Goal: Information Seeking & Learning: Find contact information

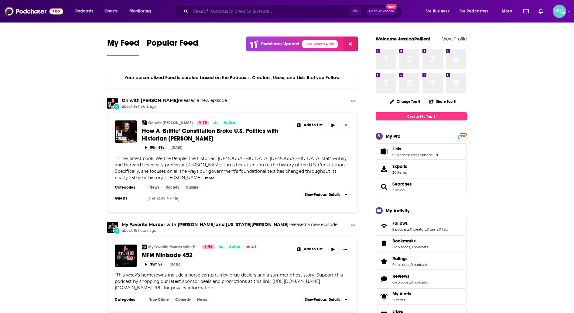
click at [248, 11] on input "Search podcasts, credits, & more..." at bounding box center [271, 11] width 160 height 10
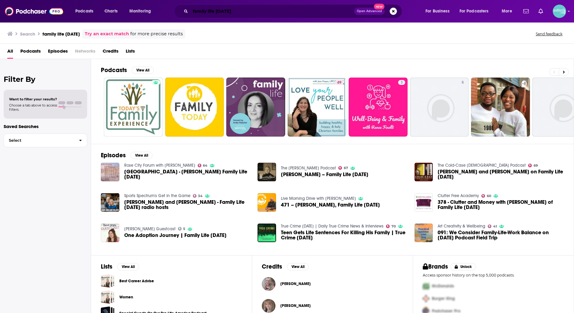
click at [208, 10] on input "family life today" at bounding box center [273, 11] width 164 height 10
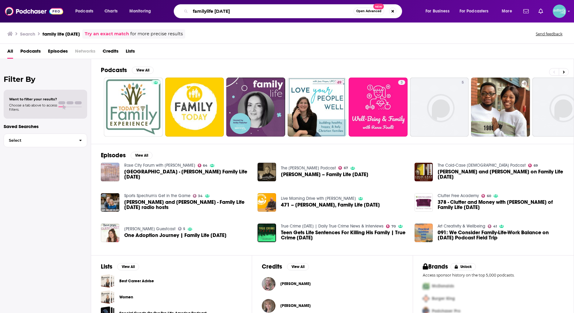
type input "familylife today"
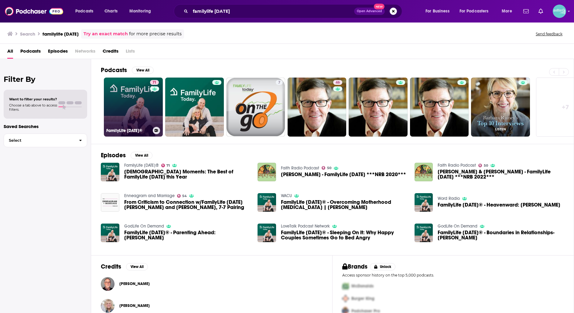
click at [114, 113] on link "71 FamilyLife Today®" at bounding box center [133, 106] width 59 height 59
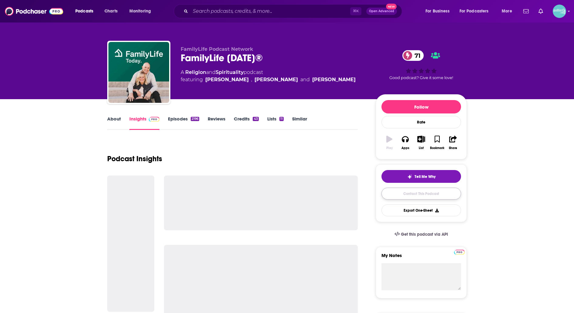
click at [387, 188] on link "Contact This Podcast" at bounding box center [422, 194] width 80 height 12
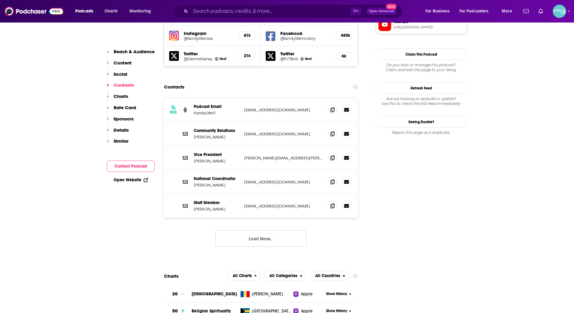
scroll to position [588, 0]
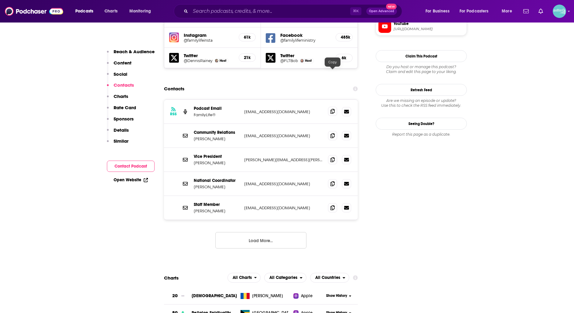
click at [332, 109] on icon at bounding box center [333, 111] width 4 height 5
click at [332, 133] on icon at bounding box center [333, 135] width 4 height 5
click at [331, 179] on span at bounding box center [332, 183] width 9 height 9
drag, startPoint x: 227, startPoint y: 148, endPoint x: 194, endPoint y: 139, distance: 33.8
click at [194, 178] on div "National Coordinator Phoebe Dawson" at bounding box center [217, 184] width 46 height 12
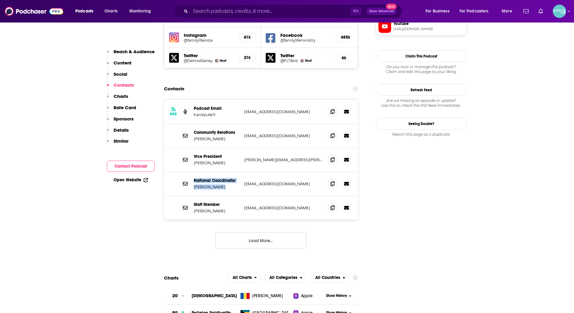
copy div "National Coordinator Phoebe Dawson"
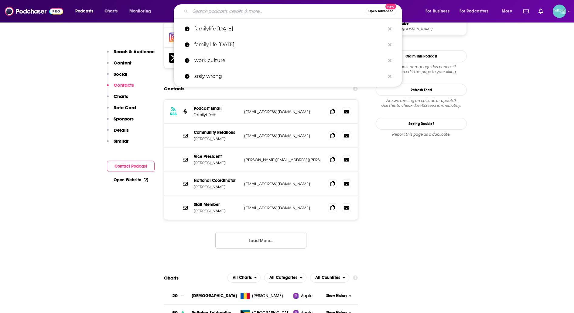
click at [279, 11] on input "Search podcasts, credits, & more..." at bounding box center [278, 11] width 175 height 10
paste input "Leading the Way"
type input "Leading the Way"
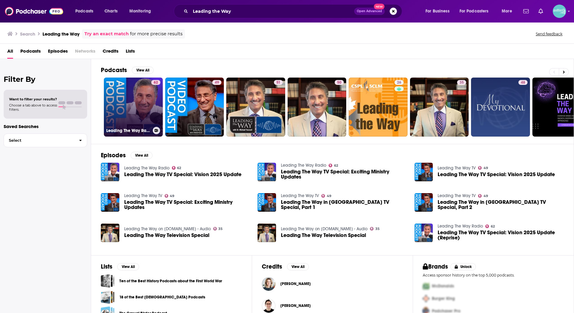
click at [138, 102] on link "62 Leading The Way Radio" at bounding box center [133, 106] width 59 height 59
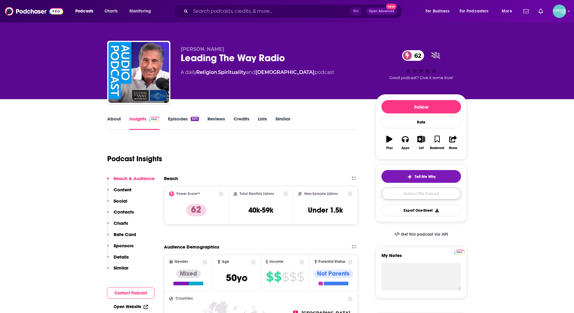
click at [430, 194] on link "Contact This Podcast" at bounding box center [422, 194] width 80 height 12
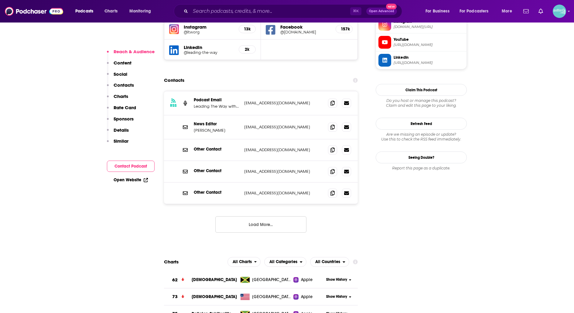
scroll to position [572, 0]
click at [333, 125] on icon at bounding box center [333, 127] width 4 height 5
drag, startPoint x: 213, startPoint y: 99, endPoint x: 194, endPoint y: 95, distance: 19.2
click at [194, 122] on div "News Editor Mike Tilley" at bounding box center [217, 128] width 46 height 12
copy div "News Editor Mike Tilley"
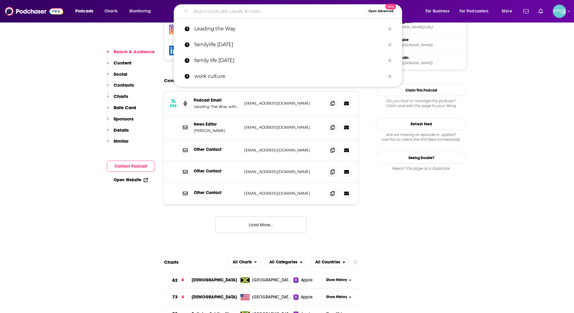
click at [299, 15] on input "Search podcasts, credits, & more..." at bounding box center [278, 11] width 175 height 10
paste input "Turning Point"
type input "Turning Point"
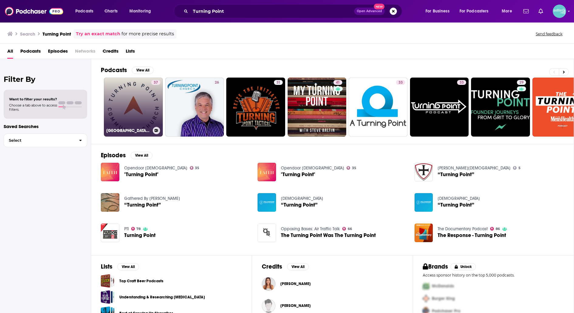
click at [144, 97] on link "37 Turning Point Community Church Podcast" at bounding box center [133, 106] width 59 height 59
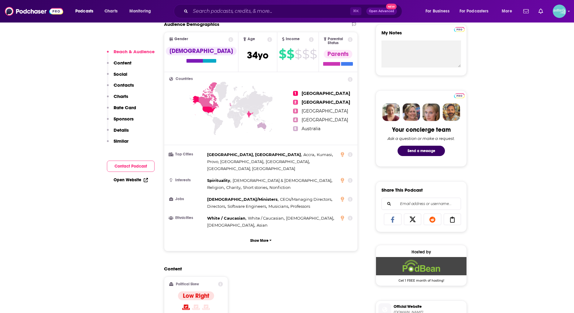
scroll to position [223, 0]
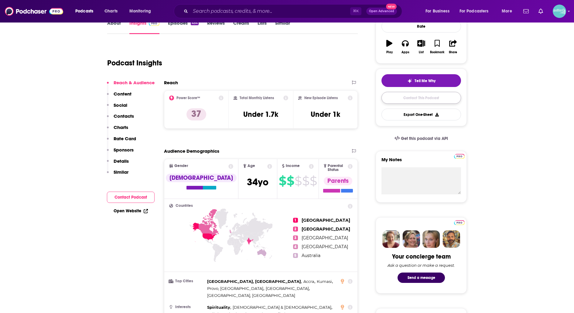
click at [397, 94] on link "Contact This Podcast" at bounding box center [422, 98] width 80 height 12
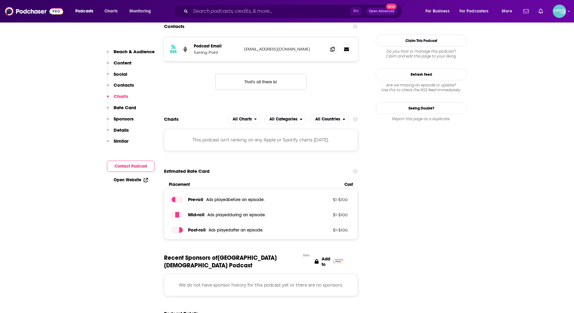
scroll to position [572, 0]
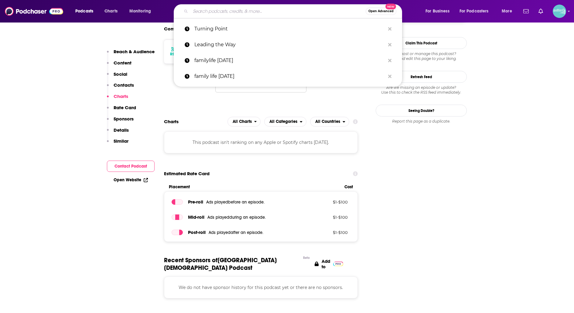
click at [246, 15] on input "Search podcasts, credits, & more..." at bounding box center [278, 11] width 175 height 10
paste input "In Touch"
type input "In Touch"
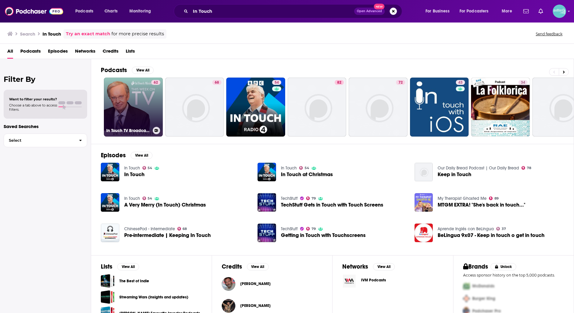
click at [141, 91] on link "62 In Touch TV Broadcast featuring Dr. Charles Stanley - In Touch Ministries" at bounding box center [133, 106] width 59 height 59
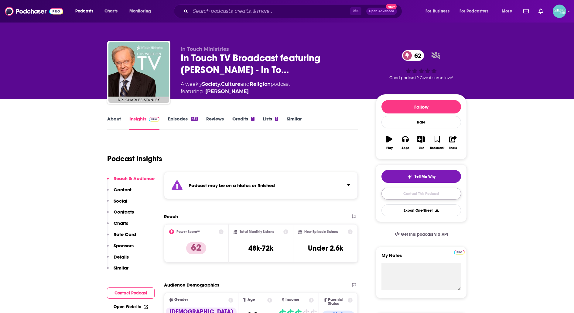
click at [395, 190] on link "Contact This Podcast" at bounding box center [422, 194] width 80 height 12
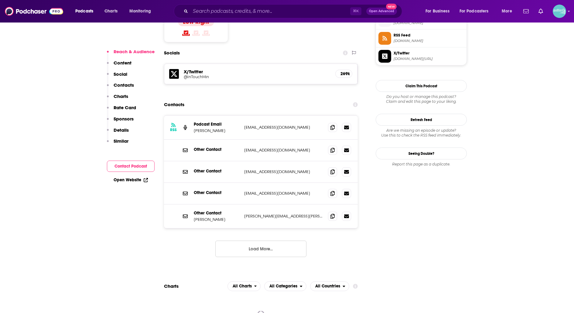
scroll to position [559, 0]
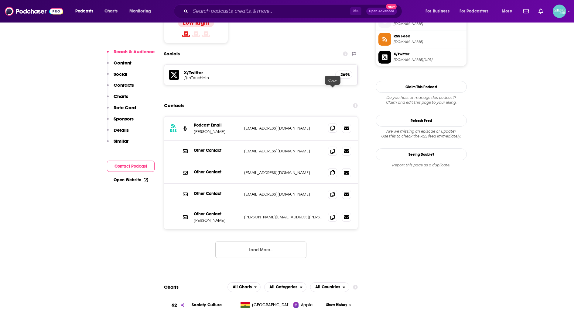
click at [331, 126] on icon at bounding box center [333, 128] width 4 height 5
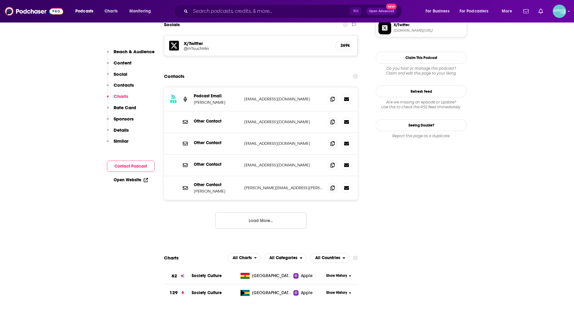
scroll to position [586, 0]
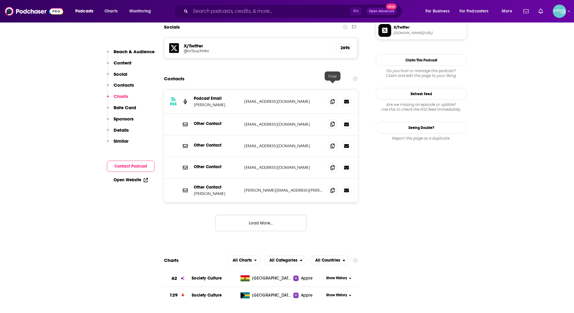
click at [332, 122] on icon at bounding box center [333, 124] width 4 height 5
click at [331, 143] on icon at bounding box center [333, 145] width 4 height 5
click at [332, 97] on span at bounding box center [332, 101] width 9 height 9
click at [330, 185] on span at bounding box center [332, 189] width 9 height 9
drag, startPoint x: 220, startPoint y: 155, endPoint x: 194, endPoint y: 156, distance: 25.5
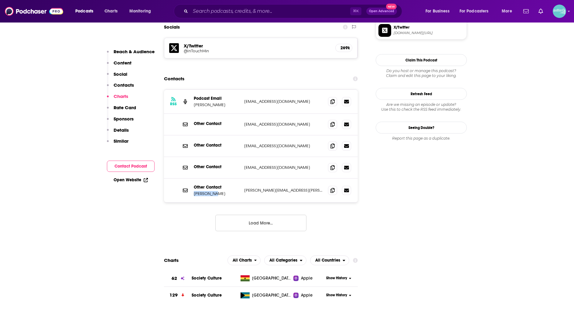
click at [194, 191] on p "Wayne Odom" at bounding box center [217, 193] width 46 height 5
copy p "Wayne Odom"
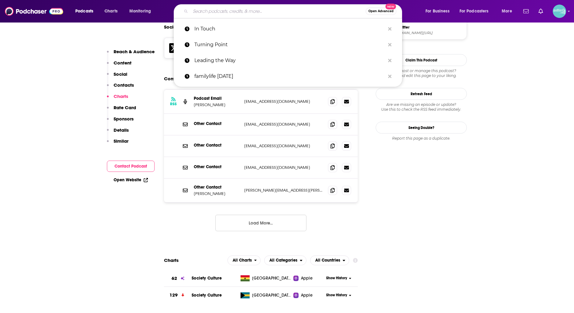
click at [251, 12] on input "Search podcasts, credits, & more..." at bounding box center [278, 11] width 175 height 10
paste input "Open the Bible"
type input "Open the Bible"
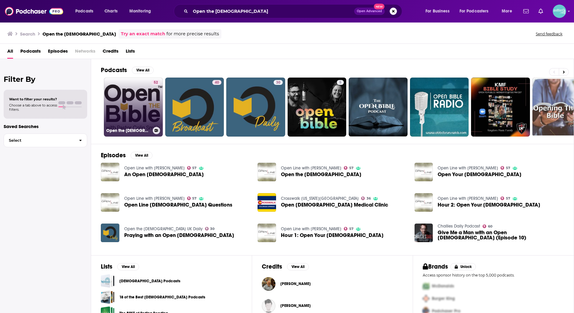
click at [141, 102] on link "52 Open the Bible Minute" at bounding box center [133, 106] width 59 height 59
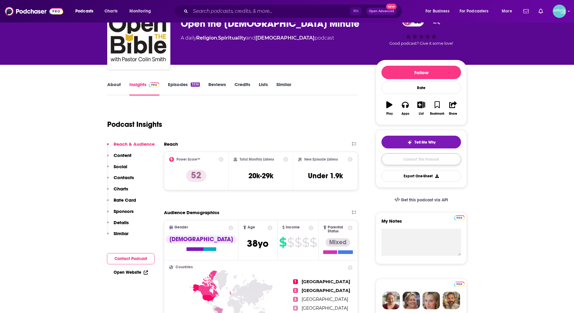
click at [399, 155] on link "Contact This Podcast" at bounding box center [422, 159] width 80 height 12
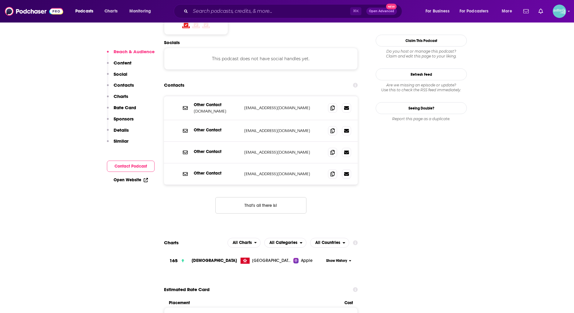
scroll to position [530, 0]
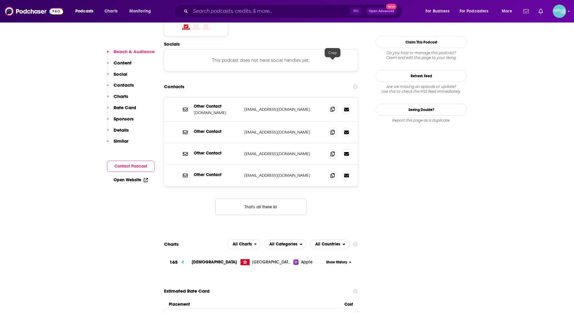
click at [334, 107] on icon at bounding box center [333, 109] width 4 height 5
click at [329, 127] on span at bounding box center [332, 131] width 9 height 9
click at [331, 149] on span at bounding box center [332, 153] width 9 height 9
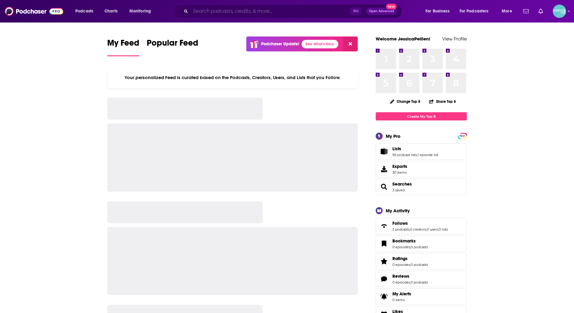
click at [203, 12] on input "Search podcasts, credits, & more..." at bounding box center [271, 11] width 160 height 10
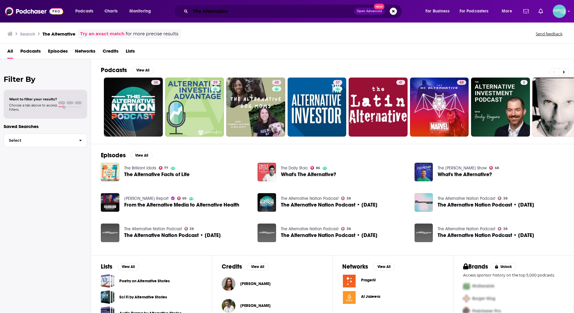
click at [276, 11] on input "The Alternative" at bounding box center [273, 11] width 164 height 10
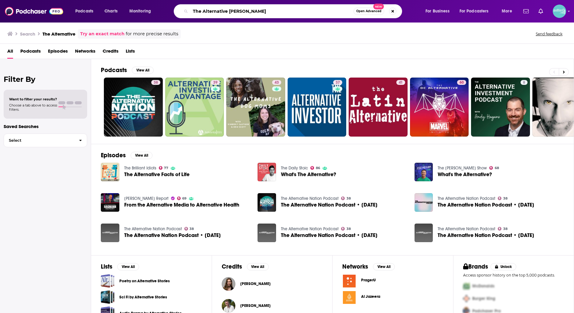
type input "The Alternative tony evans"
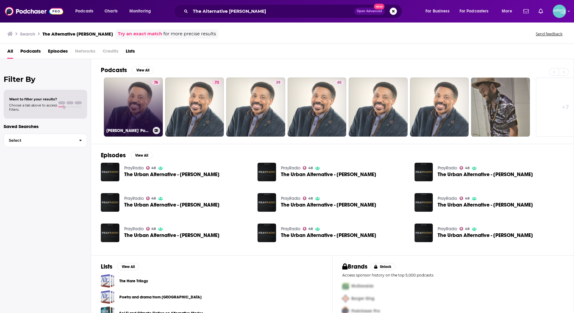
click at [139, 111] on link "76 Tony Evans' Podcast" at bounding box center [133, 106] width 59 height 59
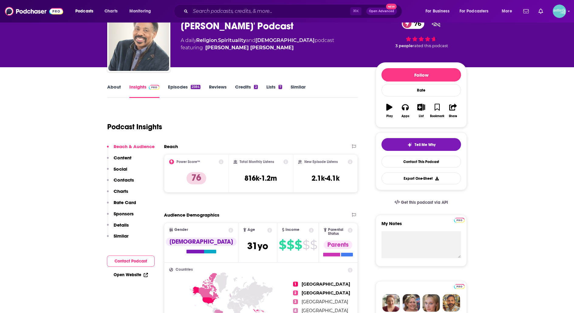
scroll to position [32, 0]
click at [409, 161] on link "Contact This Podcast" at bounding box center [422, 161] width 80 height 12
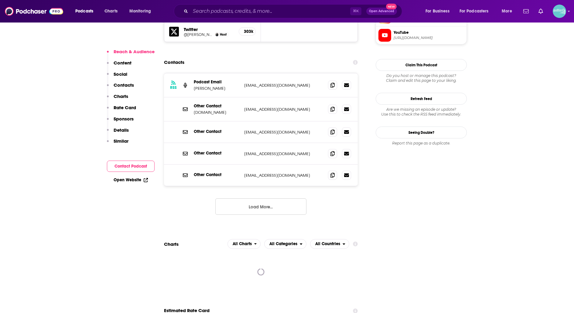
scroll to position [577, 0]
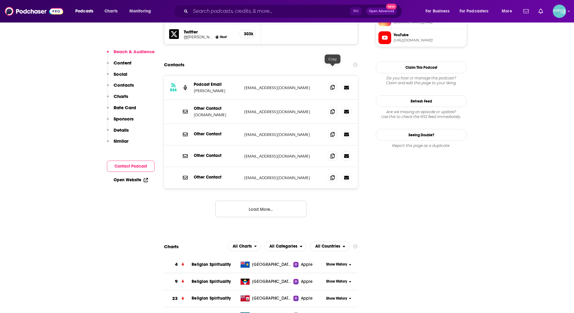
click at [331, 85] on icon at bounding box center [333, 87] width 4 height 5
click at [244, 13] on input "Search podcasts, credits, & more..." at bounding box center [271, 11] width 160 height 10
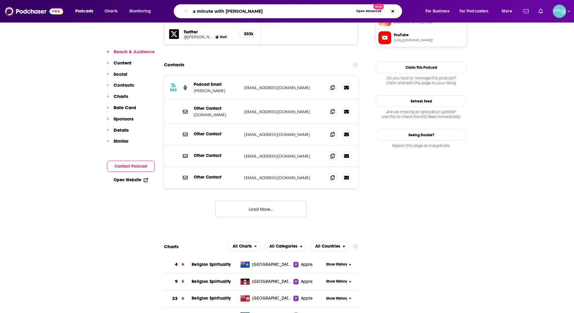
type input "a minute with rabbi"
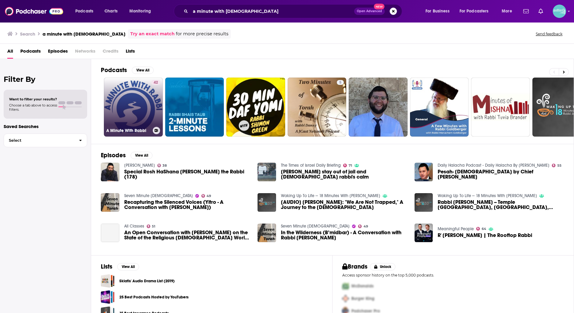
click at [120, 113] on link "42 A Minute With Rabbi" at bounding box center [133, 106] width 59 height 59
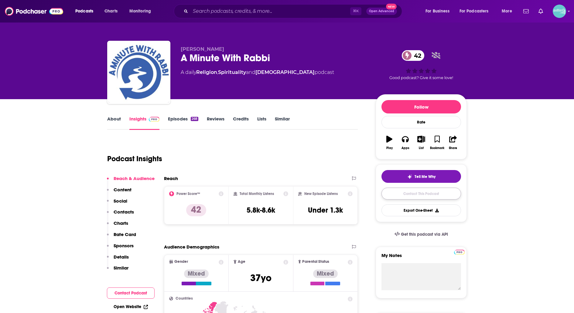
click at [405, 191] on link "Contact This Podcast" at bounding box center [422, 194] width 80 height 12
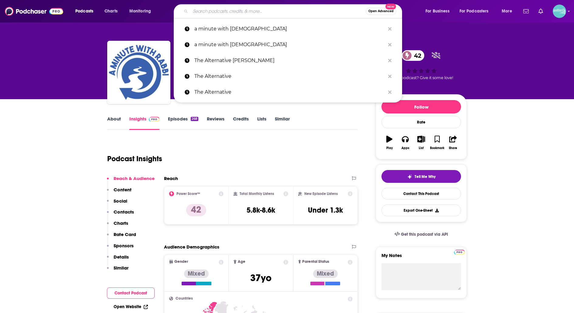
click at [255, 9] on input "Search podcasts, credits, & more..." at bounding box center [278, 11] width 175 height 10
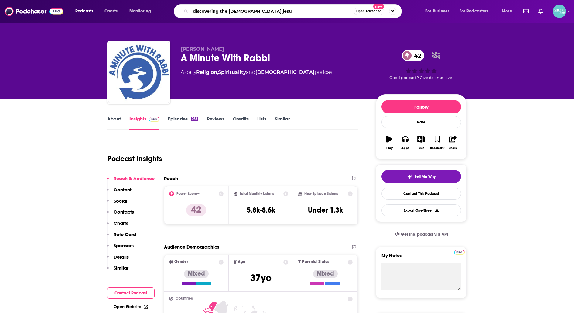
type input "discovering the jewish jesus"
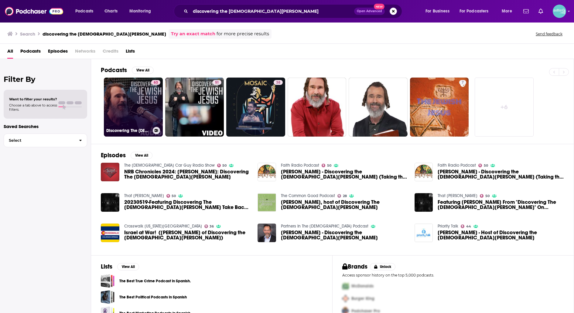
click at [122, 113] on link "63 Discovering The Jewish Jesus Audio Podcast" at bounding box center [133, 106] width 59 height 59
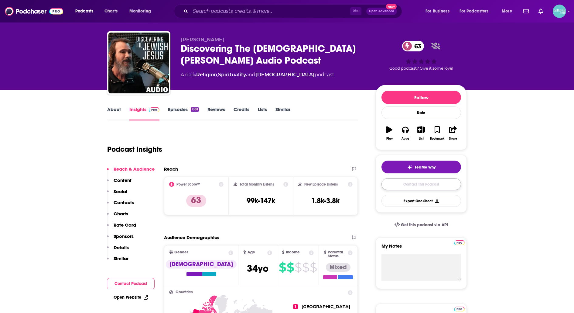
click at [442, 185] on link "Contact This Podcast" at bounding box center [422, 184] width 80 height 12
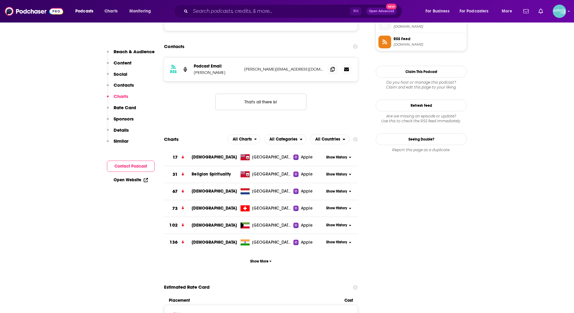
scroll to position [550, 0]
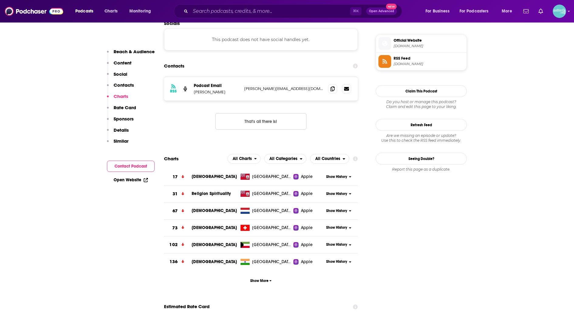
scroll to position [535, 0]
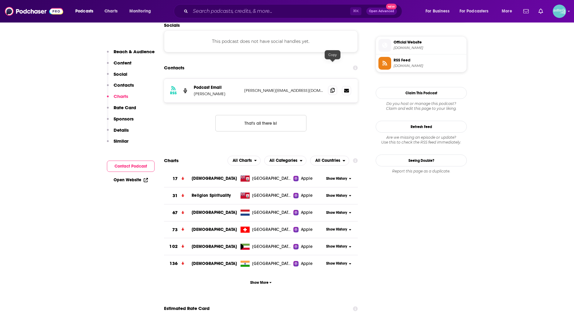
click at [332, 88] on icon at bounding box center [333, 90] width 4 height 5
click at [288, 9] on input "Search podcasts, credits, & more..." at bounding box center [271, 11] width 160 height 10
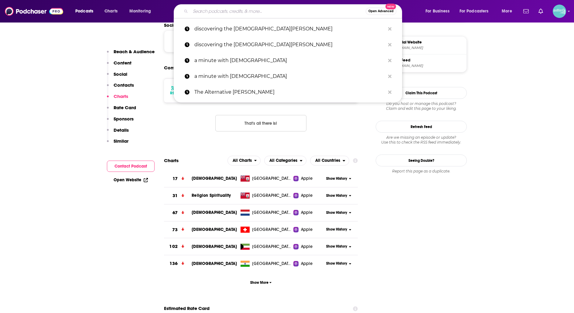
paste input "Cornerstone Connection"
type input "Cornerstone Connection"
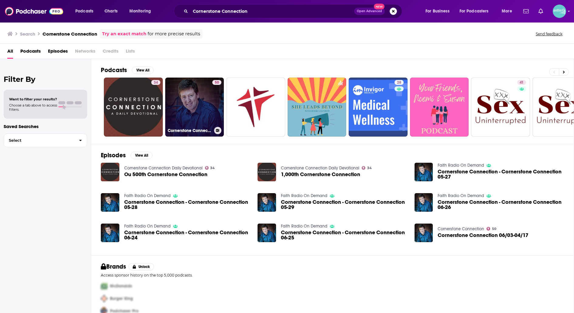
click at [203, 95] on link "50 Cornerstone Connection" at bounding box center [194, 106] width 59 height 59
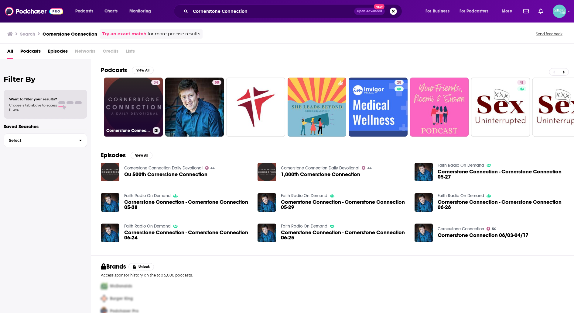
click at [140, 98] on link "34 Cornerstone Connection Daily Devotional" at bounding box center [133, 106] width 59 height 59
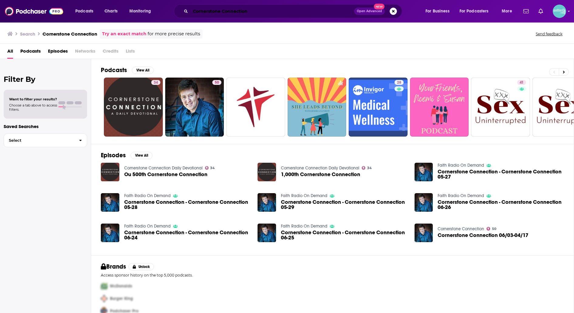
click at [255, 13] on input "Cornerstone Connection" at bounding box center [273, 11] width 164 height 10
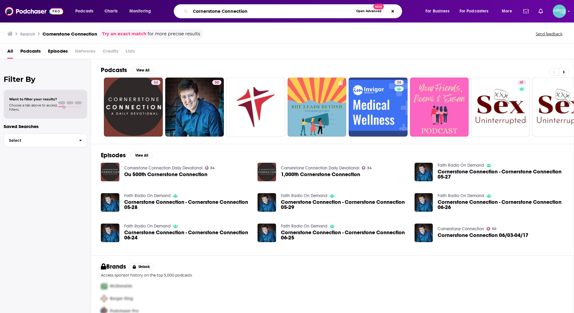
paste input "Pathway to Victory"
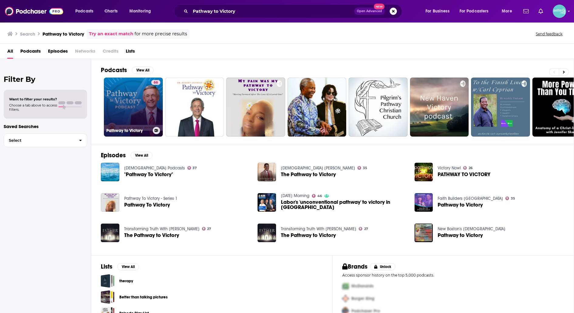
click at [139, 110] on link "66 Pathway to Victory" at bounding box center [133, 106] width 59 height 59
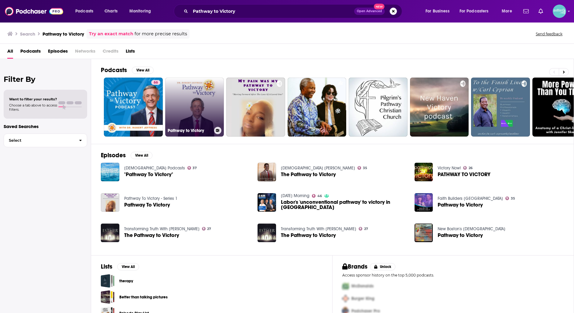
click at [194, 103] on link "Pathway to Victory" at bounding box center [194, 106] width 59 height 59
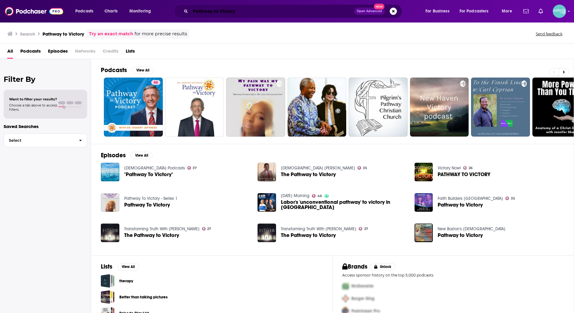
click at [252, 11] on input "Pathway to Victory" at bounding box center [273, 11] width 164 height 10
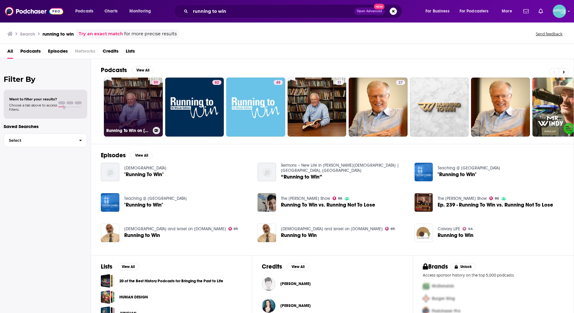
click at [143, 99] on link "59 Running To Win on Oneplace.com" at bounding box center [133, 106] width 59 height 59
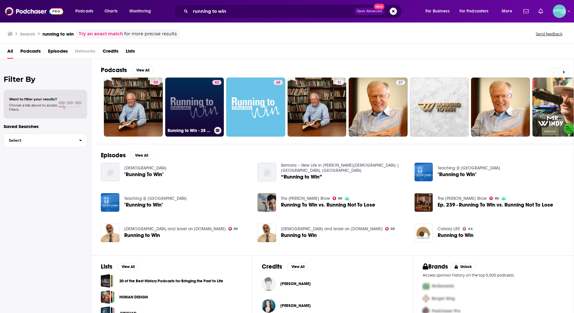
click at [195, 106] on link "62 Running to Win - 25 Minute Edition" at bounding box center [194, 106] width 59 height 59
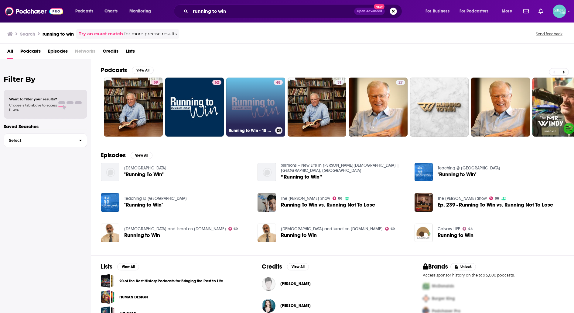
click at [247, 106] on link "48 Running to Win - 15 Minute Edition" at bounding box center [255, 106] width 59 height 59
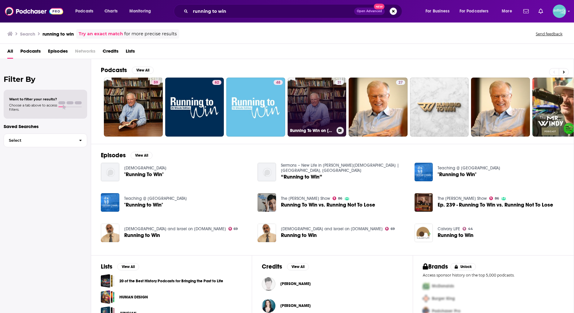
click at [316, 105] on link "31 Running To Win on ElSitioCristiano.com" at bounding box center [317, 106] width 59 height 59
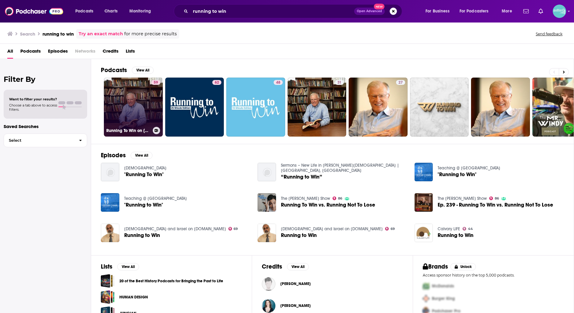
click at [132, 108] on link "59 Running To Win on Oneplace.com" at bounding box center [133, 106] width 59 height 59
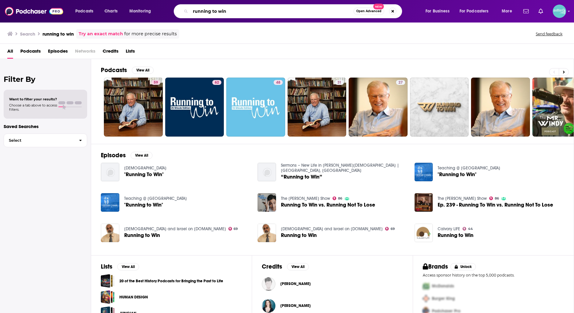
click at [280, 13] on input "running to win" at bounding box center [272, 11] width 163 height 10
paste input "Steve DeWitt"
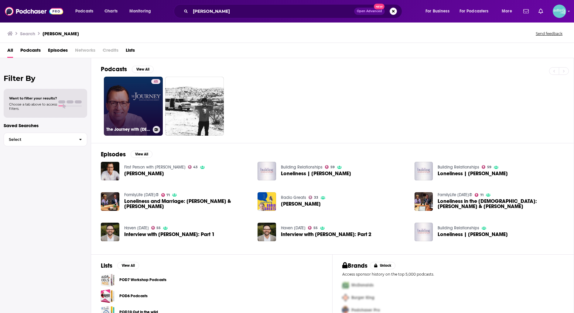
click at [135, 97] on link "45 The Journey with Pastor Steve DeWitt" at bounding box center [133, 106] width 59 height 59
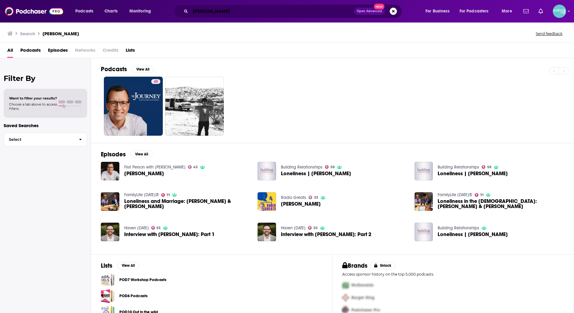
click at [243, 16] on input "Steve DeWitt" at bounding box center [273, 11] width 164 height 10
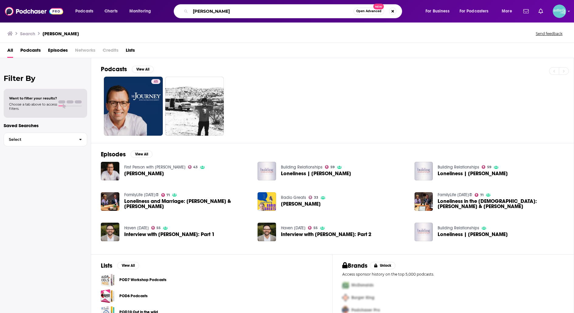
paste input "Family Talk"
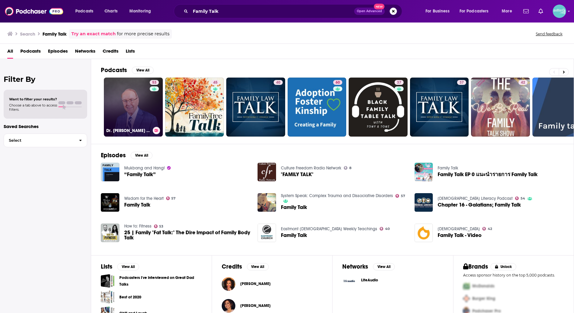
click at [137, 102] on link "53 Dr. James Dobson's Family Talk" at bounding box center [133, 106] width 59 height 59
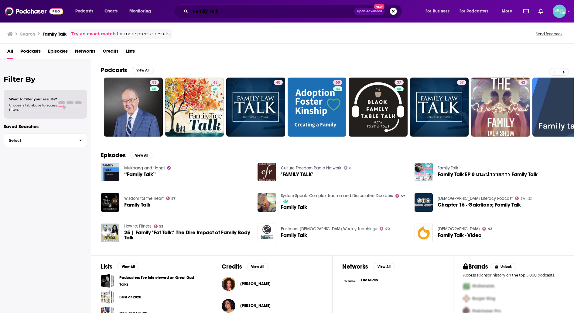
click at [209, 13] on input "Family Talk" at bounding box center [273, 11] width 164 height 10
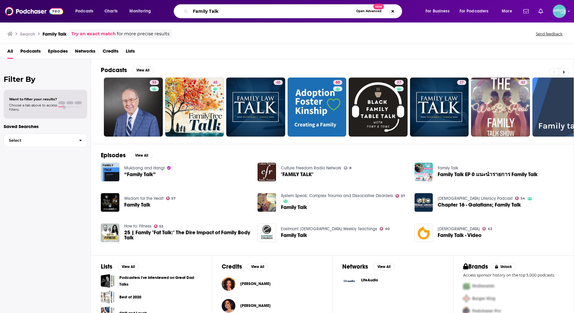
paste input "Rob West"
type input "Rob West"
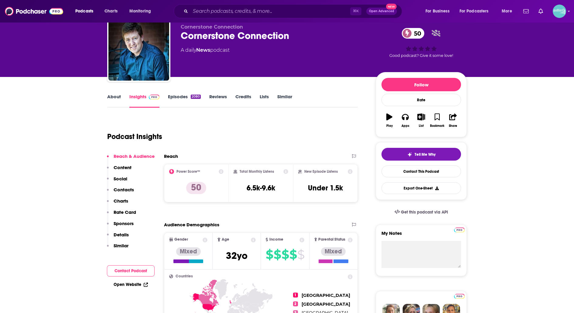
scroll to position [23, 0]
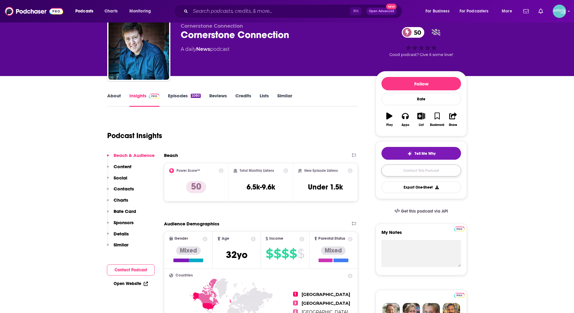
click at [408, 169] on link "Contact This Podcast" at bounding box center [422, 170] width 80 height 12
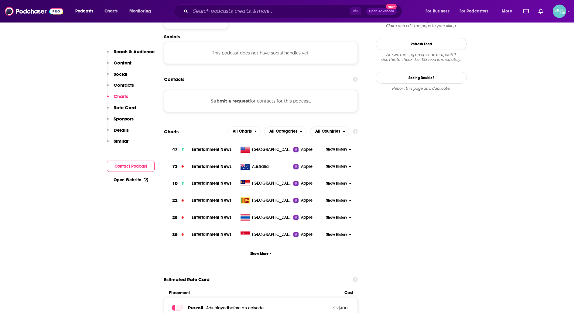
scroll to position [512, 0]
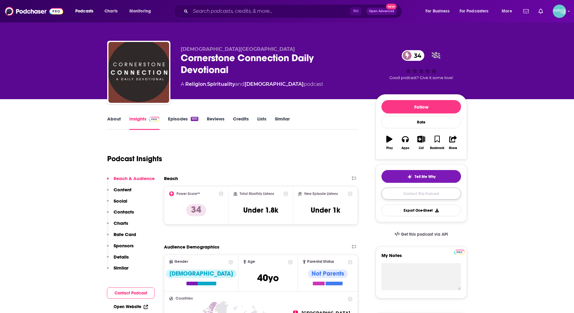
click at [398, 193] on link "Contact This Podcast" at bounding box center [422, 194] width 80 height 12
click at [117, 121] on link "About" at bounding box center [114, 123] width 14 height 14
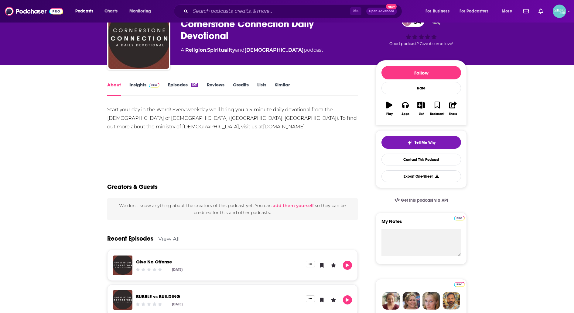
scroll to position [35, 0]
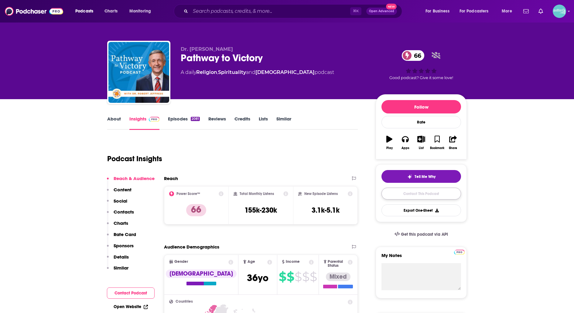
click at [389, 189] on link "Contact This Podcast" at bounding box center [422, 194] width 80 height 12
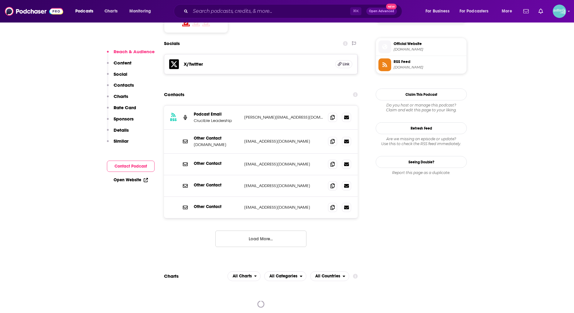
scroll to position [532, 0]
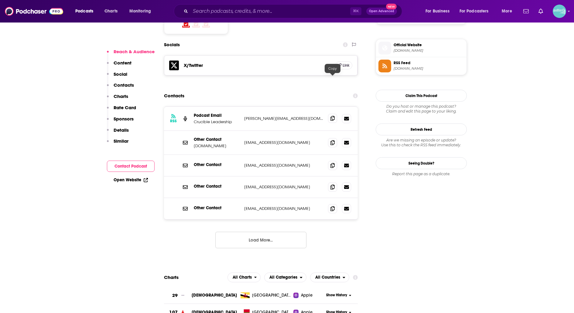
click at [331, 114] on span at bounding box center [332, 118] width 9 height 9
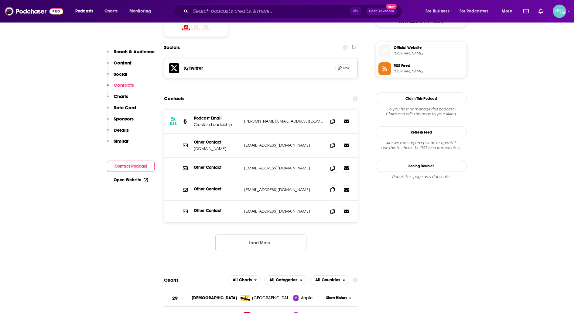
scroll to position [525, 0]
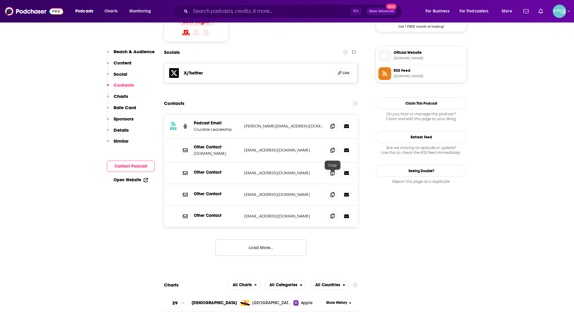
click at [331, 213] on icon at bounding box center [333, 215] width 4 height 5
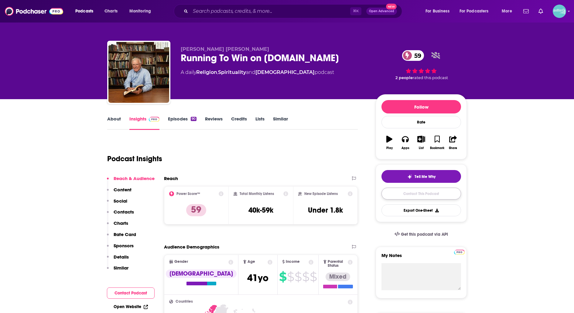
click at [414, 190] on link "Contact This Podcast" at bounding box center [422, 194] width 80 height 12
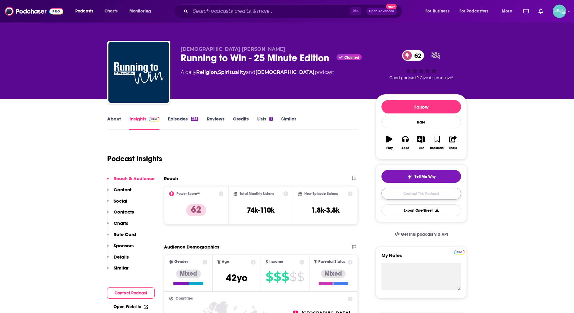
click at [392, 196] on link "Contact This Podcast" at bounding box center [422, 194] width 80 height 12
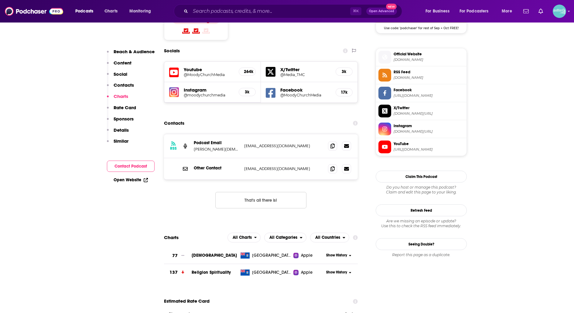
scroll to position [523, 0]
click at [331, 143] on icon at bounding box center [333, 145] width 4 height 5
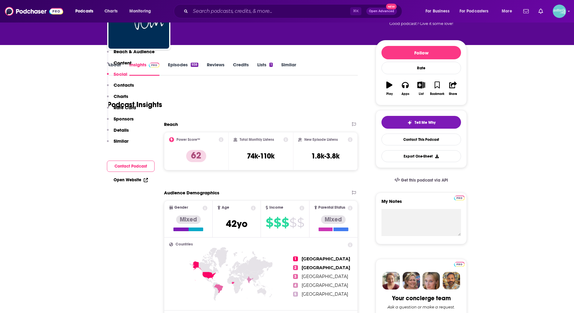
scroll to position [0, 0]
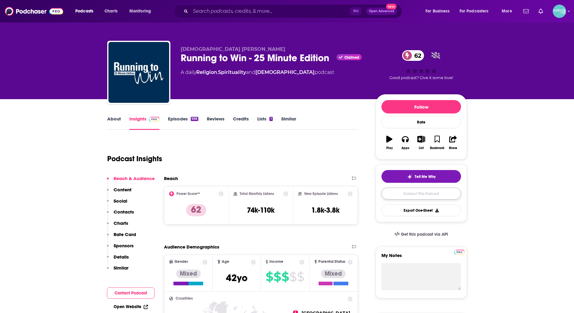
click at [392, 192] on link "Contact This Podcast" at bounding box center [422, 194] width 80 height 12
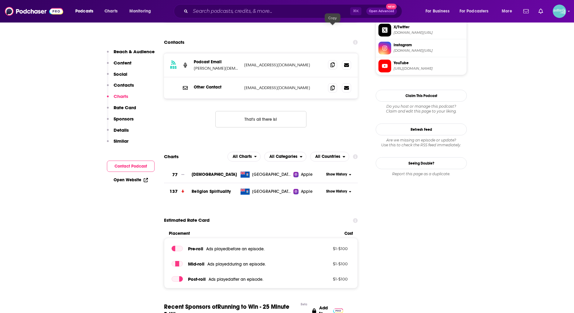
click at [335, 60] on span at bounding box center [332, 64] width 9 height 9
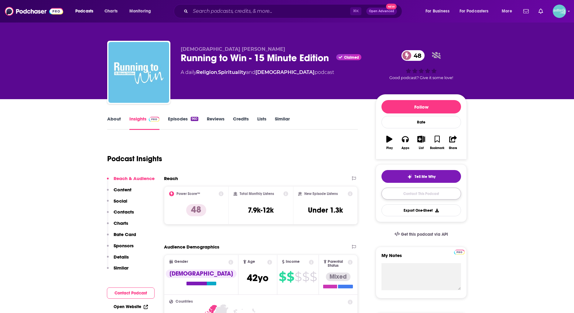
click at [420, 193] on link "Contact This Podcast" at bounding box center [422, 194] width 80 height 12
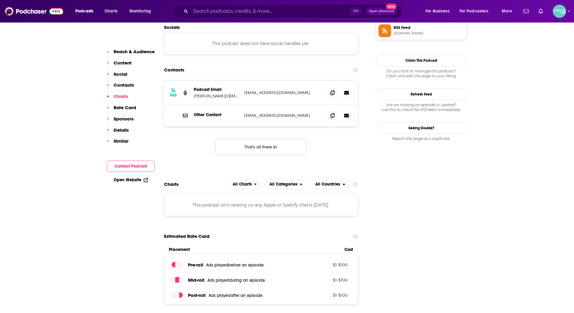
scroll to position [515, 0]
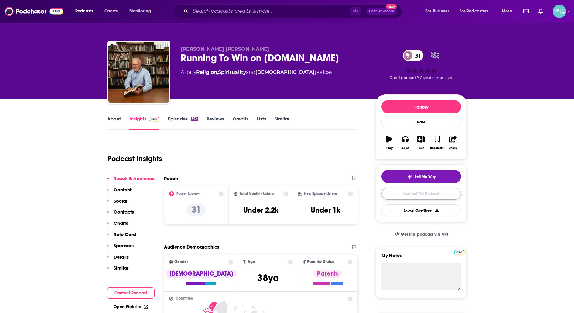
click at [405, 193] on link "Contact This Podcast" at bounding box center [422, 194] width 80 height 12
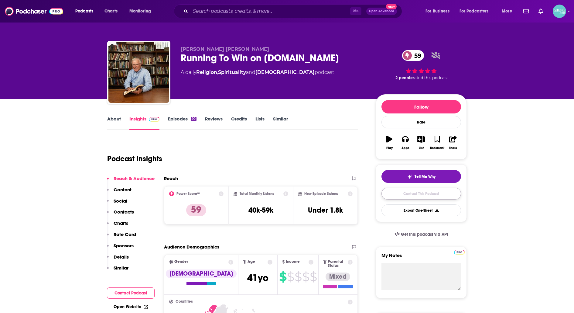
click at [394, 197] on link "Contact This Podcast" at bounding box center [422, 194] width 80 height 12
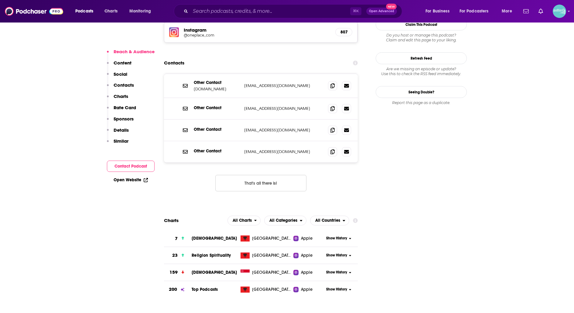
scroll to position [552, 0]
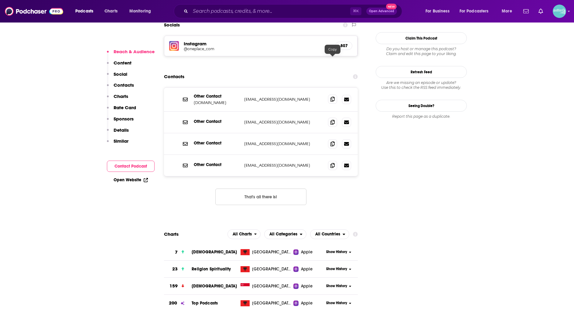
click at [331, 97] on icon at bounding box center [333, 99] width 4 height 5
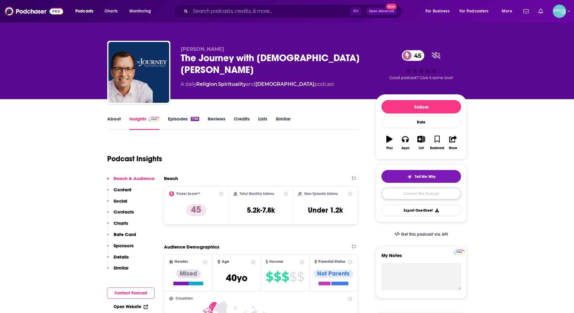
click at [396, 191] on link "Contact This Podcast" at bounding box center [422, 194] width 80 height 12
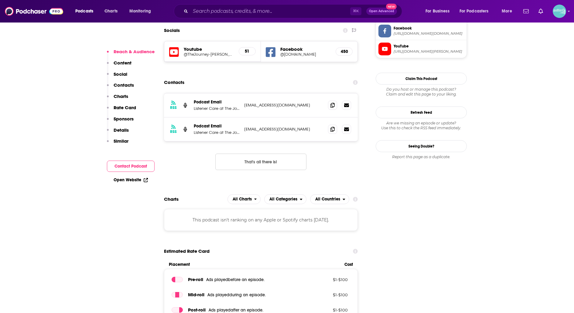
scroll to position [529, 0]
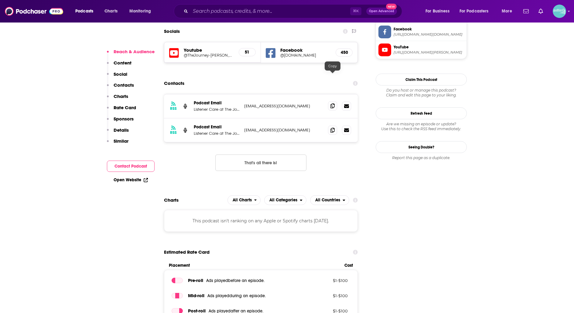
click at [333, 103] on icon at bounding box center [333, 105] width 4 height 5
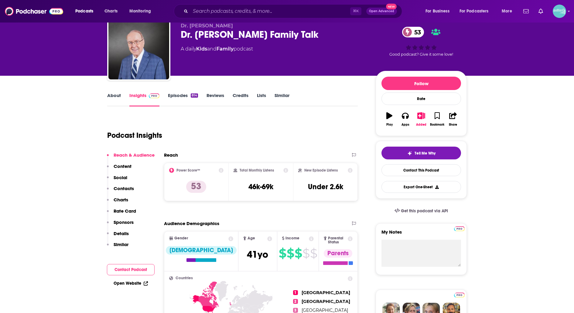
scroll to position [33, 0]
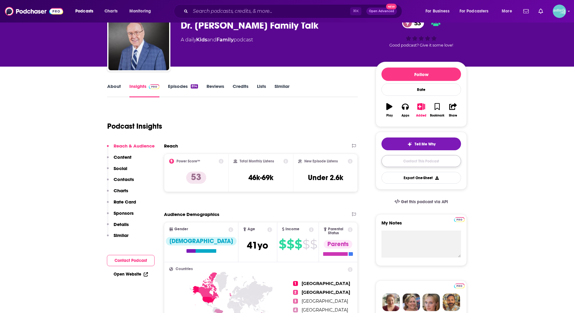
click at [398, 159] on link "Contact This Podcast" at bounding box center [422, 161] width 80 height 12
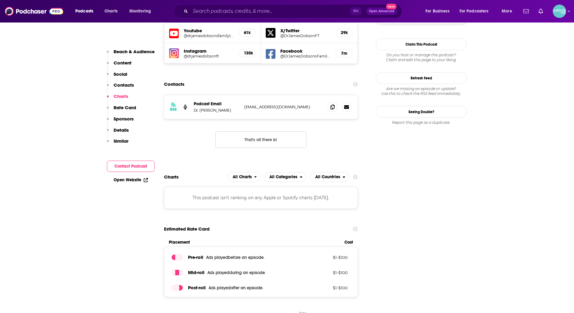
scroll to position [543, 0]
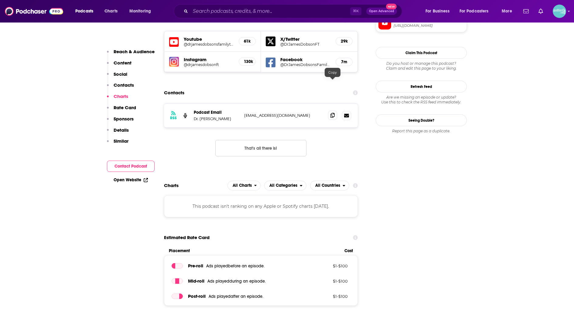
click at [334, 111] on span at bounding box center [332, 115] width 9 height 9
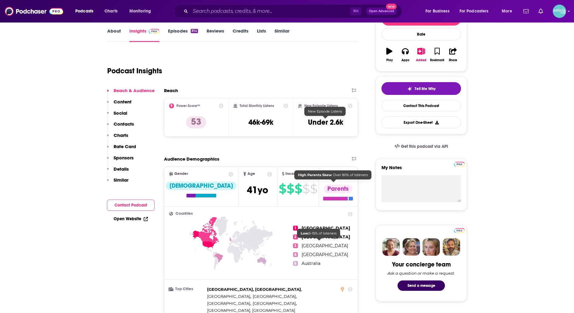
scroll to position [0, 0]
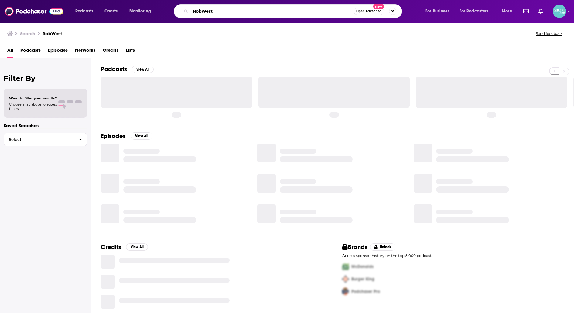
click at [242, 11] on input "RobWest" at bounding box center [272, 11] width 163 height 10
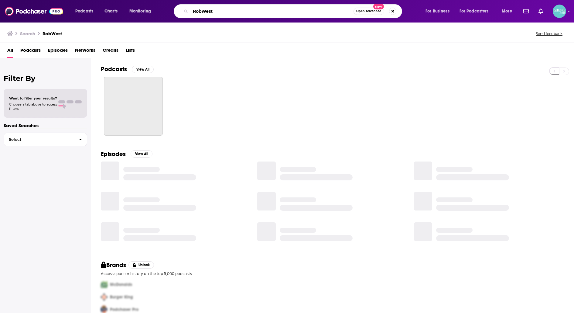
click at [242, 11] on input "RobWest" at bounding box center [272, 11] width 163 height 10
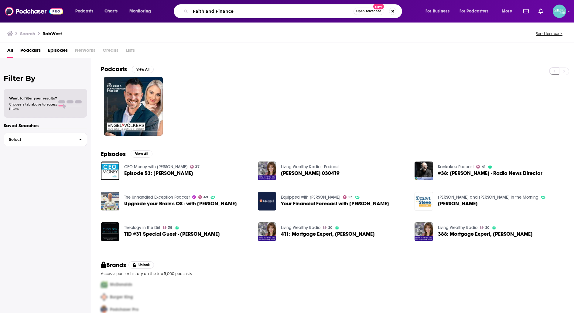
type input "Faith and Finance"
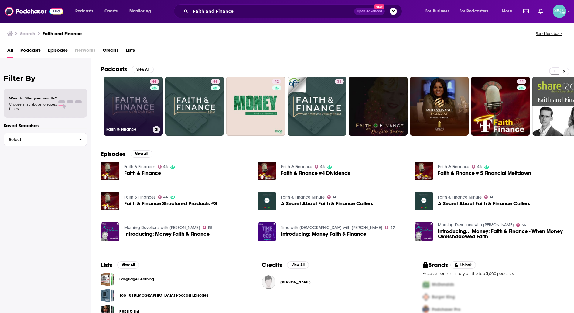
click at [150, 90] on div "61" at bounding box center [155, 102] width 10 height 47
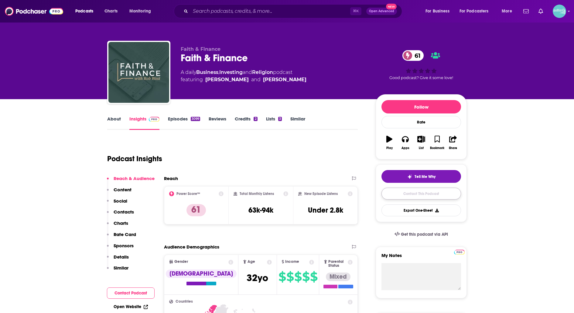
click at [389, 190] on link "Contact This Podcast" at bounding box center [422, 194] width 80 height 12
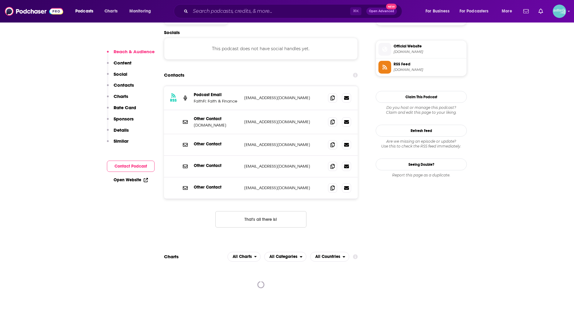
scroll to position [534, 0]
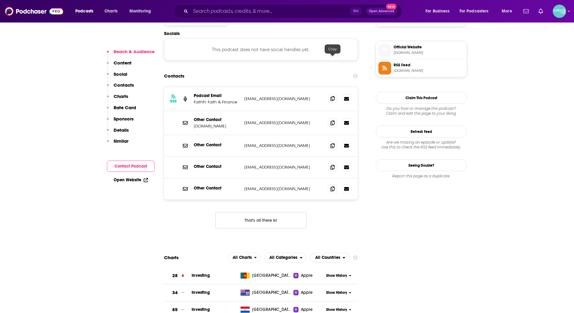
click at [331, 96] on icon at bounding box center [333, 98] width 4 height 5
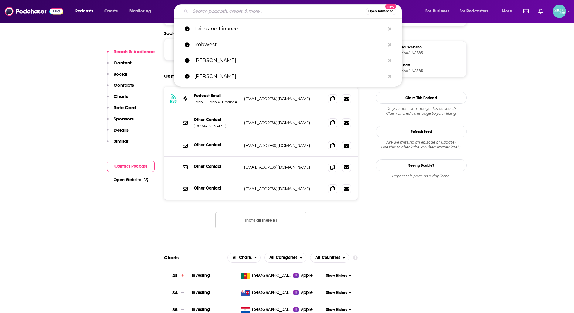
click at [291, 11] on input "Search podcasts, credits, & more..." at bounding box center [278, 11] width 175 height 10
paste input "[PERSON_NAME] Powerpoint"
type input "[PERSON_NAME] Powerpoint"
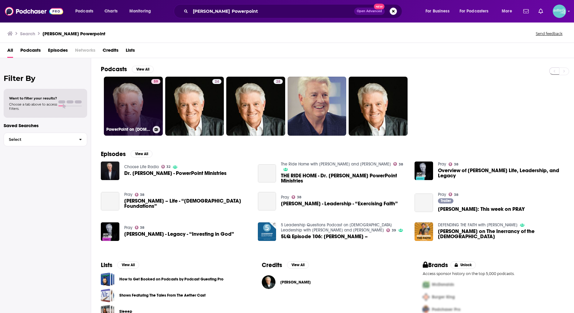
click at [142, 106] on link "59 PowerPoint on [DOMAIN_NAME]" at bounding box center [133, 106] width 59 height 59
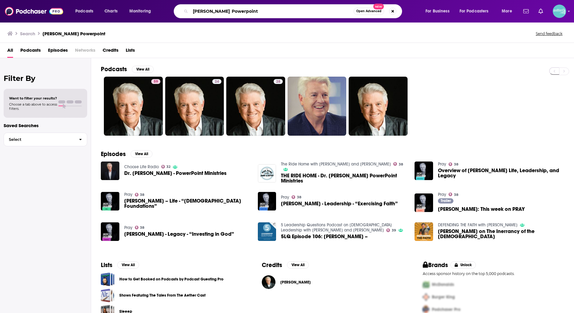
click at [263, 15] on input "[PERSON_NAME] Powerpoint" at bounding box center [272, 11] width 163 height 10
drag, startPoint x: 263, startPoint y: 14, endPoint x: 230, endPoint y: 12, distance: 32.2
click at [230, 12] on input "[PERSON_NAME] Powerpoint" at bounding box center [272, 11] width 163 height 10
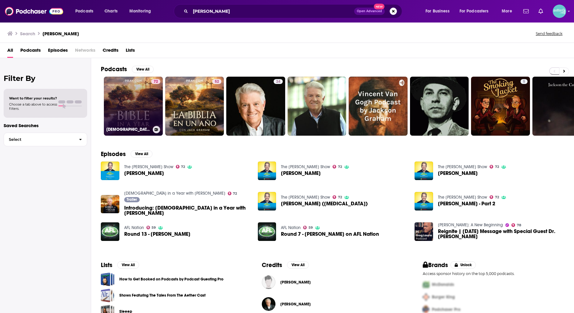
click at [145, 108] on link "72 [DEMOGRAPHIC_DATA] in a Year with [PERSON_NAME]" at bounding box center [133, 106] width 59 height 59
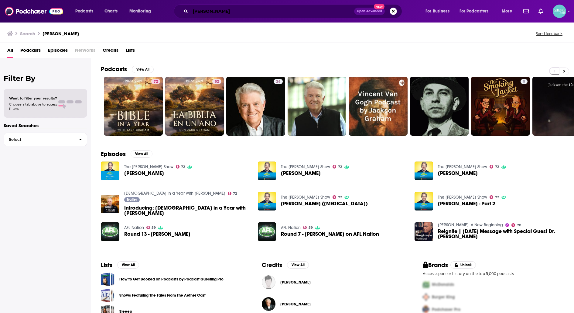
click at [245, 10] on input "[PERSON_NAME]" at bounding box center [273, 11] width 164 height 10
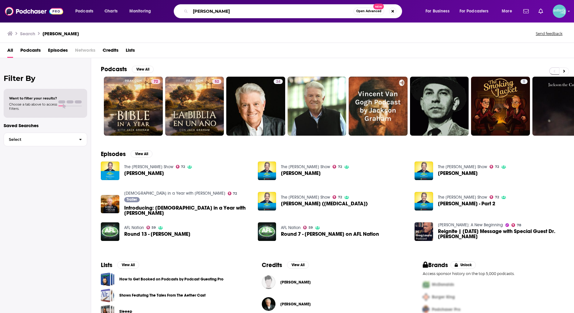
paste input "The WallBuilders Show"
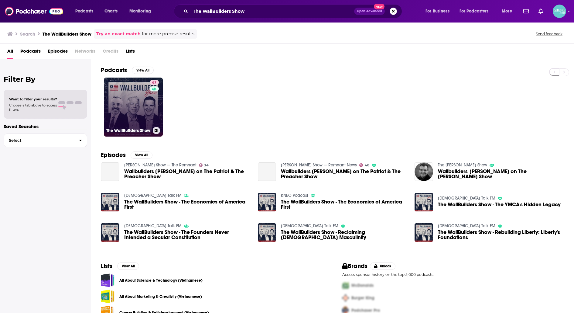
click at [135, 106] on link "67 The WallBuilders Show" at bounding box center [133, 106] width 59 height 59
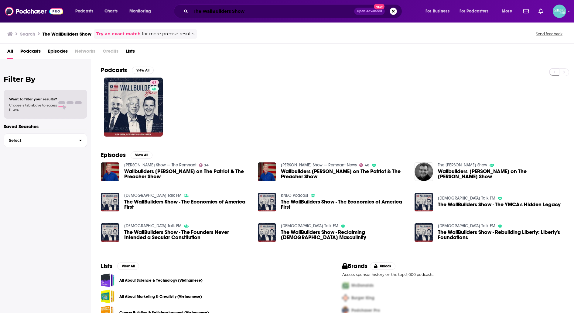
click at [236, 9] on input "The WallBuilders Show" at bounding box center [273, 11] width 164 height 10
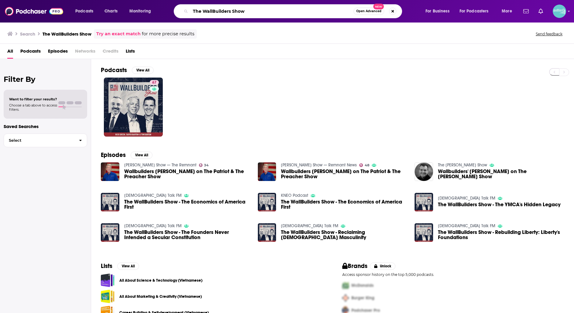
click at [236, 9] on input "The WallBuilders Show" at bounding box center [272, 11] width 163 height 10
paste input "End of Day Report"
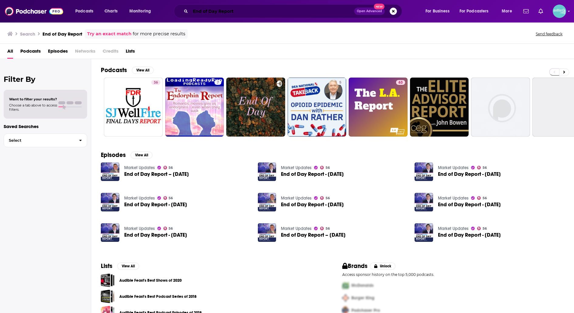
click at [247, 14] on input "End of Day Report" at bounding box center [273, 11] width 164 height 10
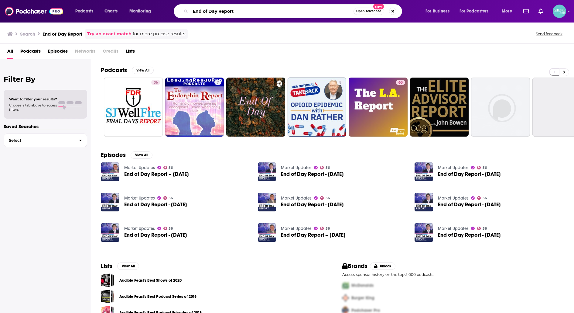
click at [247, 14] on input "End of Day Report" at bounding box center [272, 11] width 163 height 10
paste input "Search podcasts, credits, & more..."
click at [243, 9] on input "End of Day Repor" at bounding box center [272, 11] width 163 height 10
paste input "[PERSON_NAME]"
type input "[PERSON_NAME]"
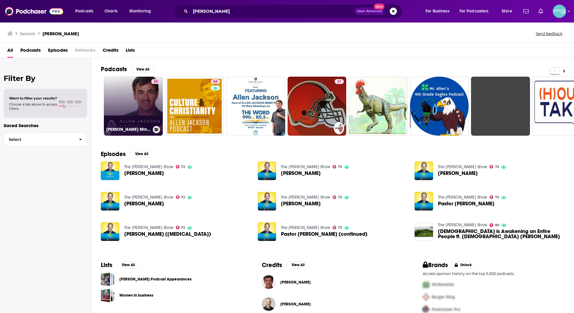
click at [129, 115] on link "65 [PERSON_NAME] Ministries" at bounding box center [133, 106] width 59 height 59
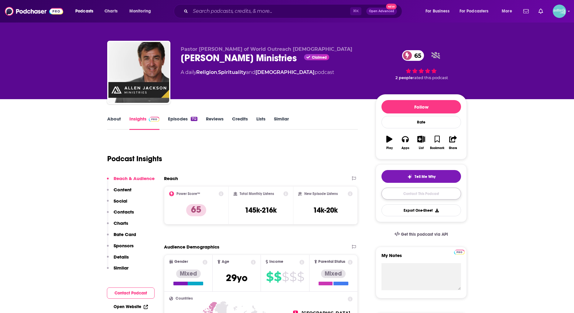
click at [389, 197] on link "Contact This Podcast" at bounding box center [422, 194] width 80 height 12
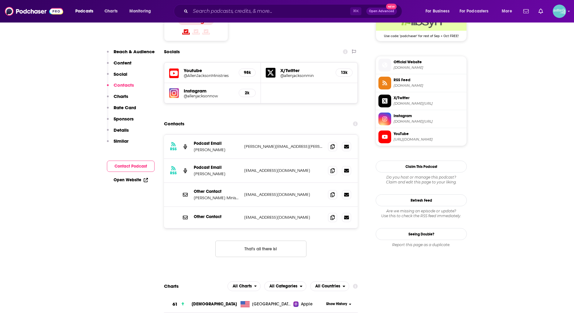
scroll to position [515, 0]
click at [331, 144] on icon at bounding box center [333, 146] width 4 height 5
click at [330, 166] on span at bounding box center [332, 170] width 9 height 9
click at [335, 190] on span at bounding box center [332, 194] width 9 height 9
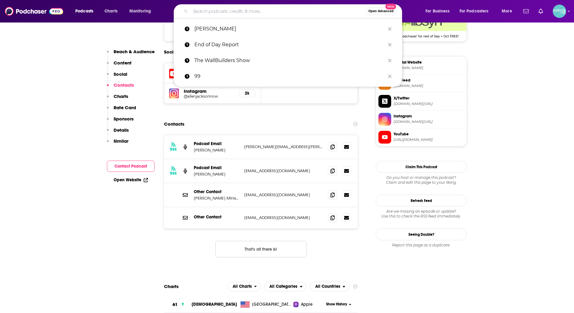
click at [231, 14] on input "Search podcasts, credits, & more..." at bounding box center [278, 11] width 175 height 10
paste input "Sharing Hope"
type input "Sharing Hope"
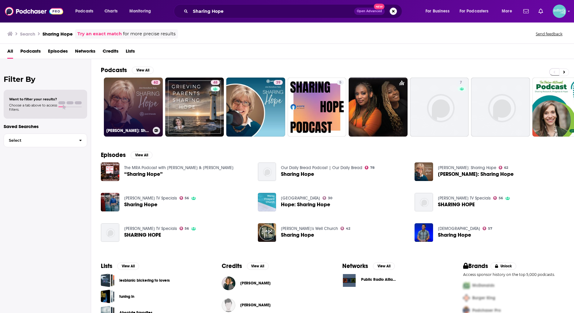
click at [142, 96] on link "62 [PERSON_NAME]: Sharing Hope" at bounding box center [133, 106] width 59 height 59
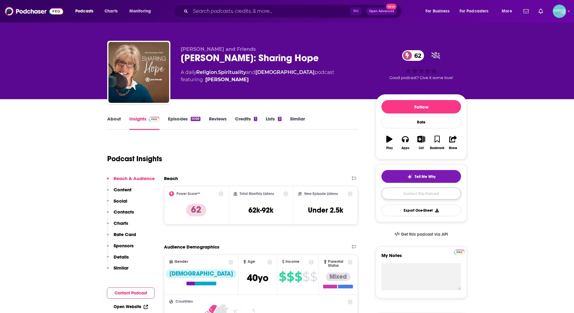
click at [387, 196] on link "Contact This Podcast" at bounding box center [422, 194] width 80 height 12
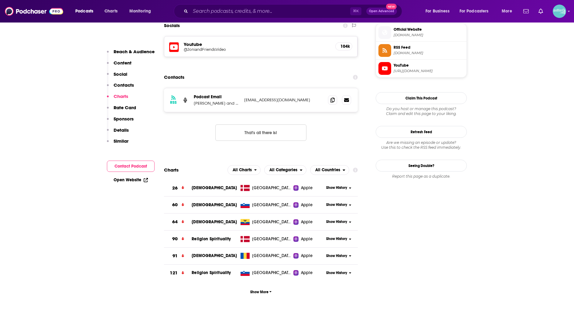
scroll to position [544, 0]
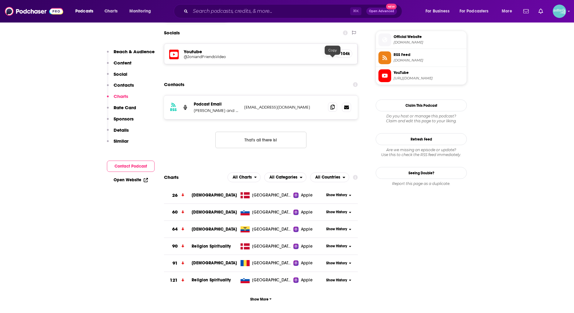
click at [334, 105] on icon at bounding box center [333, 107] width 4 height 5
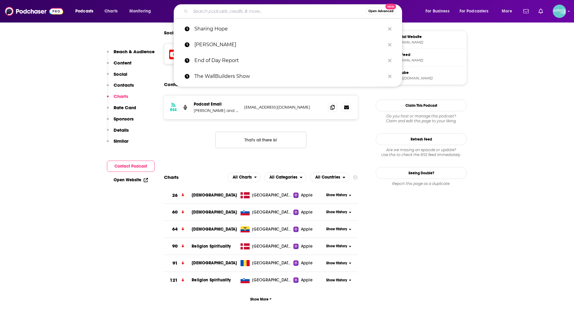
click at [279, 12] on input "Search podcasts, credits, & more..." at bounding box center [278, 11] width 175 height 10
paste input "Somebody Loves You"
type input "Somebody Loves You"
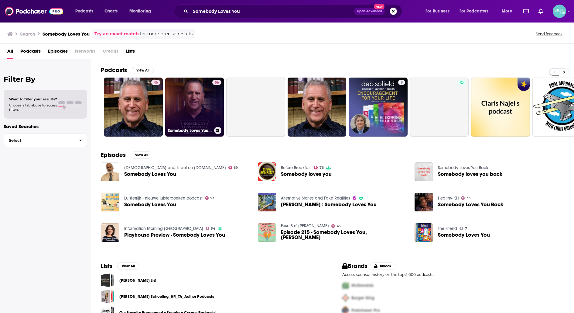
click at [208, 107] on link "56 Somebody Loves You [PERSON_NAME]" at bounding box center [194, 106] width 59 height 59
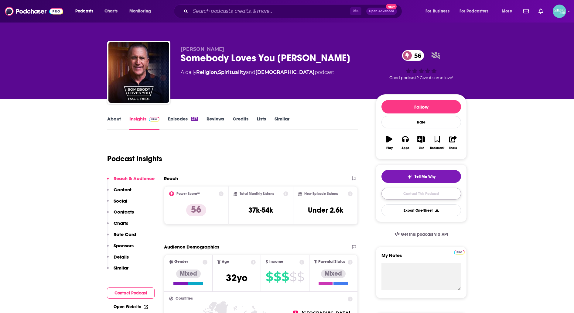
click at [405, 195] on link "Contact This Podcast" at bounding box center [422, 194] width 80 height 12
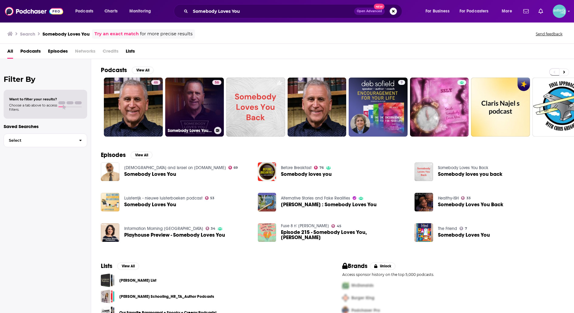
click at [188, 108] on link "56 Somebody Loves You [PERSON_NAME]" at bounding box center [194, 106] width 59 height 59
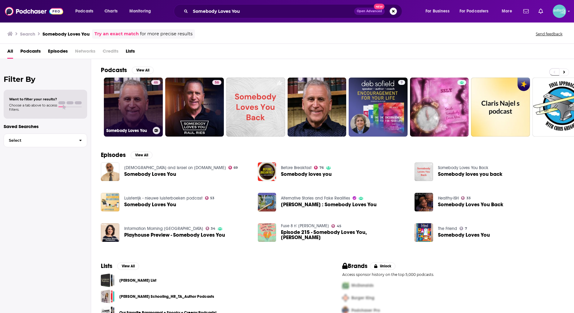
click at [138, 106] on link "46 Somebody Loves You" at bounding box center [133, 106] width 59 height 59
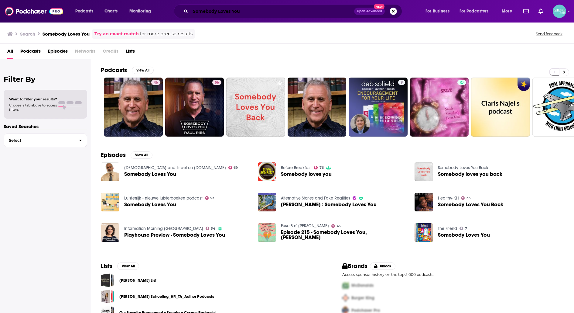
click at [260, 14] on input "Somebody Loves You" at bounding box center [273, 11] width 164 height 10
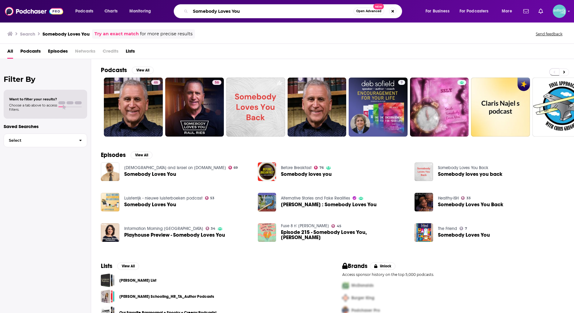
paste input "Let's Talk About [PERSON_NAME]"
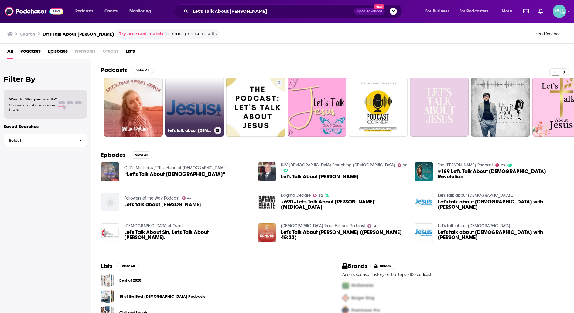
click at [183, 79] on link "Let's talk about [DEMOGRAPHIC_DATA]..." at bounding box center [194, 106] width 59 height 59
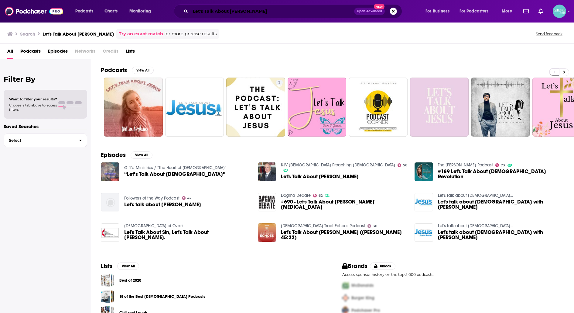
click at [264, 10] on input "Let's Talk About [PERSON_NAME]" at bounding box center [273, 11] width 164 height 10
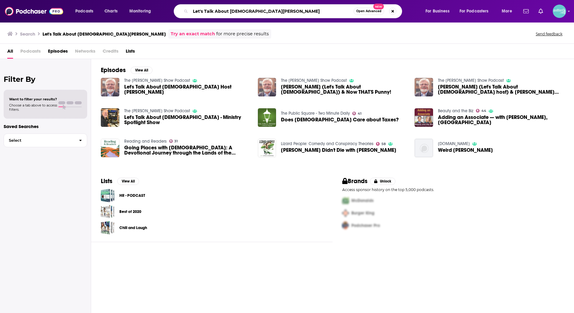
drag, startPoint x: 274, startPoint y: 12, endPoint x: 243, endPoint y: 10, distance: 31.9
click at [243, 10] on input "Let's Talk About [DEMOGRAPHIC_DATA][PERSON_NAME]" at bounding box center [272, 11] width 163 height 10
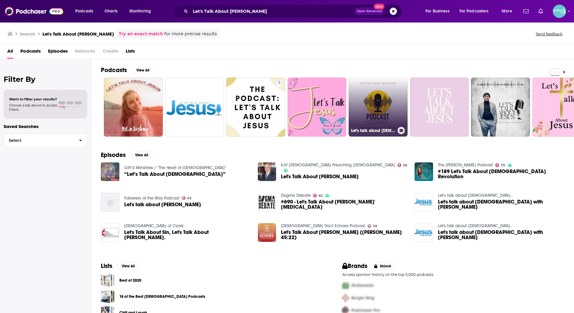
click at [381, 105] on link "Let's talk about [DEMOGRAPHIC_DATA] Team" at bounding box center [378, 106] width 59 height 59
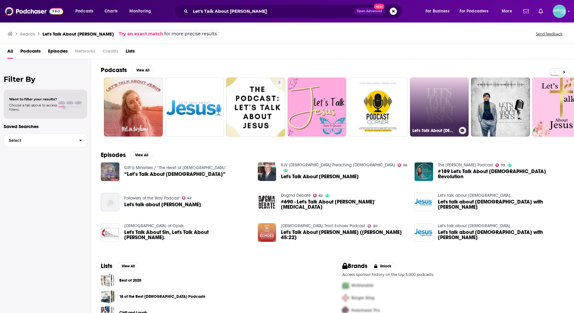
click at [428, 104] on link "Let's Talk About [DEMOGRAPHIC_DATA] Podcast" at bounding box center [439, 106] width 59 height 59
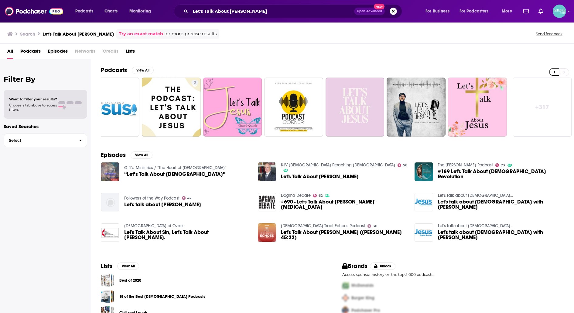
scroll to position [12, 0]
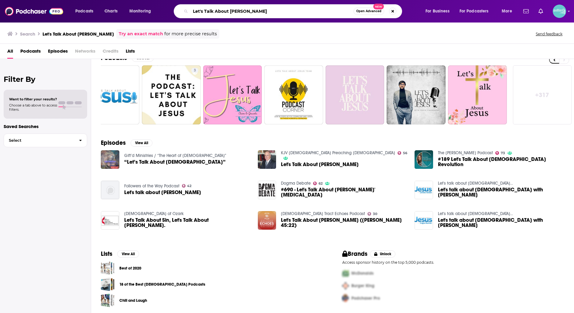
click at [269, 15] on input "Let's Talk About [PERSON_NAME]" at bounding box center [272, 11] width 163 height 10
paste input "New Life Live"
type input "New Life Live"
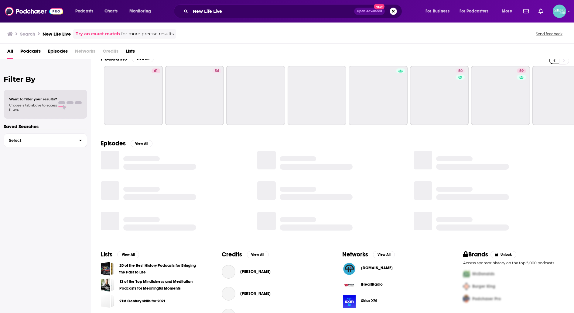
scroll to position [12, 0]
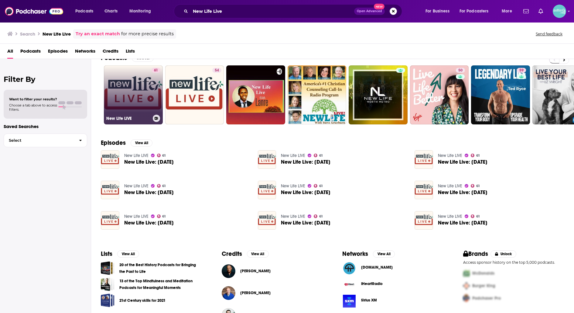
click at [142, 97] on link "61 New Life LIVE" at bounding box center [133, 94] width 59 height 59
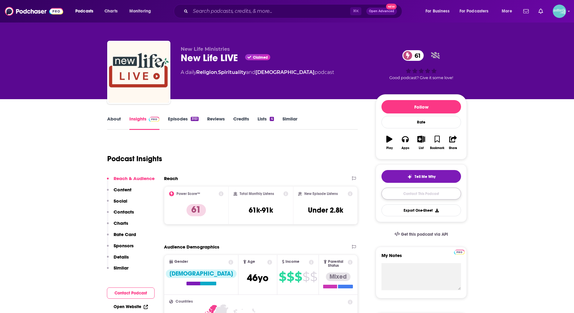
click at [398, 192] on link "Contact This Podcast" at bounding box center [422, 194] width 80 height 12
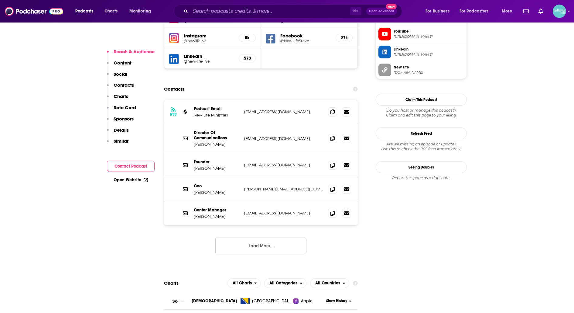
scroll to position [580, 0]
click at [331, 110] on icon at bounding box center [333, 112] width 4 height 5
click at [332, 187] on icon at bounding box center [333, 189] width 4 height 5
click at [332, 163] on icon at bounding box center [333, 165] width 4 height 5
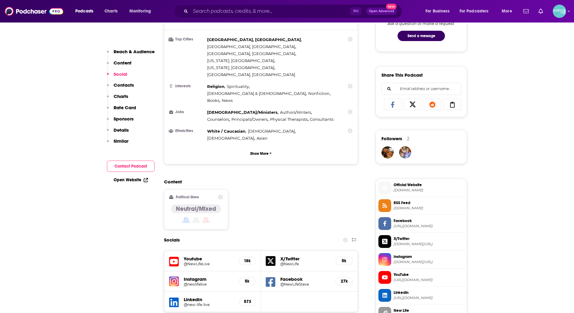
scroll to position [0, 0]
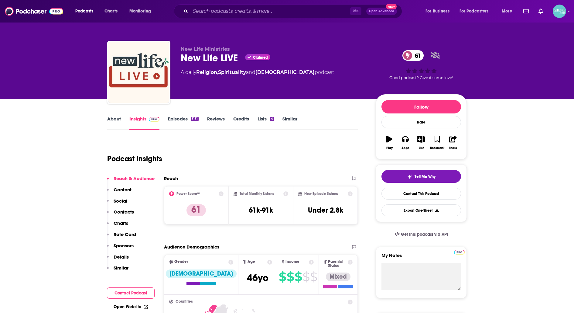
click at [116, 116] on link "About" at bounding box center [114, 123] width 14 height 14
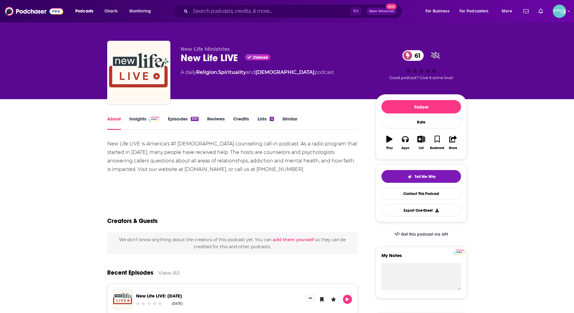
click at [174, 120] on link "Episodes 3151" at bounding box center [183, 123] width 31 height 14
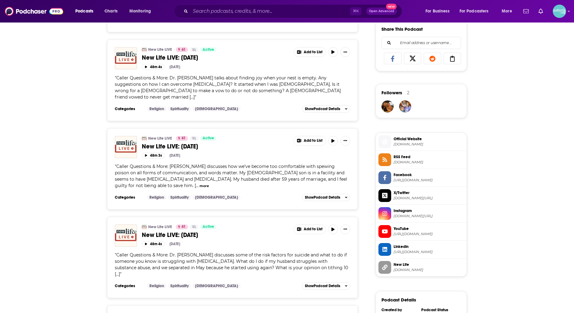
scroll to position [384, 0]
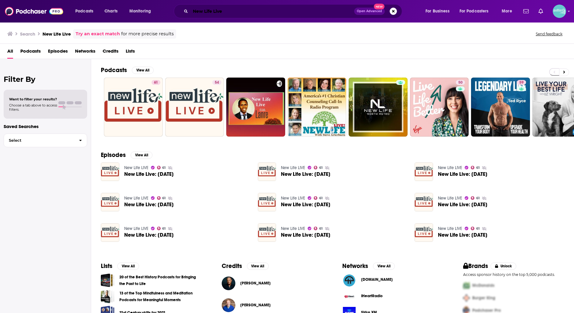
click at [272, 9] on input "New Life Live" at bounding box center [273, 11] width 164 height 10
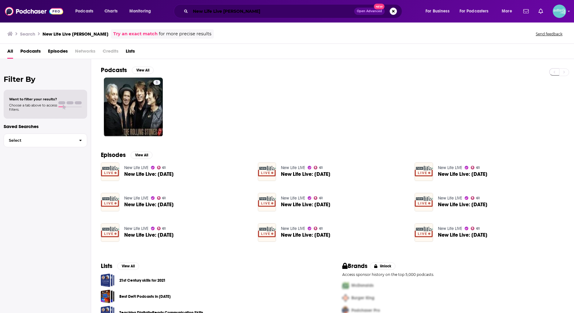
click at [232, 15] on input "New Life Live perez" at bounding box center [273, 11] width 164 height 10
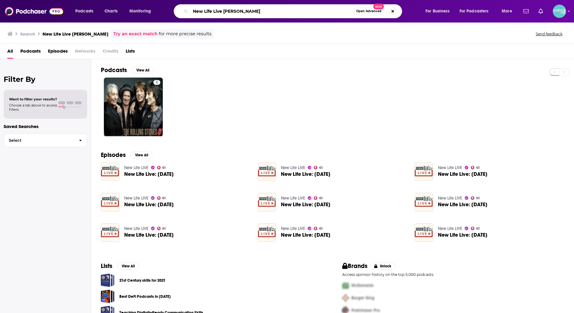
paste input "Destined for Victory"
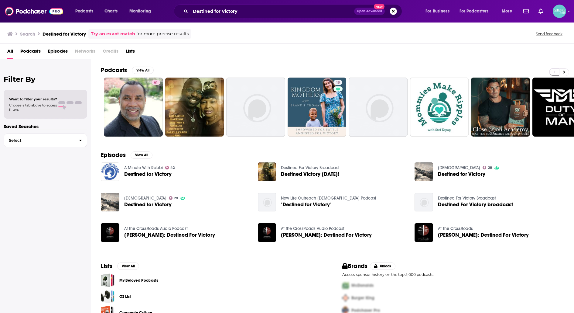
click at [243, 17] on div "Destined for Victory Open Advanced New" at bounding box center [288, 11] width 229 height 14
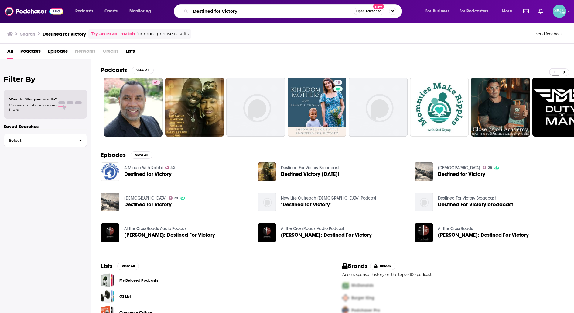
click at [243, 14] on input "Destined for Victory" at bounding box center [272, 11] width 163 height 10
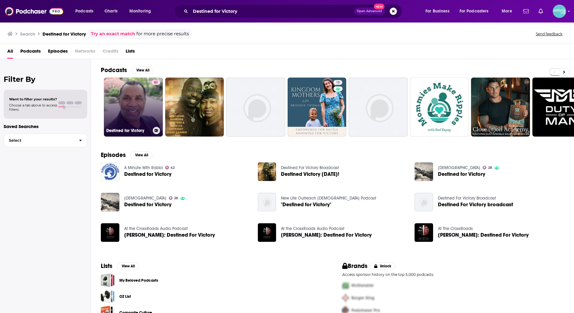
click at [145, 99] on link "61 Destined for Victory" at bounding box center [133, 106] width 59 height 59
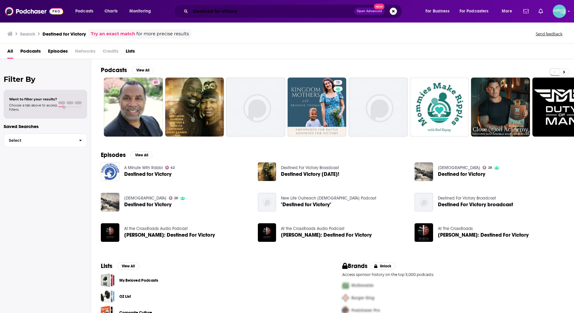
click at [284, 6] on input "Destined for Victory" at bounding box center [273, 11] width 164 height 10
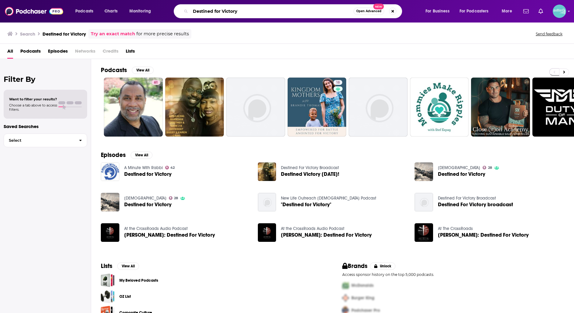
paste input "Climbin Higher"
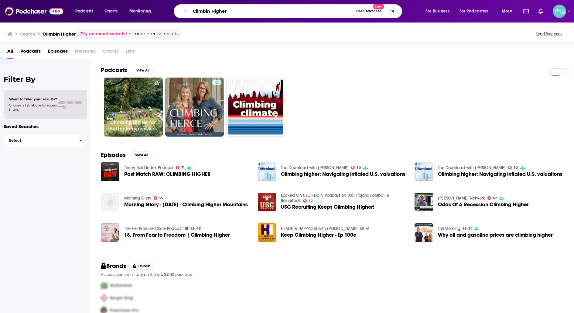
click at [228, 14] on input "Climbin Higher" at bounding box center [272, 11] width 163 height 10
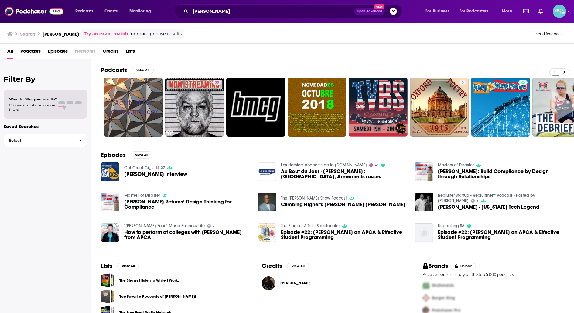
click at [249, 16] on div "eric lambert Open Advanced New" at bounding box center [288, 11] width 229 height 14
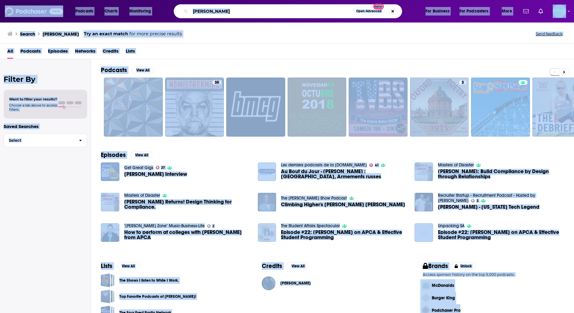
click at [250, 13] on input "eric lambert" at bounding box center [272, 11] width 163 height 10
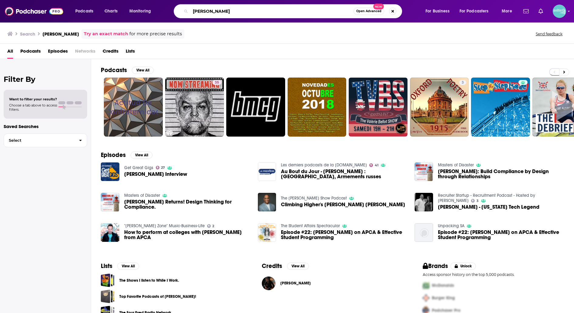
click at [250, 13] on input "eric lambert" at bounding box center [272, 11] width 163 height 10
paste input "Eric L"
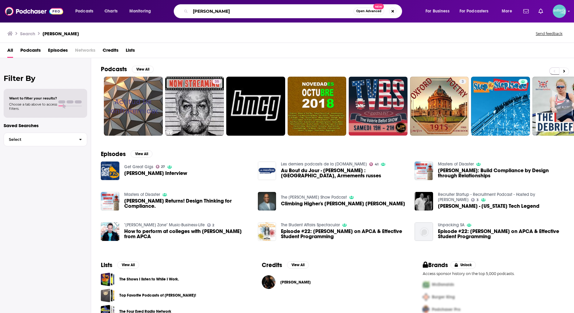
click at [226, 11] on input "Eric Lambert" at bounding box center [272, 11] width 163 height 10
paste input "Tim Demoss"
type input "Tim Demoss show"
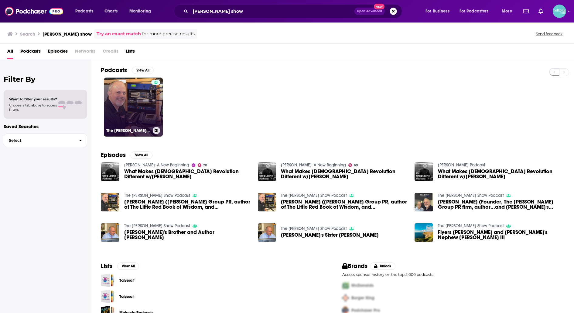
click at [120, 94] on link "The Tim DeMoss Show Podcast" at bounding box center [133, 106] width 59 height 59
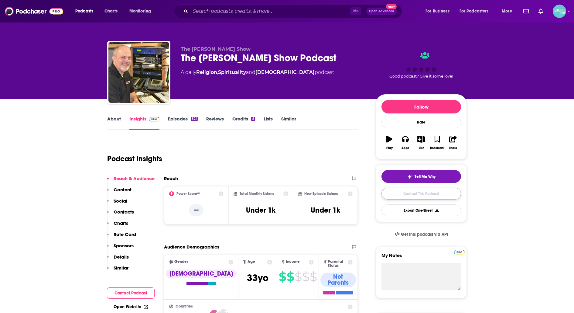
click at [403, 189] on link "Contact This Podcast" at bounding box center [422, 194] width 80 height 12
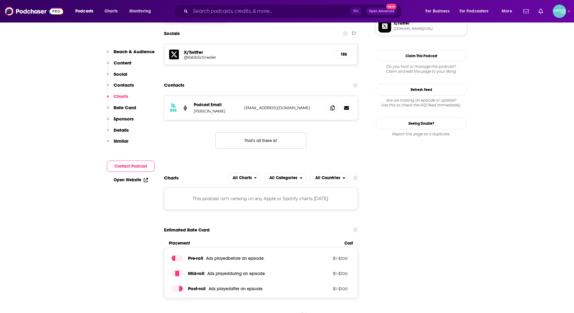
scroll to position [531, 0]
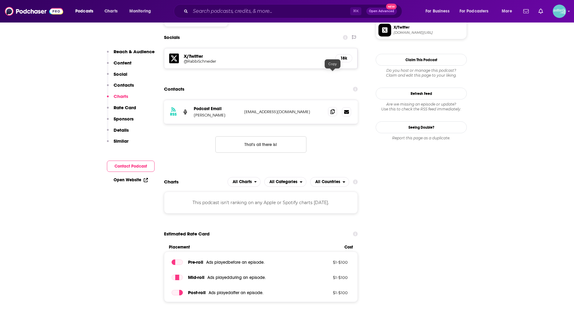
click at [333, 109] on icon at bounding box center [333, 111] width 4 height 5
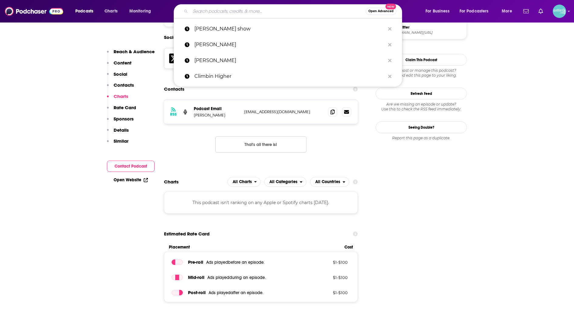
click at [328, 13] on input "Search podcasts, credits, & more..." at bounding box center [278, 11] width 175 height 10
paste input "Family Talk"
type input "Family Talk"
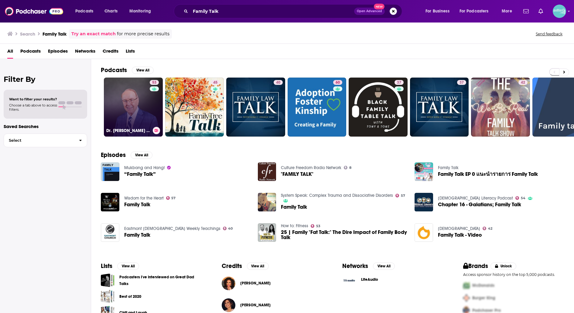
click at [139, 95] on link "53 Dr. James Dobson's Family Talk" at bounding box center [133, 106] width 59 height 59
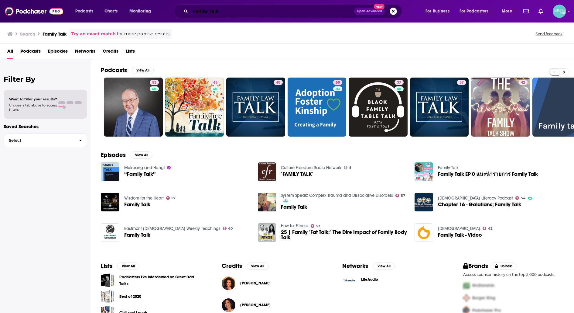
click at [277, 13] on input "Family Talk" at bounding box center [273, 11] width 164 height 10
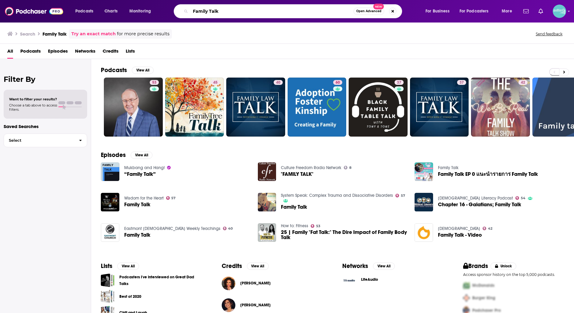
paste input "HopeLives365"
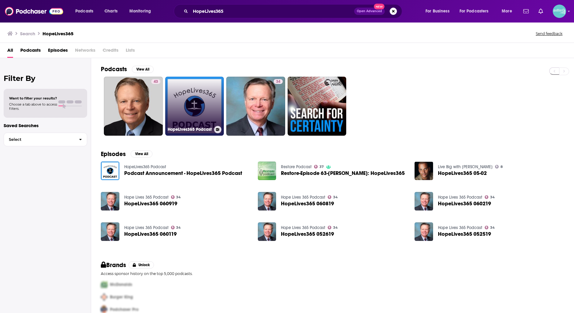
click at [201, 102] on link "HopeLives365 Podcast" at bounding box center [194, 106] width 59 height 59
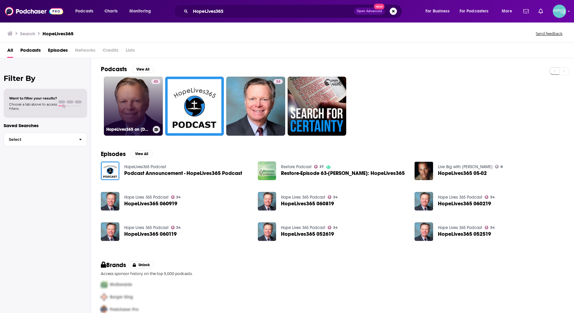
click at [133, 104] on link "43 HopeLives365 on Oneplace.com" at bounding box center [133, 106] width 59 height 59
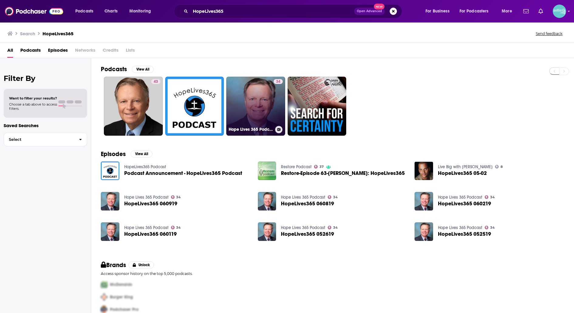
click at [253, 98] on link "34 Hope Lives 365 Podcast" at bounding box center [255, 106] width 59 height 59
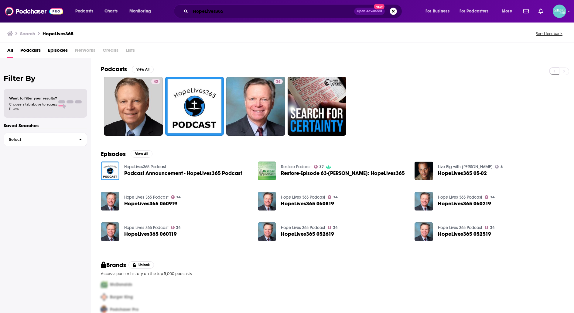
click at [217, 8] on input "HopeLives365" at bounding box center [273, 11] width 164 height 10
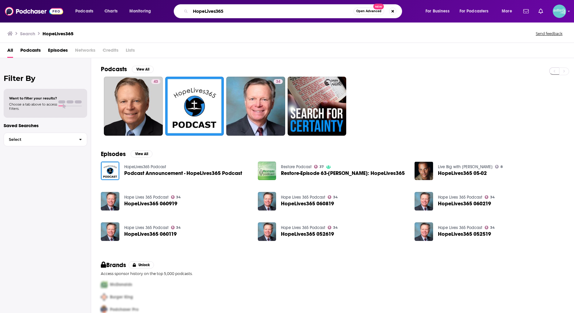
paste input "Ernie Sanders"
paste input "What's Right What's Left"
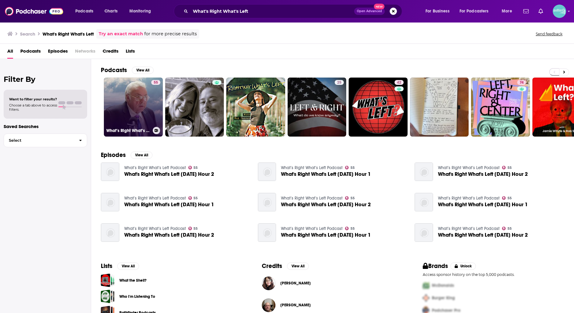
click at [139, 103] on link "55 What’s Right What’s Left Podcast" at bounding box center [133, 106] width 59 height 59
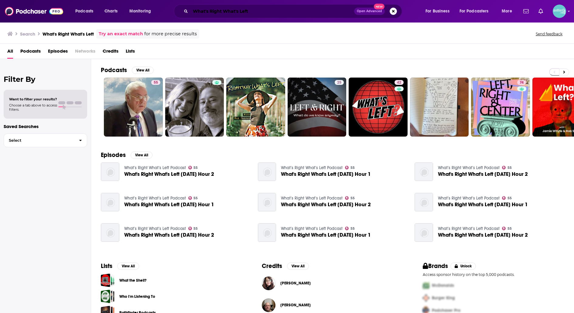
click at [256, 13] on input "What's Right What's Left" at bounding box center [273, 11] width 164 height 10
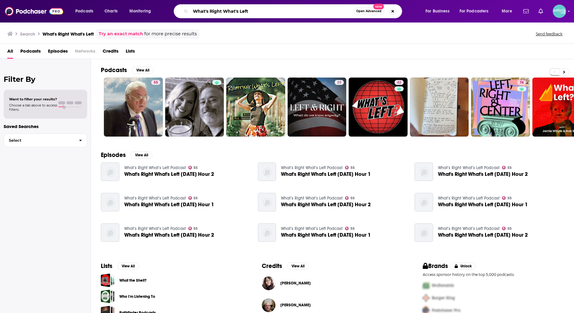
paste input "Straight from th Hear"
click at [228, 13] on input "Straight from th Heart" at bounding box center [272, 11] width 163 height 10
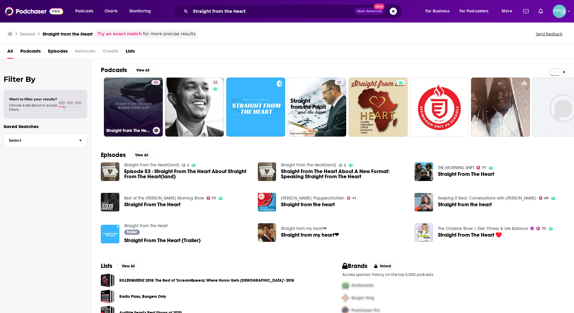
click at [144, 107] on link "45 Straight From The Heart Radio" at bounding box center [133, 106] width 59 height 59
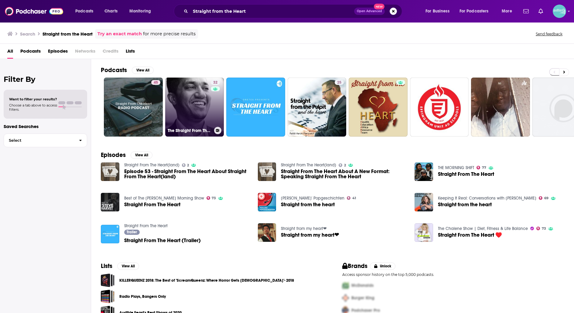
click at [206, 110] on link "32 The Straight From The Heart Show" at bounding box center [194, 106] width 59 height 59
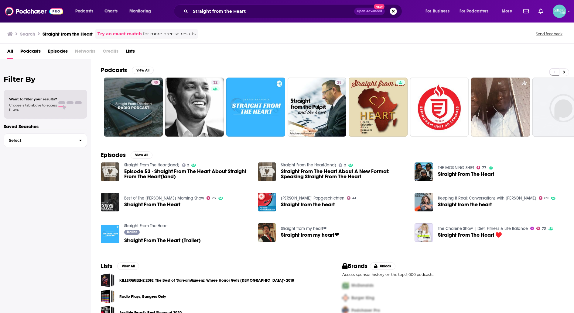
click at [280, 5] on div "Straight from the Heart Open Advanced New" at bounding box center [288, 11] width 229 height 14
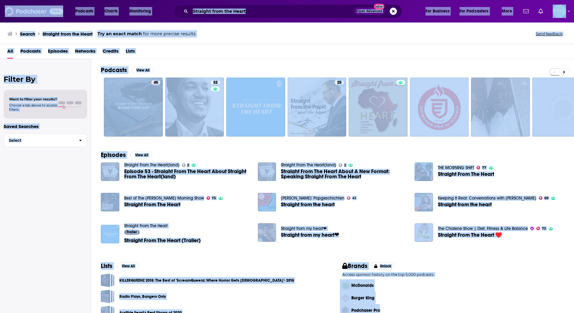
click at [281, 12] on input "Straight from the Heart" at bounding box center [273, 11] width 164 height 10
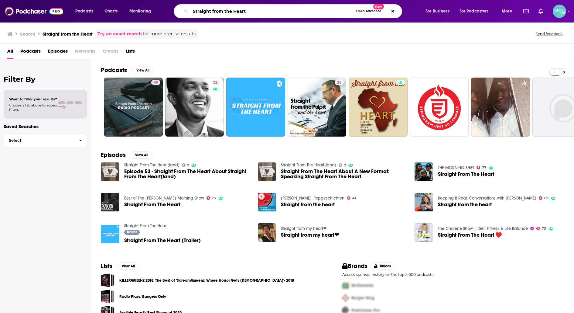
click at [281, 12] on input "Straight from the Heart" at bounding box center [272, 11] width 163 height 10
paste input "A Better World"
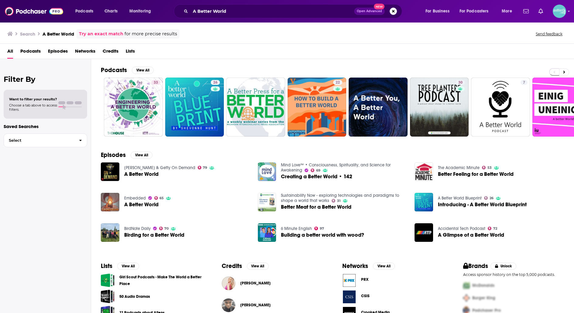
click at [295, 17] on div "A Better World Open Advanced New" at bounding box center [288, 11] width 229 height 14
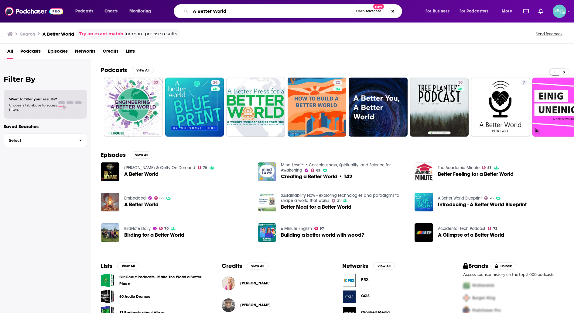
click at [295, 12] on input "A Better World" at bounding box center [272, 11] width 163 height 10
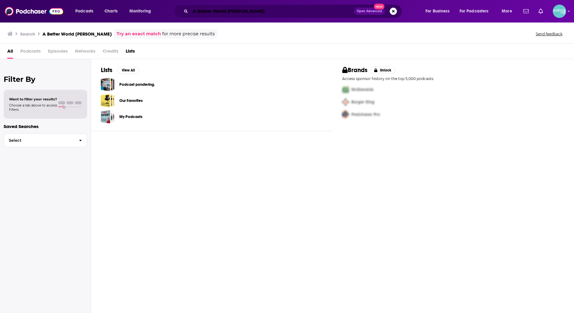
click at [277, 9] on input "A Better World Jim Cambell" at bounding box center [273, 11] width 164 height 10
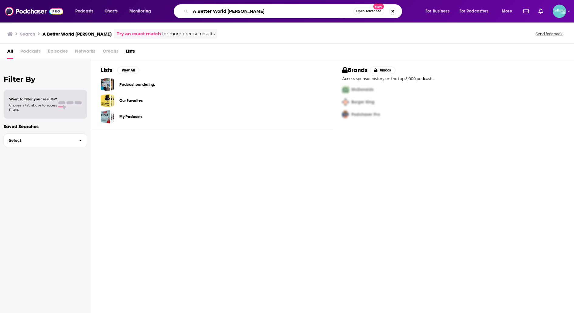
click at [277, 9] on input "A Better World Jim Cambell" at bounding box center [272, 11] width 163 height 10
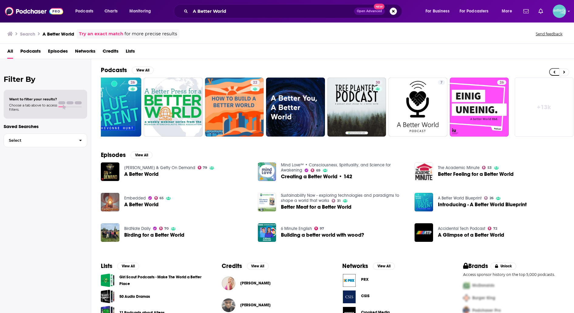
scroll to position [0, 84]
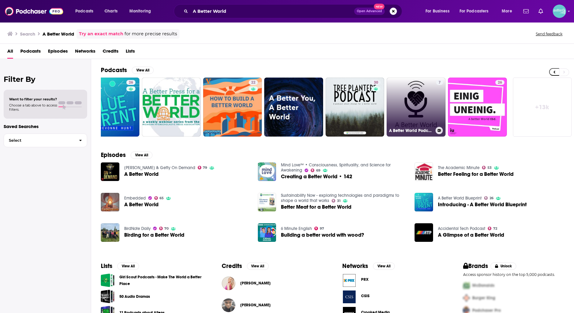
click at [429, 91] on link "7 A Better World Podcast" at bounding box center [416, 106] width 59 height 59
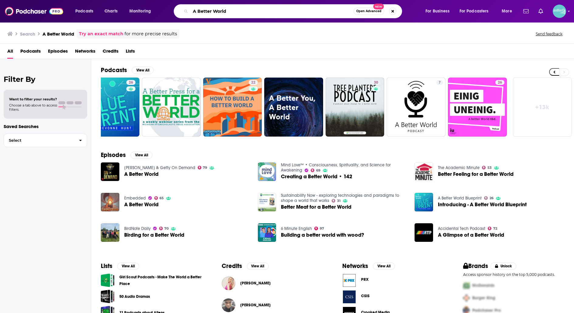
click at [273, 16] on input "A Better World" at bounding box center [272, 11] width 163 height 10
paste input "FCA Campus Report"
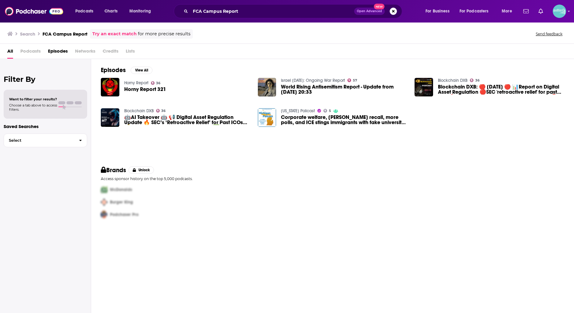
click at [271, 17] on div "FCA Campus Report Open Advanced New" at bounding box center [288, 11] width 229 height 14
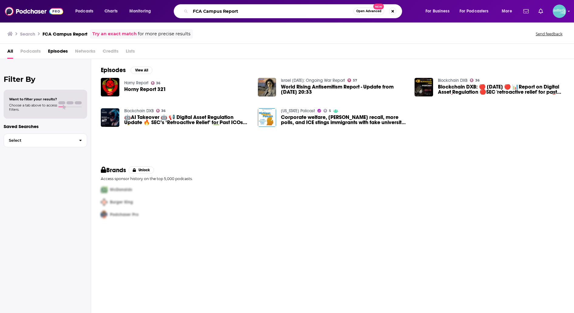
click at [271, 12] on input "FCA Campus Report" at bounding box center [272, 11] width 163 height 10
paste input "Challenge for Today"
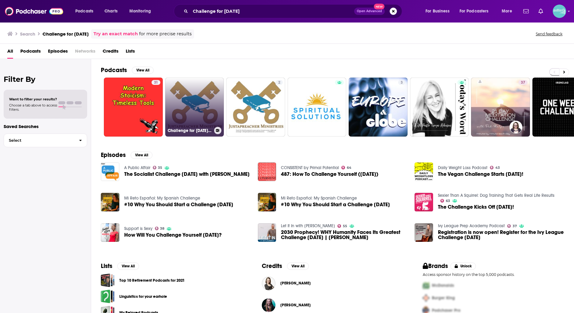
click at [208, 87] on link "Challenge for Today: Saturday Edition" at bounding box center [194, 106] width 59 height 59
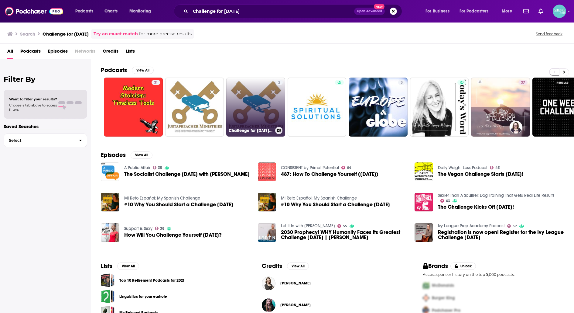
click at [262, 92] on link "2 Challenge for Today: Weekday Edition" at bounding box center [255, 106] width 59 height 59
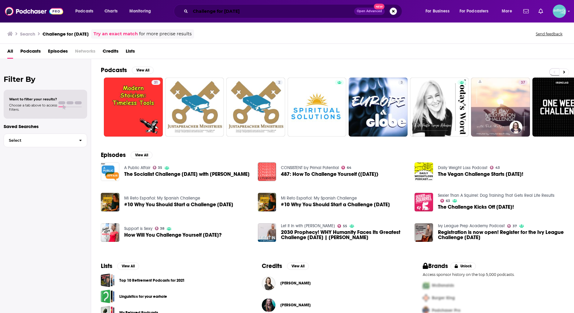
click at [279, 8] on input "Challenge for Today" at bounding box center [273, 11] width 164 height 10
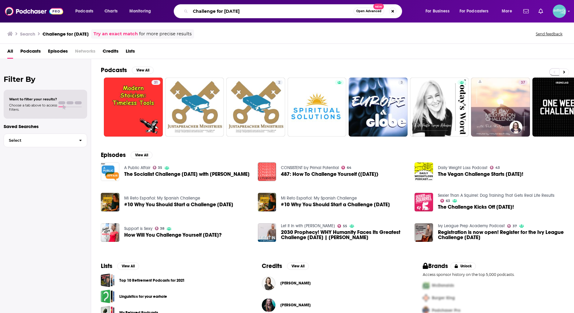
click at [279, 8] on input "Challenge for Today" at bounding box center [272, 11] width 163 height 10
paste input "Bill Arnold Show"
type input "Bill Arnold Show"
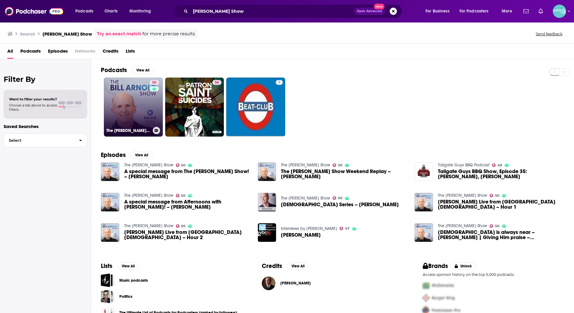
click at [120, 101] on link "50 The Bill Arnold Show" at bounding box center [133, 106] width 59 height 59
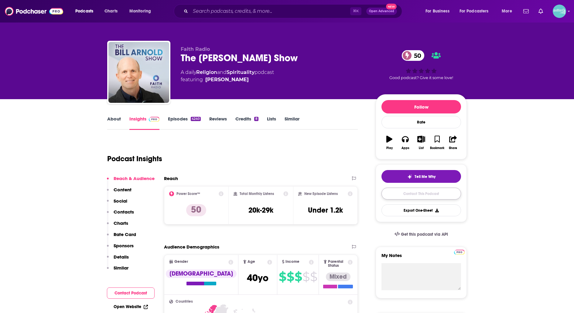
click at [404, 193] on link "Contact This Podcast" at bounding box center [422, 194] width 80 height 12
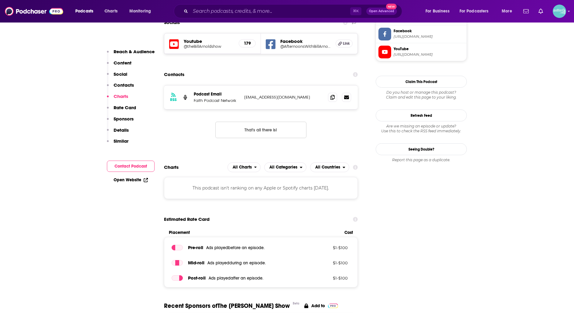
scroll to position [532, 0]
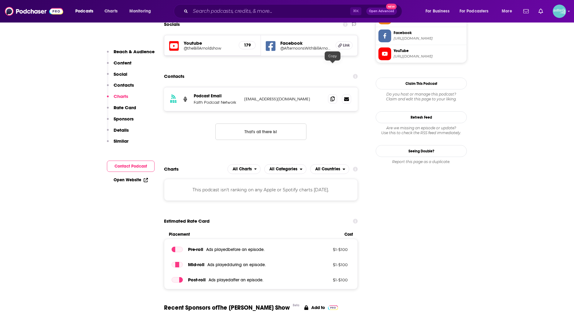
click at [332, 96] on icon at bounding box center [333, 98] width 4 height 5
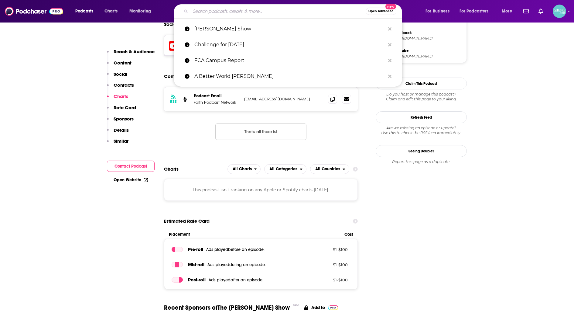
click at [256, 14] on input "Search podcasts, credits, & more..." at bounding box center [278, 11] width 175 height 10
paste input "The Reconect with Carmen LaBerge"
type input "The Reconect with Carmen LaBerge"
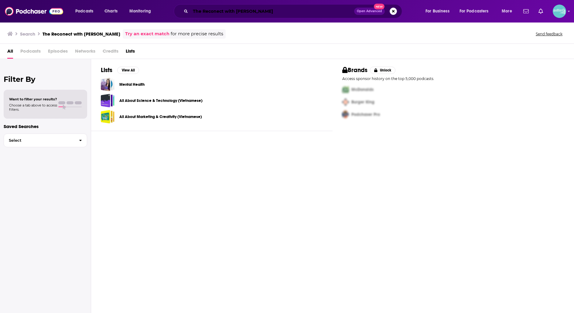
click at [235, 14] on input "The Reconect with Carmen LaBerge" at bounding box center [273, 11] width 164 height 10
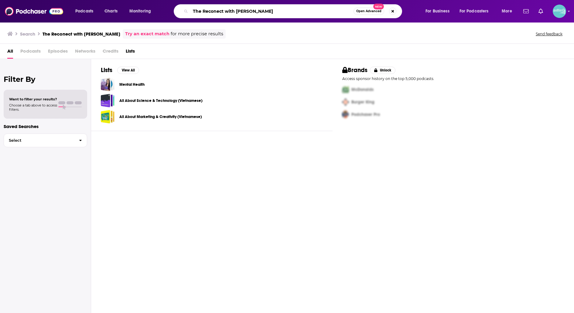
paste input "Paul Johnson"
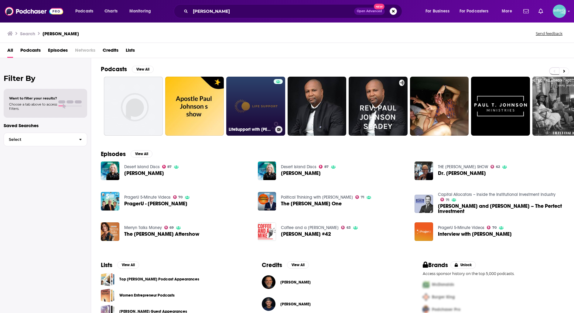
click at [243, 89] on link "LifeSupport with Paul Johnson" at bounding box center [255, 106] width 59 height 59
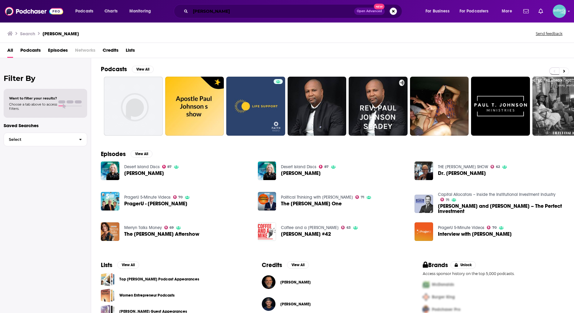
click at [307, 12] on input "Paul Johnson" at bounding box center [273, 11] width 164 height 10
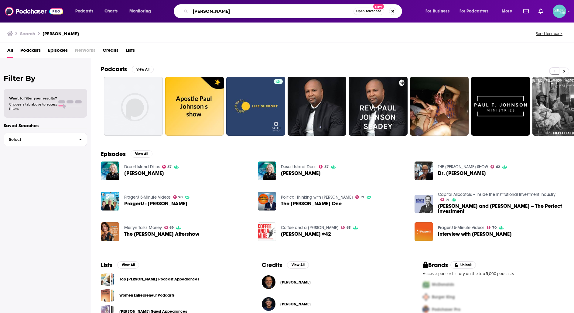
paste input "Alan Wright"
type input "Alan Wright"
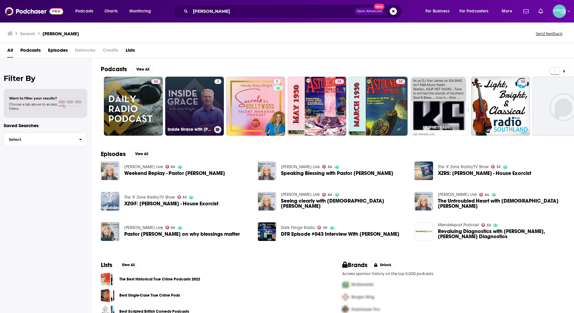
click at [182, 95] on link "4 Inside Grace with Alan Wright" at bounding box center [194, 106] width 59 height 59
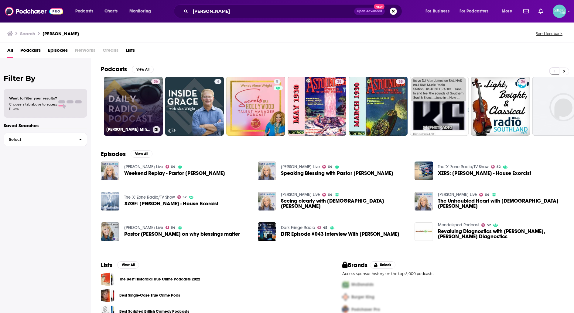
click at [148, 98] on link "36 Alan Wright Ministries [Daily Radio Broadcast]" at bounding box center [133, 106] width 59 height 59
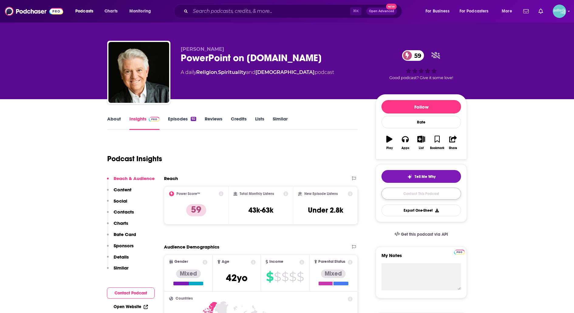
click at [387, 195] on link "Contact This Podcast" at bounding box center [422, 194] width 80 height 12
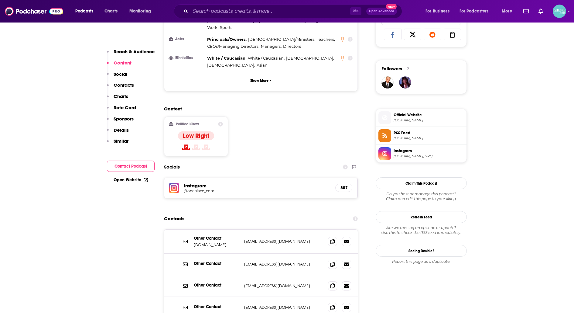
scroll to position [414, 0]
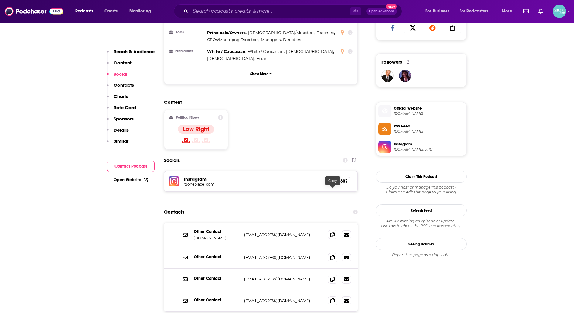
click at [332, 232] on icon at bounding box center [333, 234] width 4 height 5
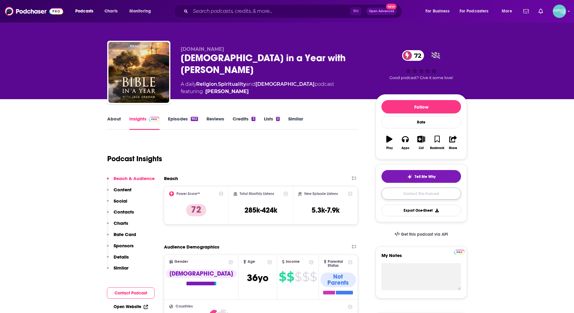
click at [403, 196] on link "Contact This Podcast" at bounding box center [422, 194] width 80 height 12
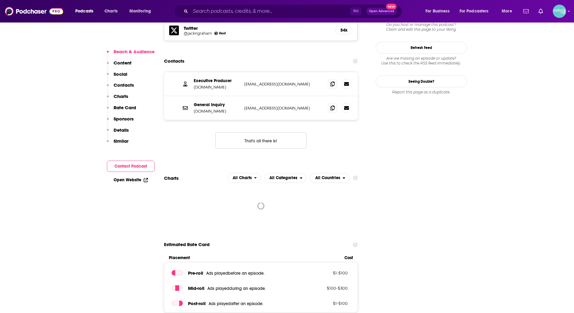
scroll to position [556, 0]
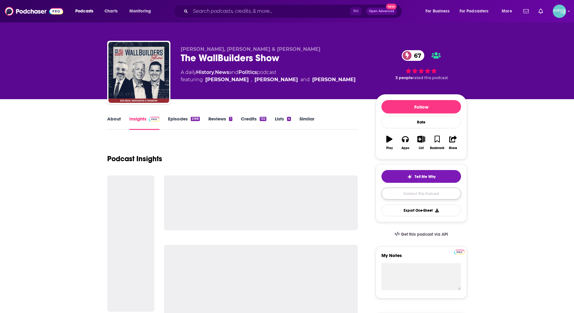
click at [404, 193] on link "Contact This Podcast" at bounding box center [422, 194] width 80 height 12
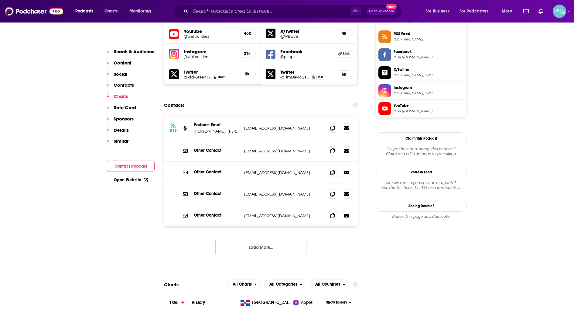
scroll to position [561, 0]
click at [333, 126] on icon at bounding box center [333, 128] width 4 height 5
click at [333, 192] on icon at bounding box center [333, 194] width 4 height 5
click at [331, 213] on icon at bounding box center [333, 215] width 4 height 5
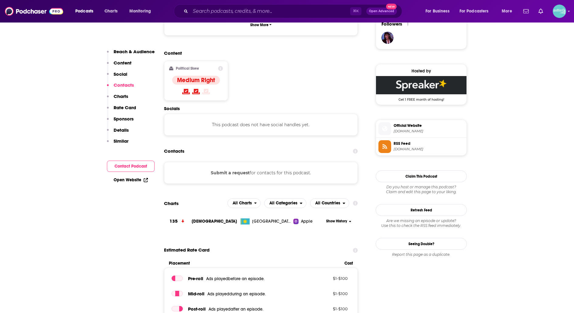
scroll to position [447, 0]
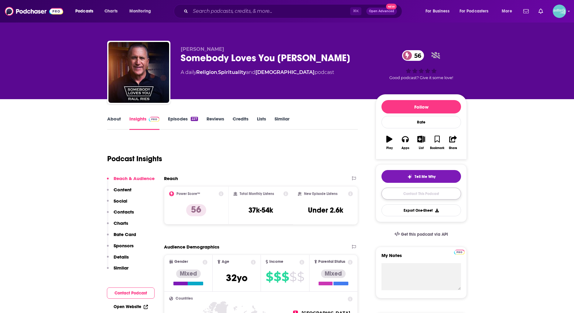
click at [400, 192] on link "Contact This Podcast" at bounding box center [422, 194] width 80 height 12
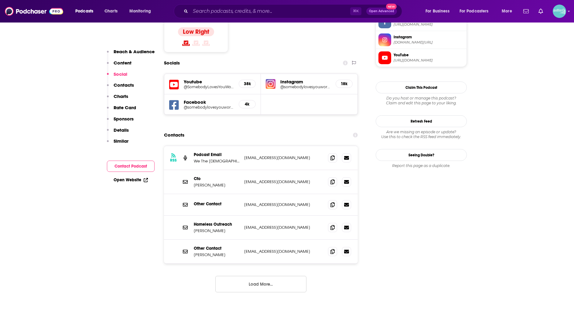
scroll to position [514, 0]
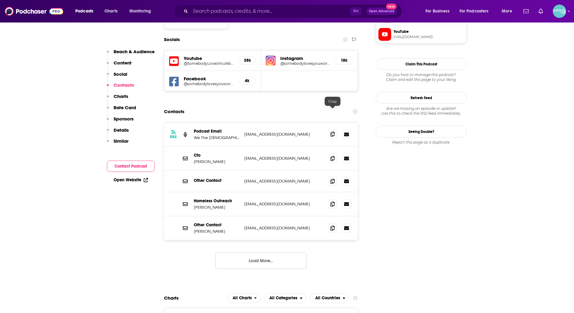
click at [333, 132] on icon at bounding box center [333, 134] width 4 height 5
click at [332, 156] on icon at bounding box center [333, 158] width 4 height 5
drag, startPoint x: 219, startPoint y: 139, endPoint x: 193, endPoint y: 139, distance: 26.1
click at [193, 146] on div "Cfo [PERSON_NAME] [PERSON_NAME][EMAIL_ADDRESS][DOMAIN_NAME] [PERSON_NAME][EMAIL…" at bounding box center [261, 158] width 194 height 24
copy p "[PERSON_NAME]"
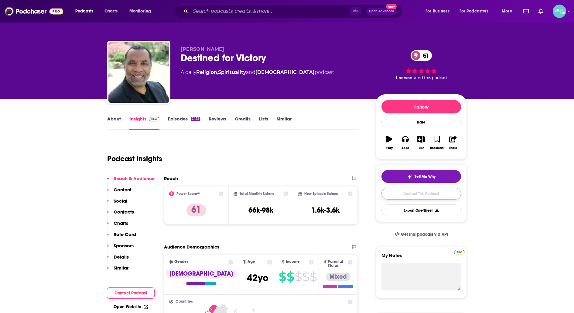
click at [402, 191] on link "Contact This Podcast" at bounding box center [422, 194] width 80 height 12
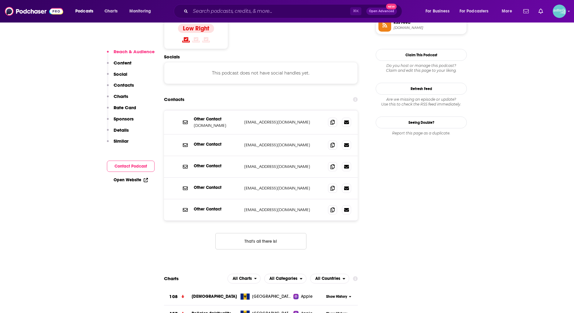
scroll to position [517, 0]
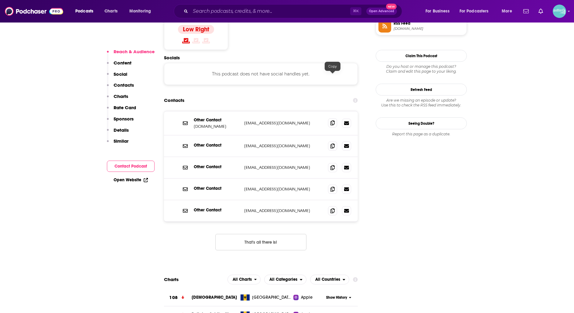
click at [334, 120] on icon at bounding box center [333, 122] width 4 height 5
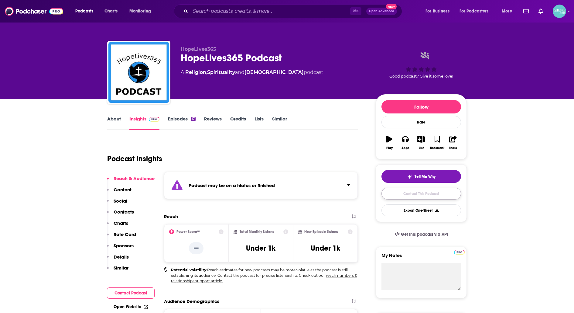
click at [406, 193] on link "Contact This Podcast" at bounding box center [422, 194] width 80 height 12
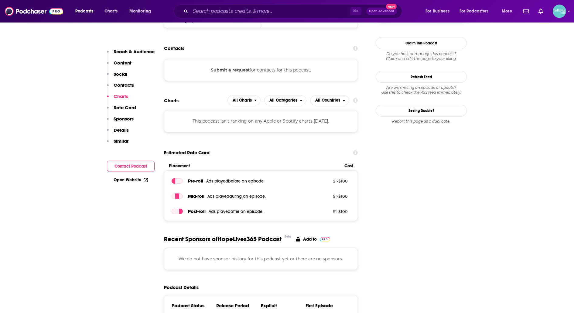
scroll to position [533, 0]
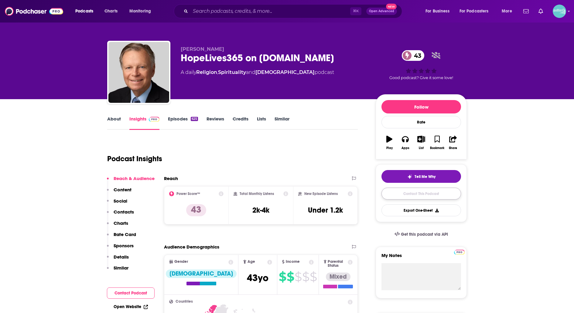
click at [394, 193] on link "Contact This Podcast" at bounding box center [422, 194] width 80 height 12
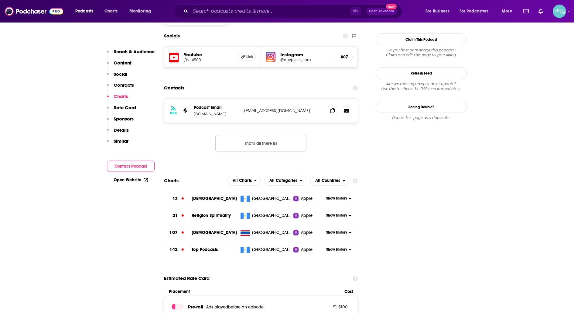
scroll to position [520, 0]
click at [336, 106] on span at bounding box center [332, 110] width 9 height 9
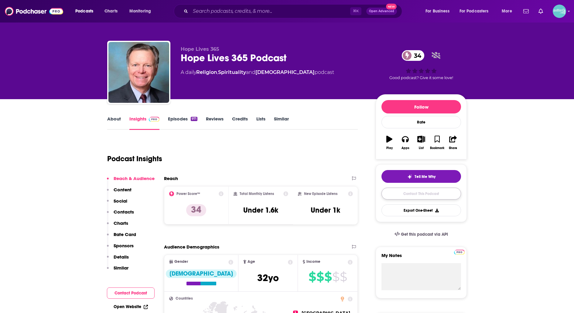
click at [397, 196] on link "Contact This Podcast" at bounding box center [422, 194] width 80 height 12
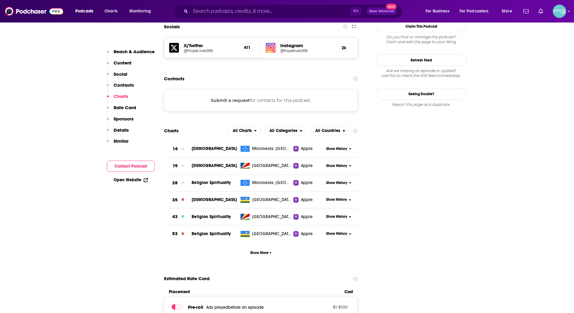
scroll to position [530, 0]
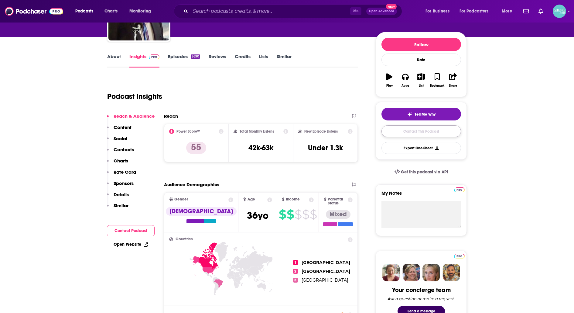
click at [395, 131] on link "Contact This Podcast" at bounding box center [422, 131] width 80 height 12
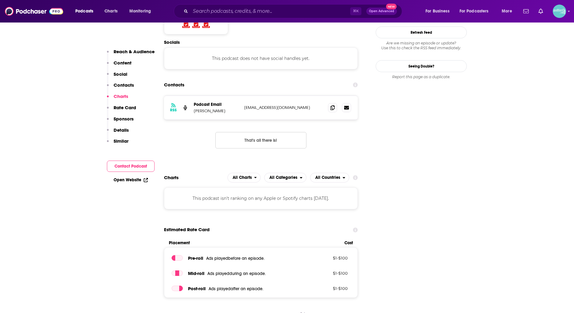
scroll to position [519, 0]
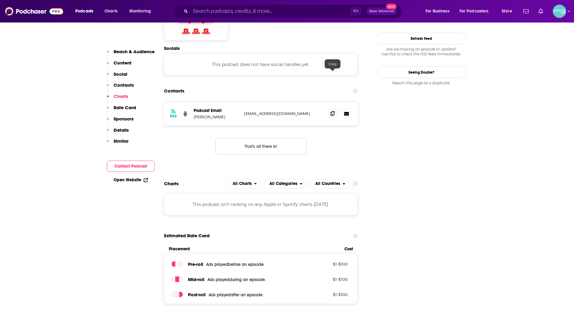
click at [335, 109] on span at bounding box center [332, 113] width 9 height 9
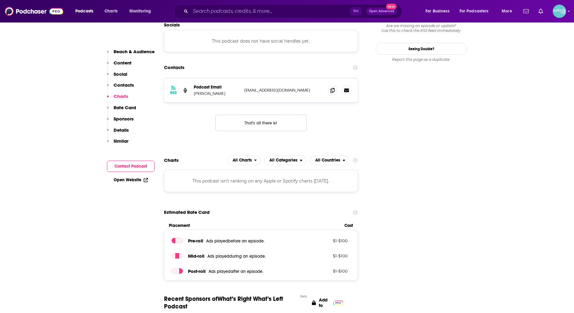
scroll to position [538, 0]
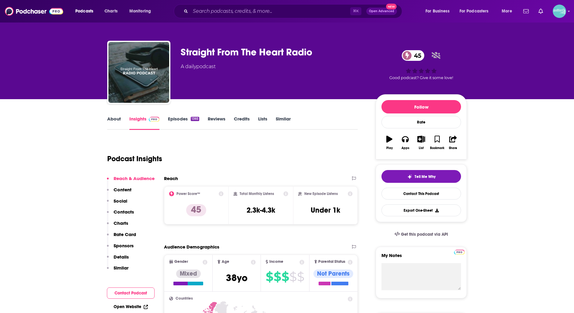
click at [111, 123] on link "About" at bounding box center [114, 123] width 14 height 14
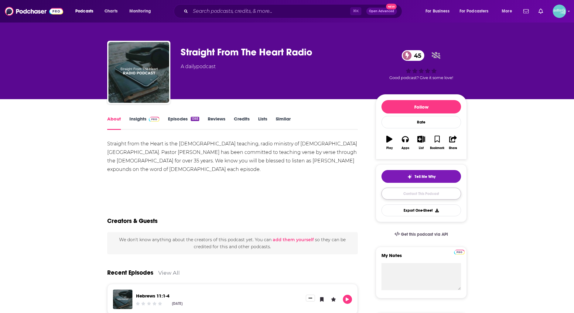
click at [388, 192] on link "Contact This Podcast" at bounding box center [422, 194] width 80 height 12
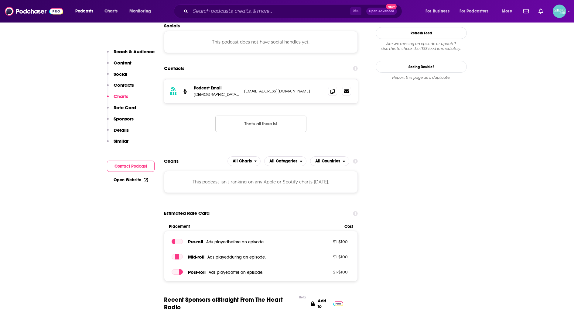
scroll to position [521, 0]
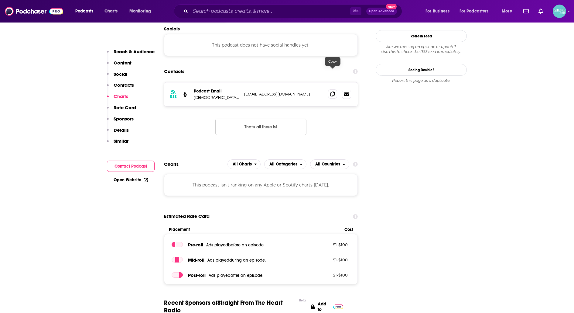
click at [330, 89] on span at bounding box center [332, 93] width 9 height 9
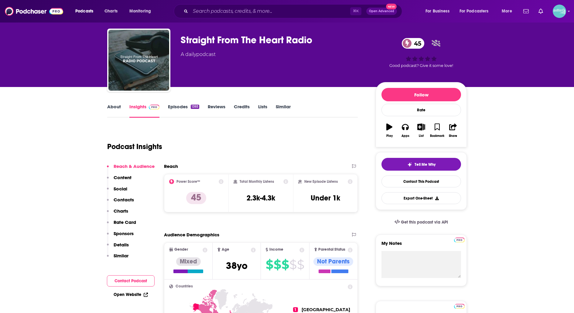
scroll to position [0, 0]
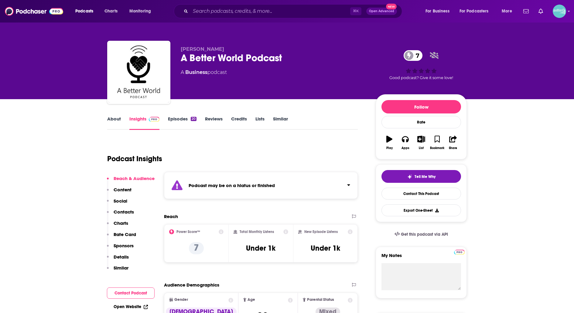
click at [117, 122] on link "About" at bounding box center [114, 123] width 14 height 14
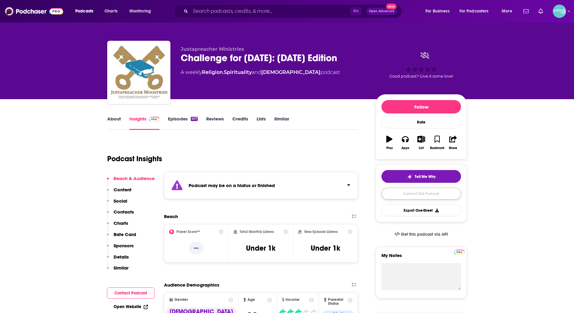
click at [388, 194] on link "Contact This Podcast" at bounding box center [422, 194] width 80 height 12
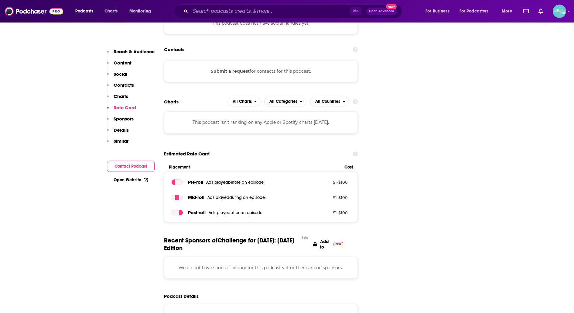
scroll to position [582, 0]
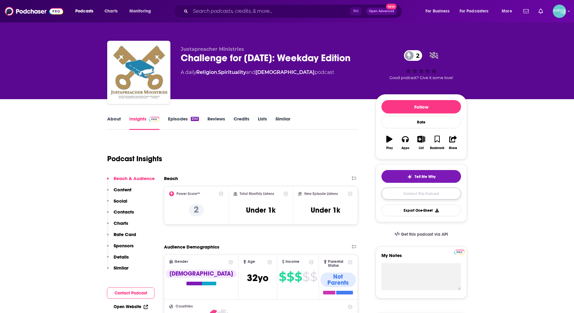
click at [384, 189] on link "Contact This Podcast" at bounding box center [422, 194] width 80 height 12
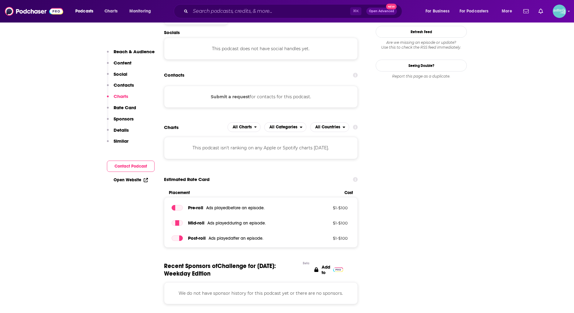
scroll to position [518, 0]
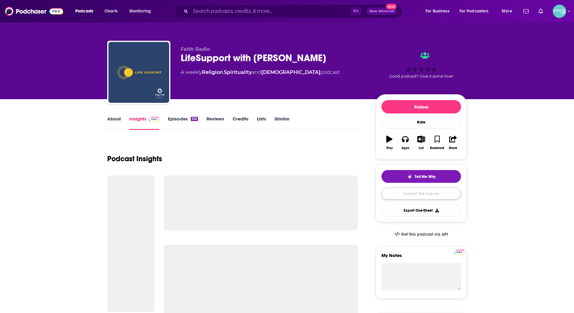
click at [393, 193] on link "Contact This Podcast" at bounding box center [422, 194] width 80 height 12
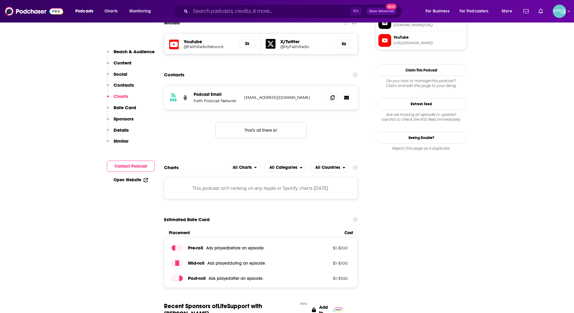
scroll to position [542, 0]
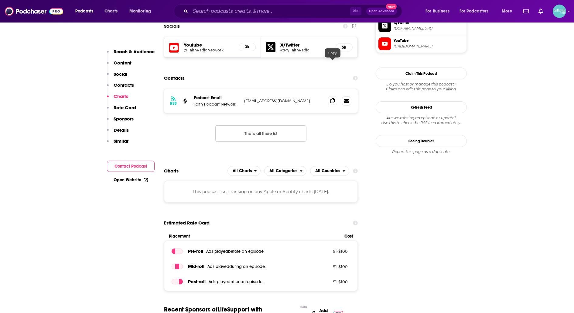
click at [329, 96] on span at bounding box center [332, 100] width 9 height 9
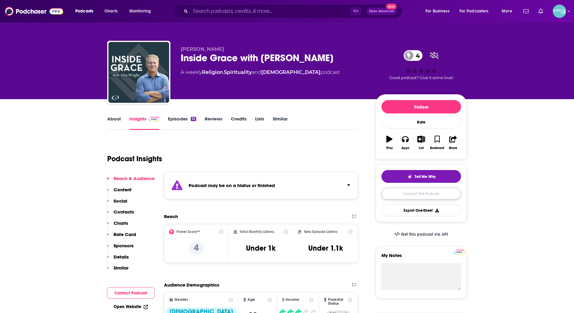
click at [394, 191] on link "Contact This Podcast" at bounding box center [422, 194] width 80 height 12
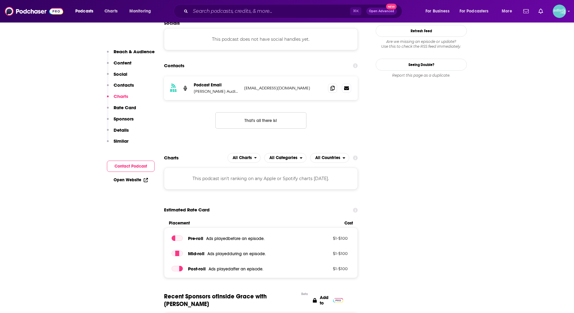
scroll to position [582, 0]
click at [253, 11] on input "Search podcasts, credits, & more..." at bounding box center [271, 11] width 160 height 10
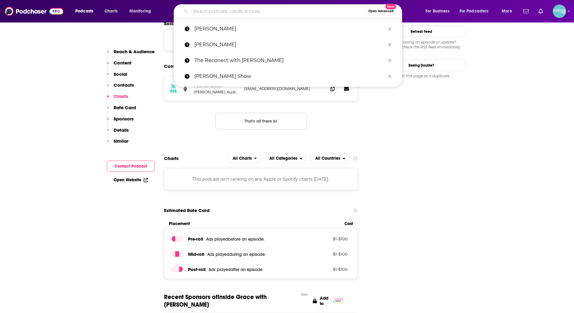
paste input "[PERSON_NAME]"
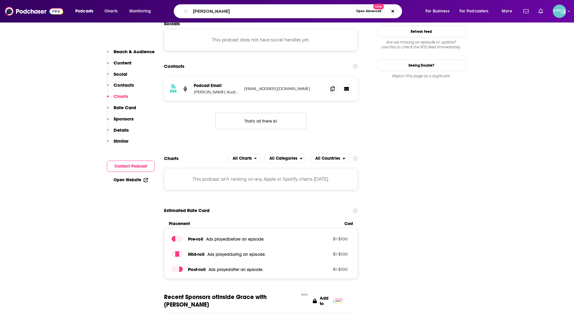
click at [359, 4] on div "Podcasts Charts Monitoring Mark Jobe Open Advanced New For Business For Podcast…" at bounding box center [287, 11] width 574 height 22
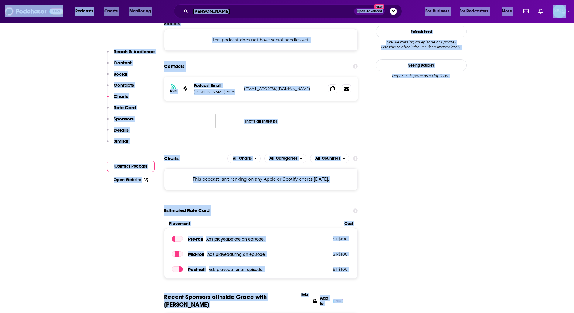
click at [304, 15] on input "Mark Jobe" at bounding box center [273, 11] width 164 height 10
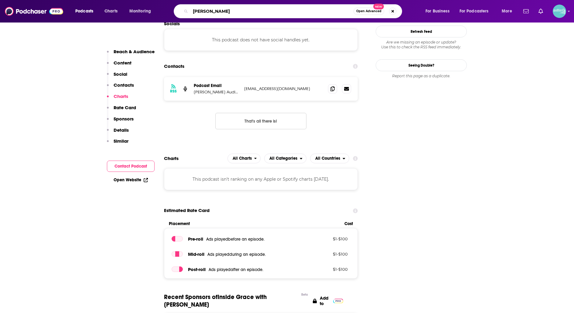
click at [304, 15] on input "Mark Jobe" at bounding box center [272, 11] width 163 height 10
paste input "Bold Steps with Dr. Mark"
type input "Bold Steps with [PERSON_NAME]"
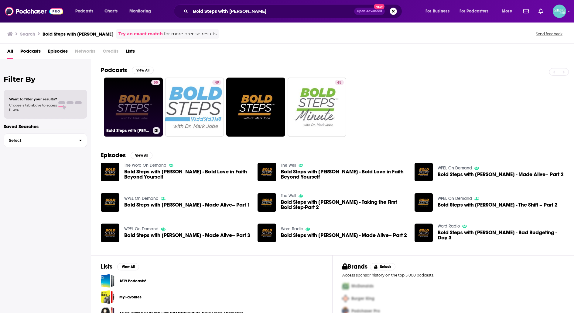
click at [143, 98] on link "55 Bold Steps with Dr. Mark Jobe" at bounding box center [133, 106] width 59 height 59
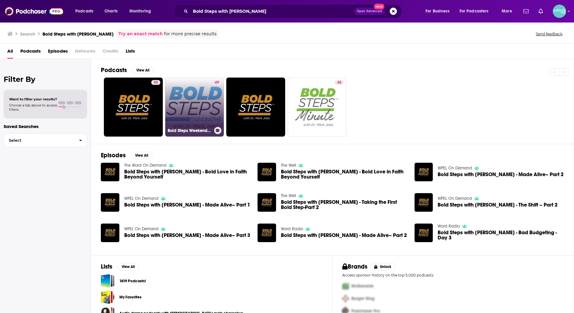
click at [192, 103] on link "49 Bold Steps Weekend with Dr. Mark Jobe" at bounding box center [194, 106] width 59 height 59
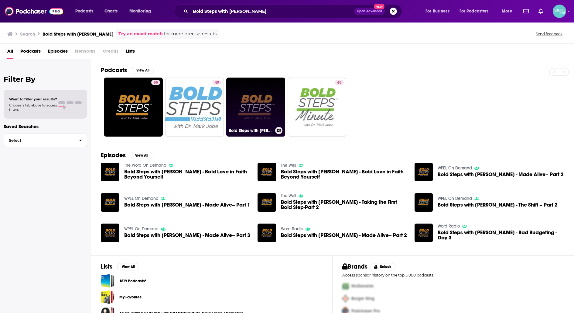
click at [265, 101] on link "Bold Steps with [PERSON_NAME]" at bounding box center [255, 106] width 59 height 59
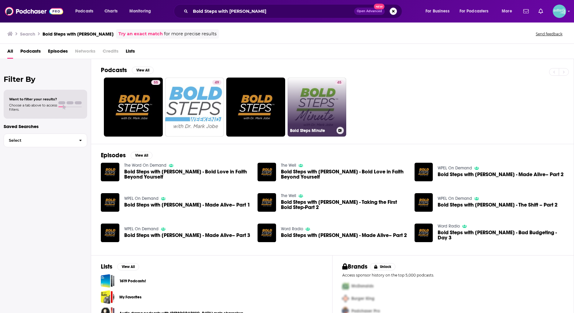
click at [312, 90] on link "45 Bold Steps Minute" at bounding box center [317, 106] width 59 height 59
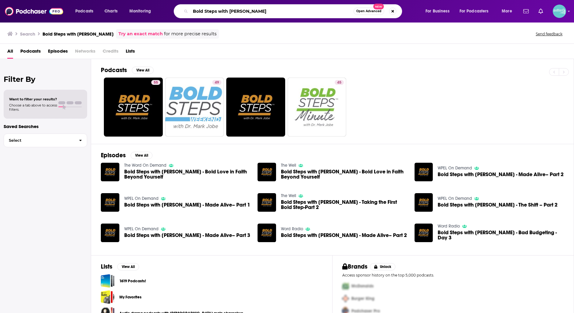
click at [309, 6] on input "Bold Steps with [PERSON_NAME]" at bounding box center [272, 11] width 163 height 10
paste input "RAVE with Jeff Schwarzentraub"
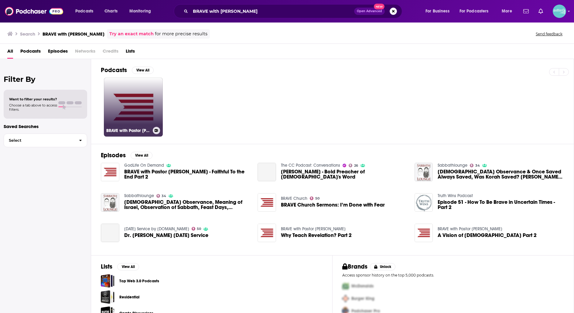
click at [154, 91] on link "BRAVE with Pastor Jeff Schwarzentraub" at bounding box center [133, 106] width 59 height 59
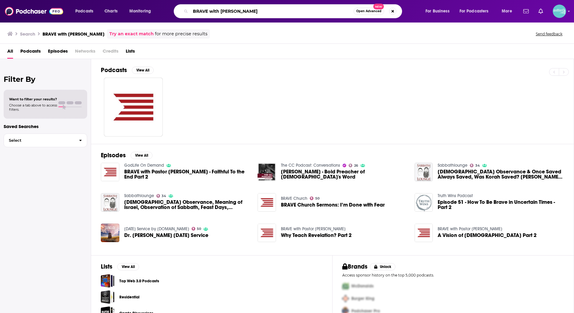
click at [223, 9] on input "BRAVE with Jeff Schwarzentraub" at bounding box center [272, 11] width 163 height 10
paste input "uilding Relationships"
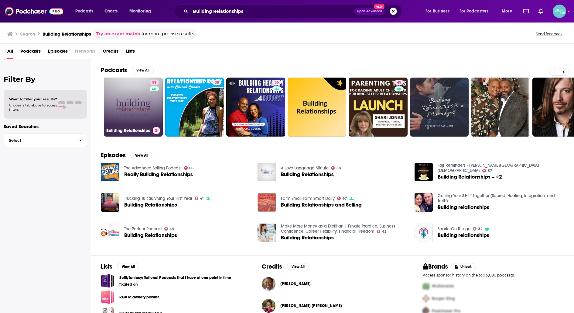
click at [125, 104] on link "59 Building Relationships" at bounding box center [133, 106] width 59 height 59
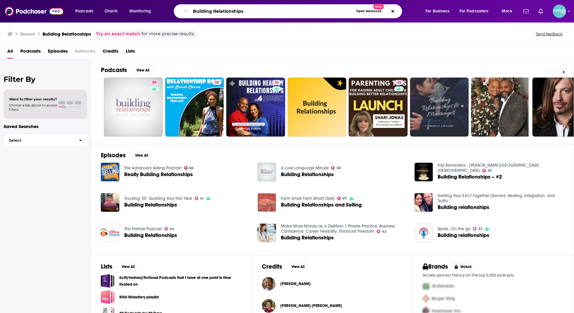
click at [320, 15] on input "Building Relationships" at bounding box center [272, 11] width 163 height 10
paste input "Daily Hope with Rick Warren"
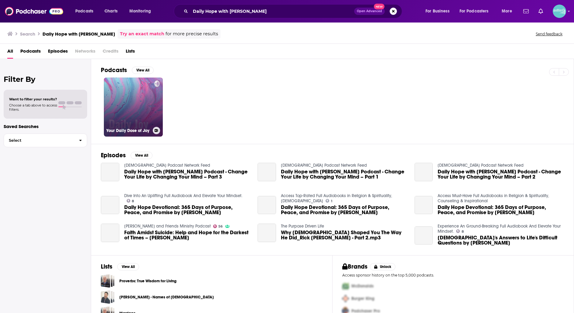
click at [146, 87] on link "Your Daily Dose of Joy" at bounding box center [133, 106] width 59 height 59
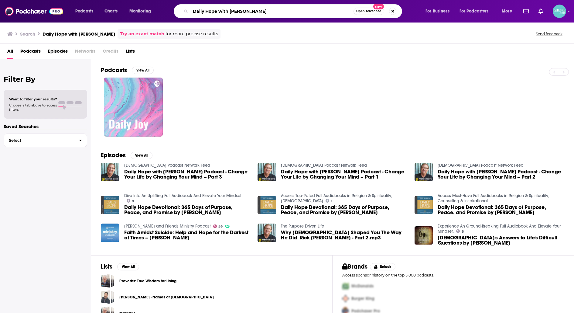
click at [255, 11] on input "Daily Hope with Rick Warren" at bounding box center [272, 11] width 163 height 10
paste input "Encounter the Truth"
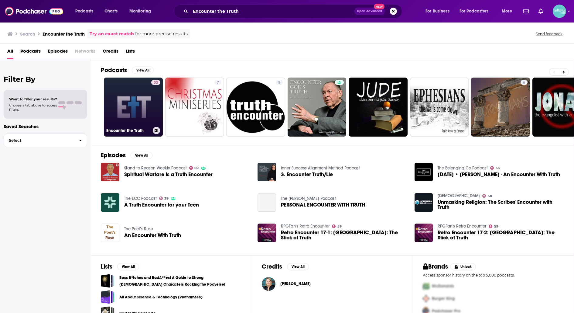
click at [146, 95] on link "33 Encounter the Truth" at bounding box center [133, 106] width 59 height 59
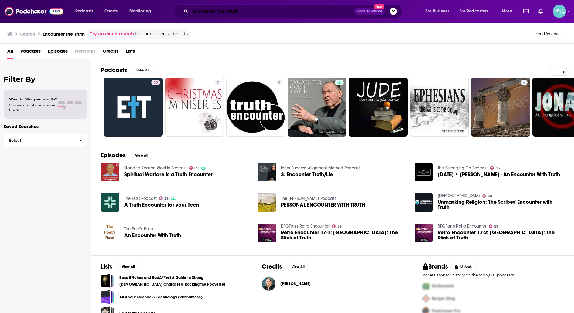
click at [265, 7] on input "Encounter the Truth" at bounding box center [273, 11] width 164 height 10
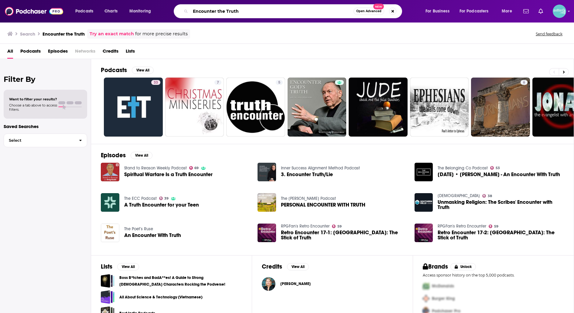
paste input "Rob West"
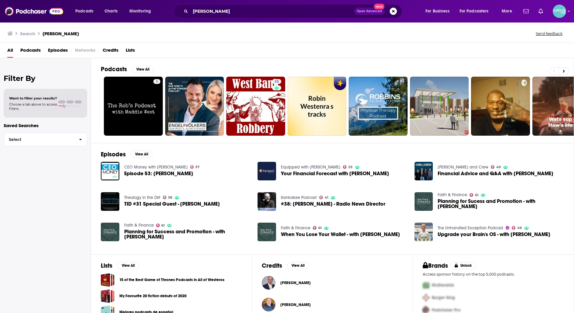
click at [297, 16] on div "Rob West Open Advanced New" at bounding box center [288, 11] width 229 height 14
click at [297, 12] on input "Rob West" at bounding box center [273, 11] width 164 height 10
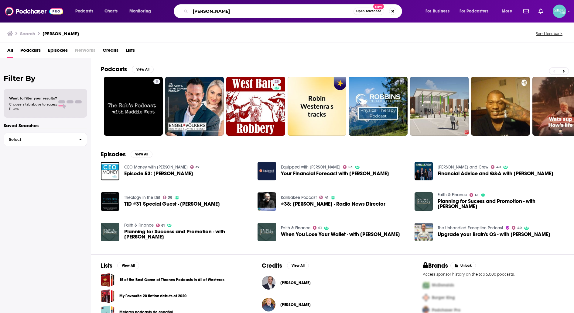
paste input "Faith & Finance"
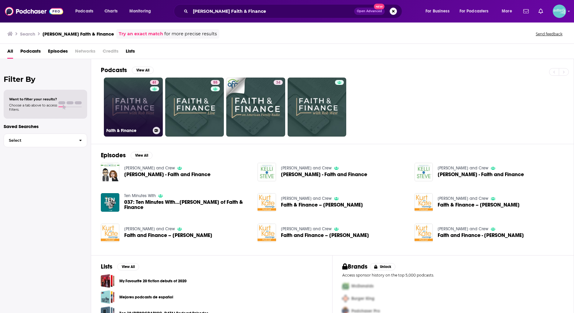
click at [137, 94] on link "61 Faith & Finance" at bounding box center [133, 106] width 59 height 59
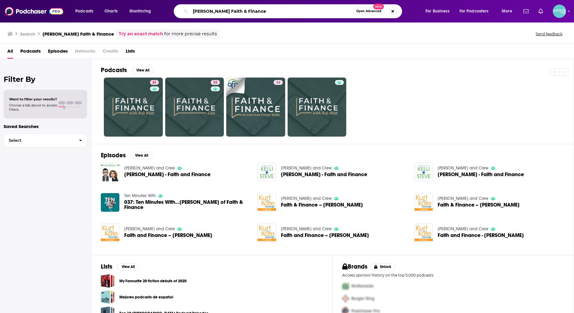
click at [253, 11] on input "Rob West Faith & Finance" at bounding box center [272, 11] width 163 height 10
paste input "God Centered Lif"
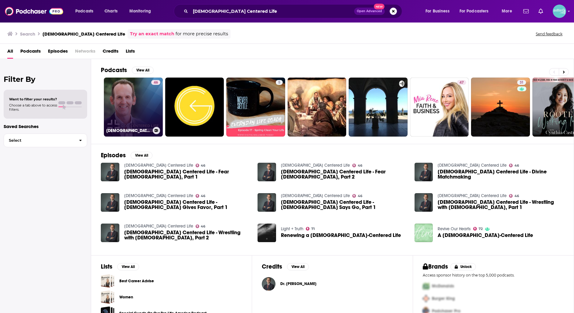
click at [132, 98] on link "46 God Centered Life" at bounding box center [133, 106] width 59 height 59
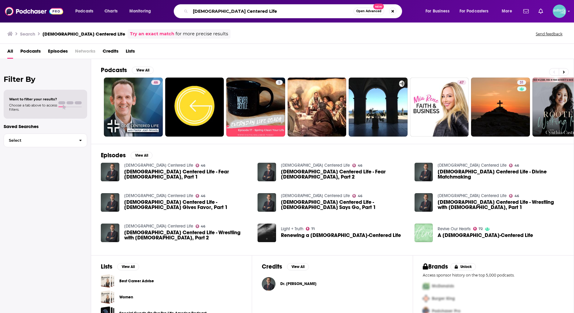
click at [283, 12] on input "God Centered Life" at bounding box center [272, 11] width 163 height 10
paste input "Jim Burns HomeWord"
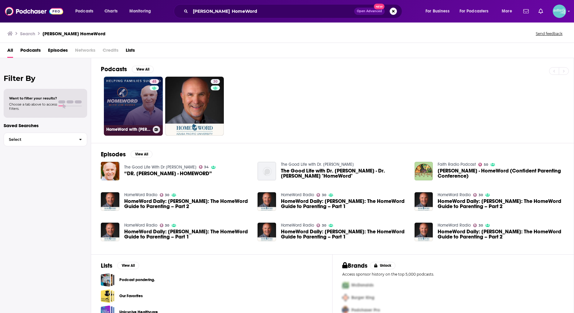
click at [127, 105] on link "45 HomeWord with Jim Burns" at bounding box center [133, 106] width 59 height 59
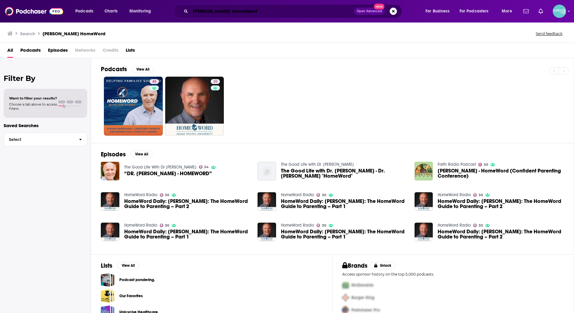
click at [248, 10] on input "Jim Burns HomeWord" at bounding box center [273, 11] width 164 height 10
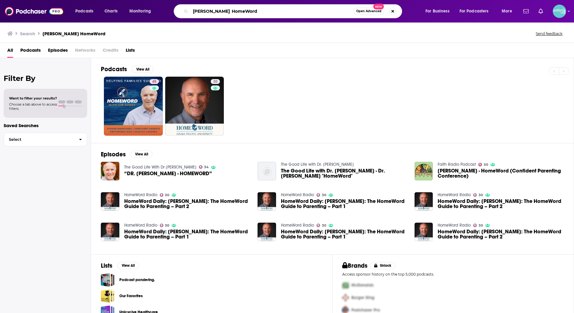
click at [248, 10] on input "Jim Burns HomeWord" at bounding box center [272, 11] width 163 height 10
paste input "Randy Carlson"
click at [335, 13] on input "Randy Carlson" at bounding box center [272, 11] width 163 height 10
paste input "Intentional Living"
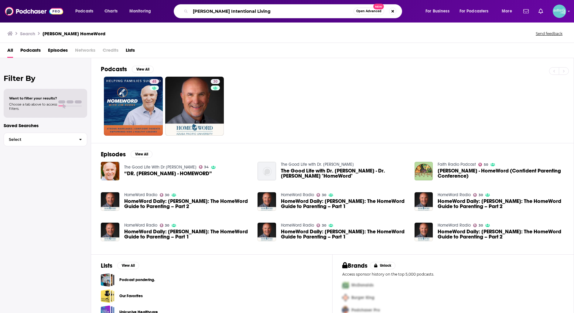
type input "Randy Carlson Intentional Living"
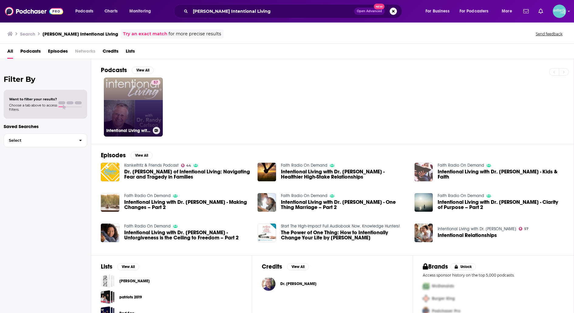
click at [123, 112] on link "57 Intentional Living with Dr. Randy Carlson" at bounding box center [133, 106] width 59 height 59
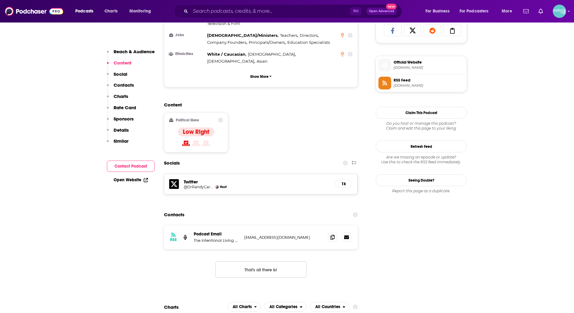
scroll to position [412, 0]
click at [332, 234] on icon at bounding box center [333, 236] width 4 height 5
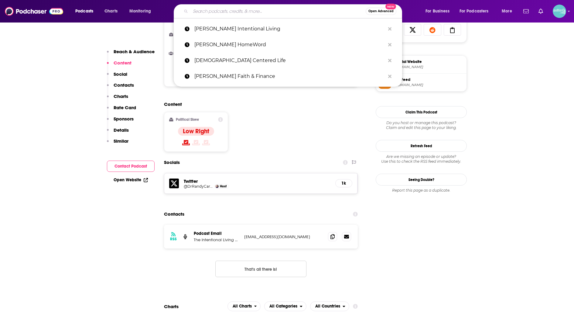
click at [267, 9] on input "Search podcasts, credits, & more..." at bounding box center [278, 11] width 175 height 10
paste input "Randy Carlson Intentional Living"
type input "Randy Carlson Intentional Living"
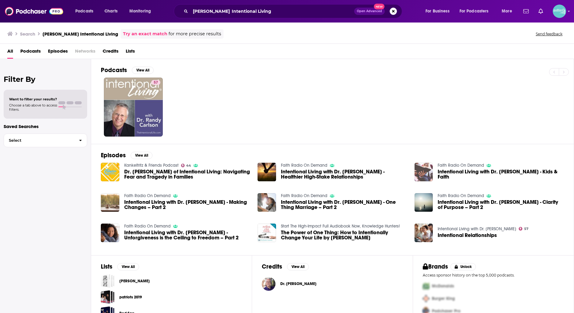
click at [270, 6] on div "Randy Carlson Intentional Living Open Advanced New" at bounding box center [288, 11] width 229 height 14
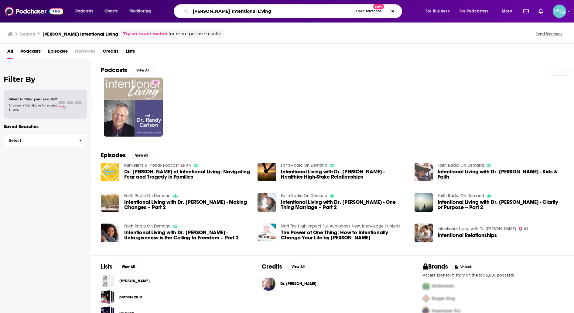
click at [272, 9] on input "Randy Carlson Intentional Living" at bounding box center [272, 11] width 163 height 10
type input "Know the truth"
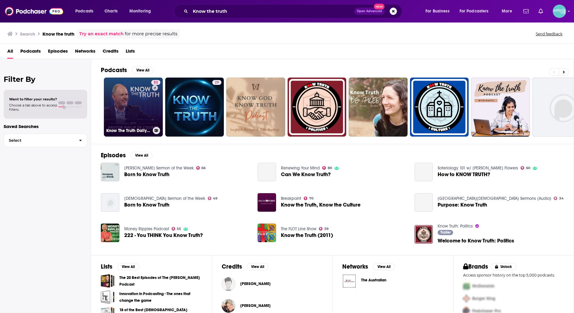
click at [144, 107] on link "53 Know The Truth Daily Broadcast" at bounding box center [133, 106] width 59 height 59
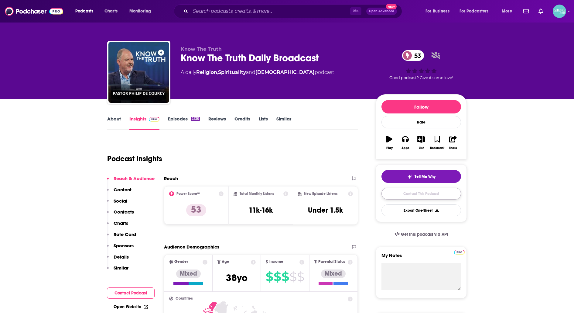
click at [402, 194] on link "Contact This Podcast" at bounding box center [422, 194] width 80 height 12
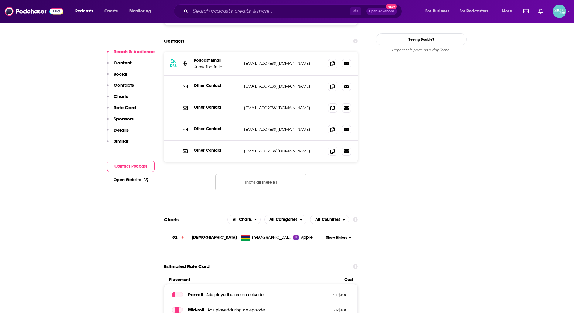
scroll to position [550, 0]
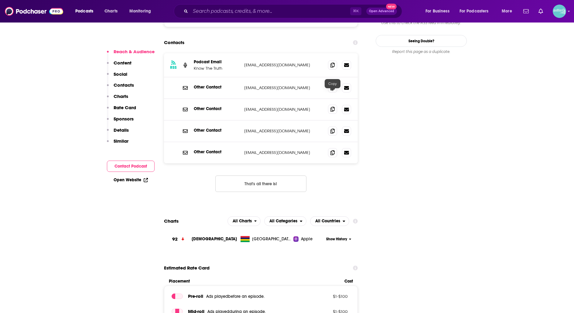
click at [333, 107] on icon at bounding box center [333, 109] width 4 height 5
click at [334, 128] on icon at bounding box center [333, 130] width 4 height 5
click at [332, 150] on icon at bounding box center [333, 152] width 4 height 5
click at [326, 12] on input "Search podcasts, credits, & more..." at bounding box center [271, 11] width 160 height 10
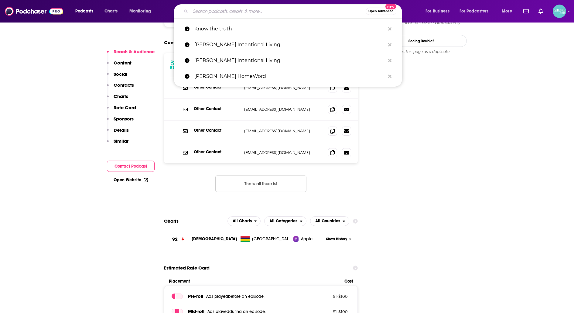
paste input "Open Line"
type input "Open Line"
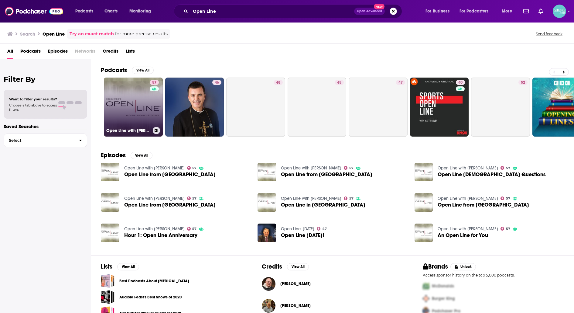
click at [134, 87] on link "57 Open Line with Dr. Michael Rydelnik" at bounding box center [133, 106] width 59 height 59
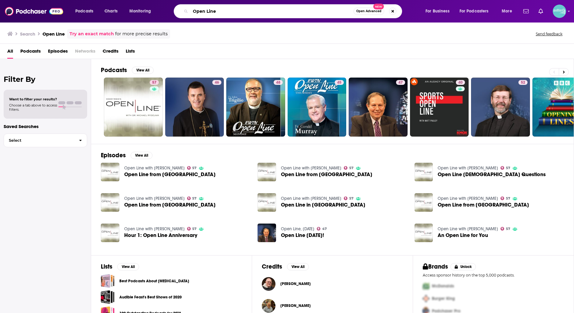
click at [266, 11] on input "Open Line" at bounding box center [272, 11] width 163 height 10
paste input "open the Bibl"
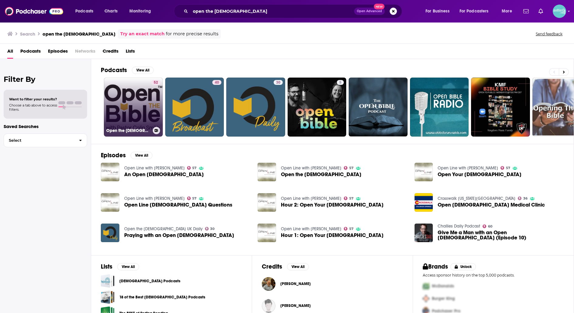
click at [129, 86] on link "52 Open the Bible Minute" at bounding box center [133, 106] width 59 height 59
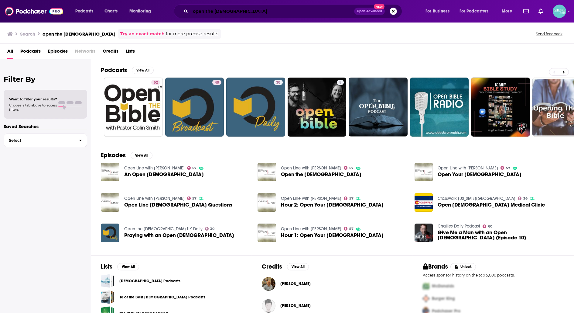
click at [263, 12] on input "open the Bible" at bounding box center [273, 11] width 164 height 10
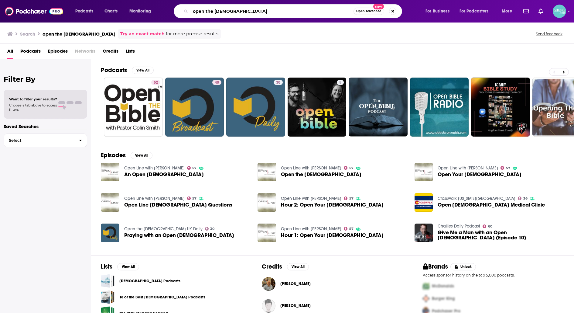
paste input "J.D. Greear Summit Lif"
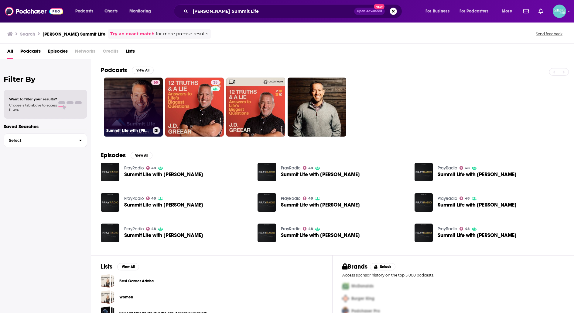
click at [142, 101] on link "65 Summit Life with J.D. Greear" at bounding box center [133, 106] width 59 height 59
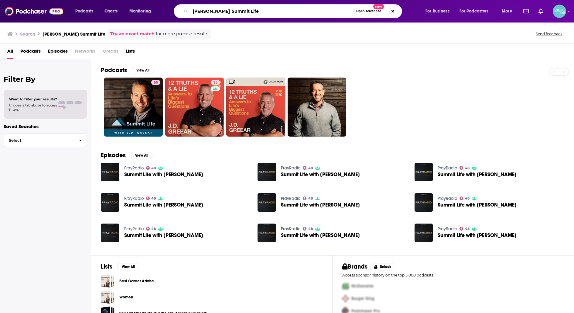
click at [319, 12] on input "J.D. Greear Summit Life" at bounding box center [272, 11] width 163 height 10
paste input "Revive Our Hearts"
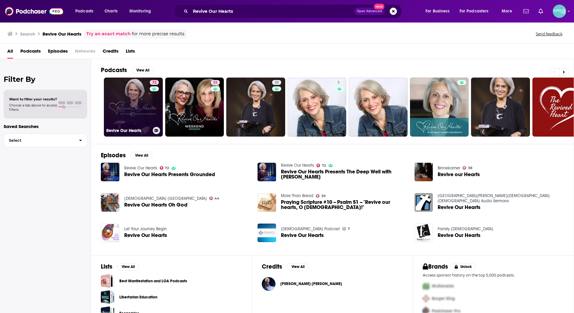
click at [140, 105] on link "72 Revive Our Hearts" at bounding box center [133, 106] width 59 height 59
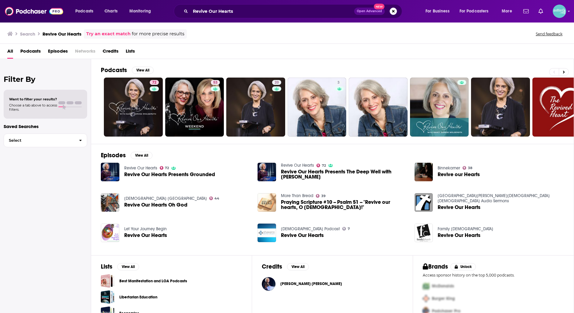
click at [236, 16] on div "Revive Our Hearts Open Advanced New" at bounding box center [288, 11] width 229 height 14
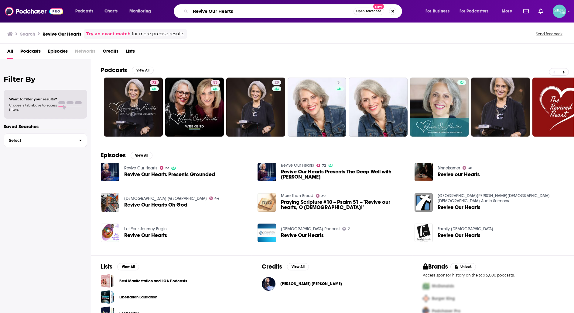
click at [319, 10] on input "Revive Our Hearts" at bounding box center [272, 11] width 163 height 10
paste input "Talk to Me"
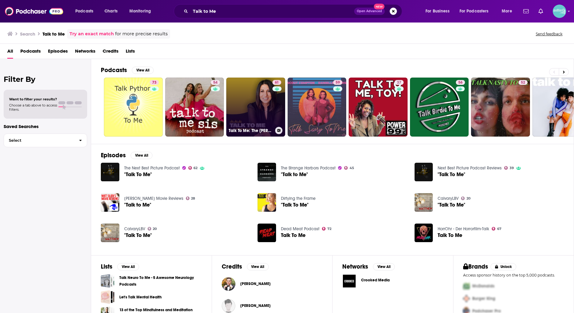
click at [242, 104] on link "61 Talk To Me: The Debra Fileta Podcast" at bounding box center [255, 106] width 59 height 59
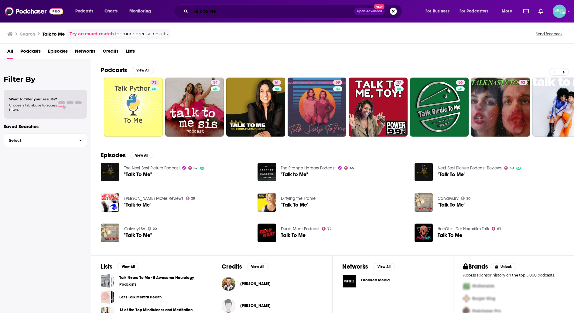
click at [316, 9] on input "Talk to Me" at bounding box center [273, 11] width 164 height 10
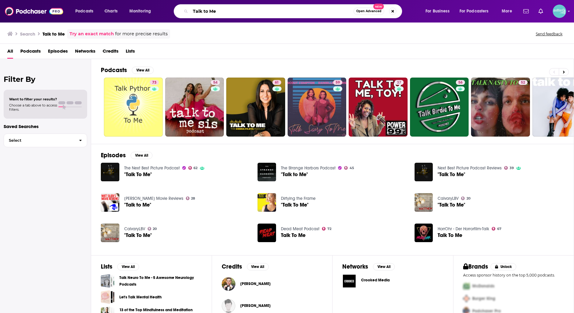
paste input "he Conversation"
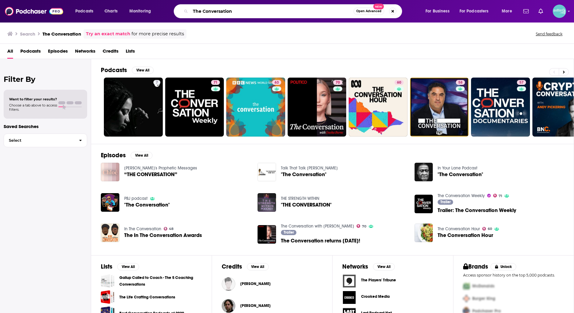
click at [305, 11] on input "The Conversation" at bounding box center [272, 11] width 163 height 10
paste input "Adam Weber"
click at [232, 10] on input "The ConversationAdam Weber" at bounding box center [272, 11] width 163 height 10
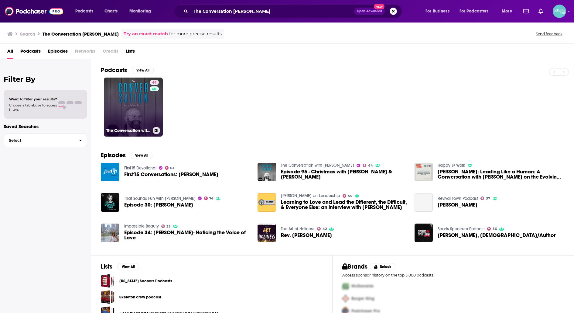
click at [137, 106] on link "44 The Conversation with Adam Weber" at bounding box center [133, 106] width 59 height 59
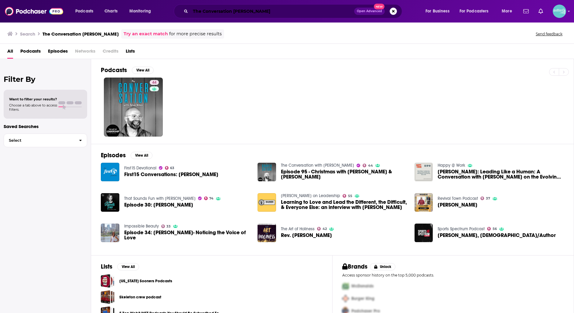
click at [293, 9] on input "The Conversation Adam Weber" at bounding box center [273, 11] width 164 height 10
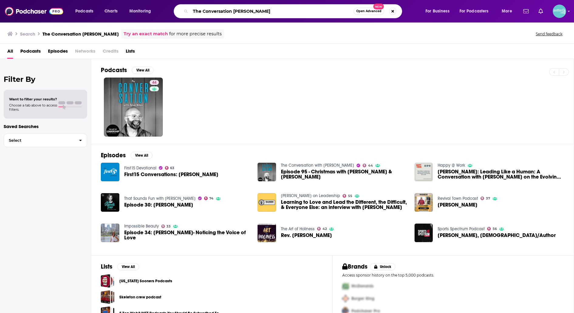
paste input "Dr. Linda Mintle Show"
type input "The Dr. Linda Mintle Show"
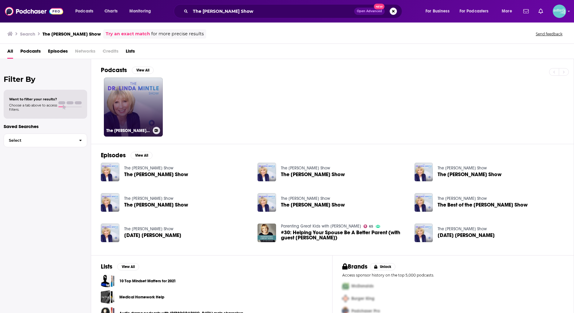
click at [130, 101] on link "The Dr. Linda Mintle Show" at bounding box center [133, 106] width 59 height 59
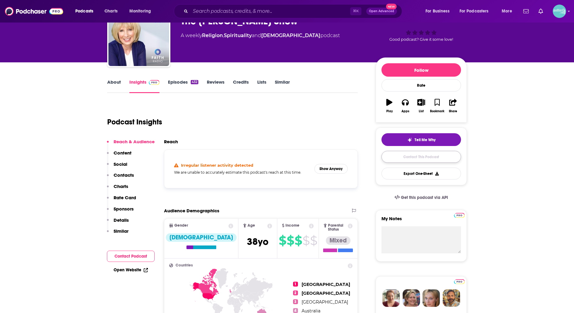
click at [399, 151] on link "Contact This Podcast" at bounding box center [422, 157] width 80 height 12
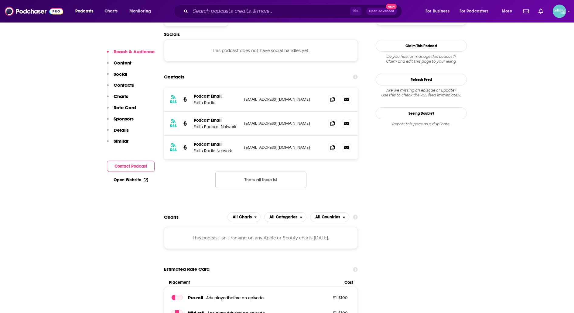
scroll to position [531, 0]
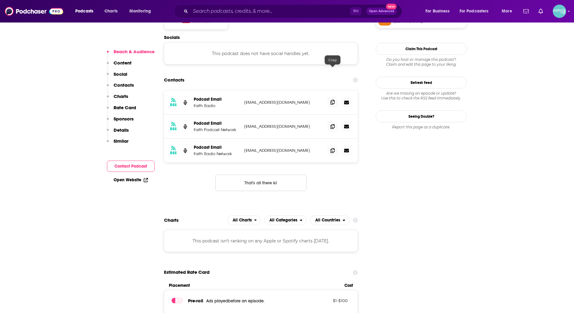
click at [331, 100] on icon at bounding box center [333, 102] width 4 height 5
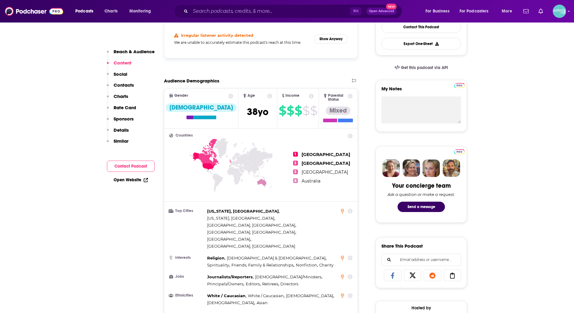
scroll to position [0, 0]
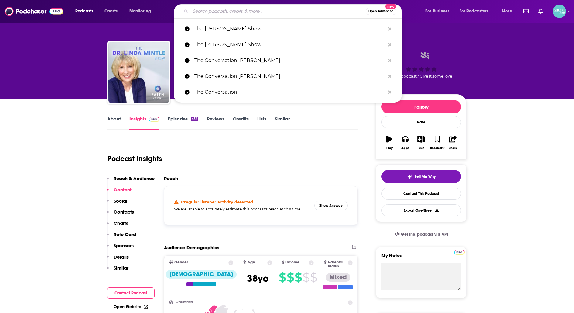
click at [336, 11] on input "Search podcasts, credits, & more..." at bounding box center [278, 11] width 175 height 10
paste input "The Equipped"
type input "The Equipped"
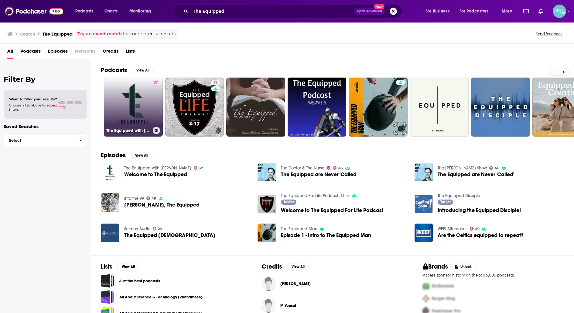
click at [137, 110] on link "37 The Equipped with Thann Bennett" at bounding box center [133, 106] width 59 height 59
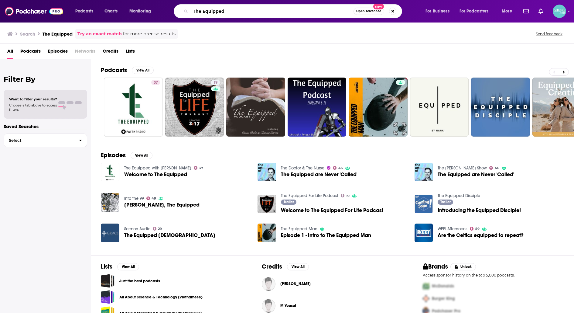
click at [331, 8] on input "The Equipped" at bounding box center [272, 11] width 163 height 10
paste input "Unfolding"
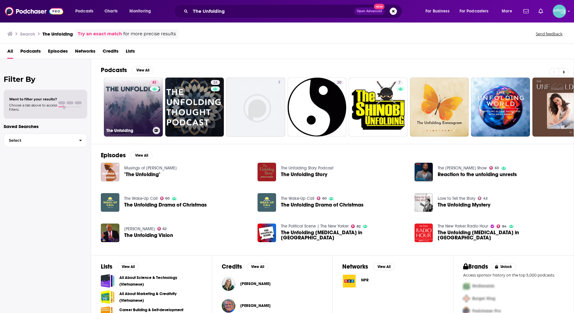
click at [130, 103] on link "61 The Unfolding" at bounding box center [133, 106] width 59 height 59
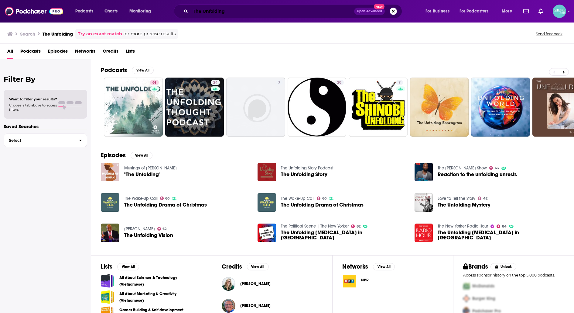
click at [251, 13] on input "The Unfolding" at bounding box center [273, 11] width 164 height 10
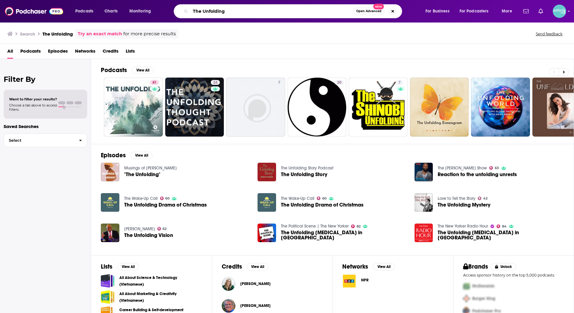
paste input "Verdict"
type input "The Verdict"
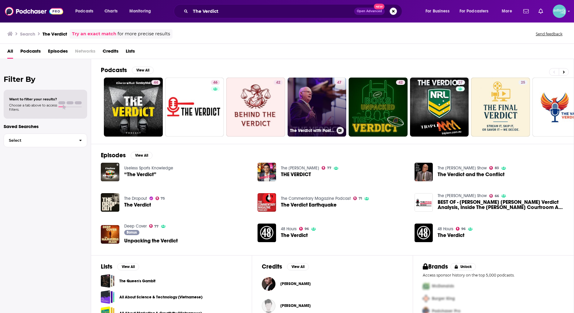
click at [295, 116] on link "47 The Verdict with Pastor John Munro Podcast" at bounding box center [317, 106] width 59 height 59
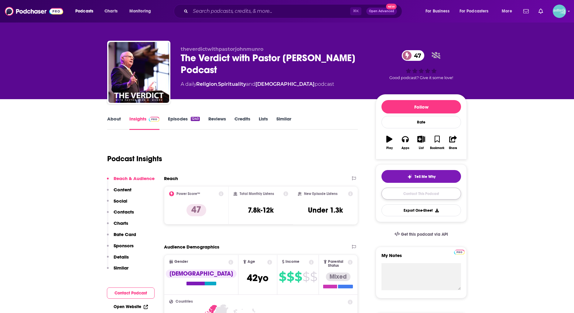
click at [416, 190] on link "Contact This Podcast" at bounding box center [422, 194] width 80 height 12
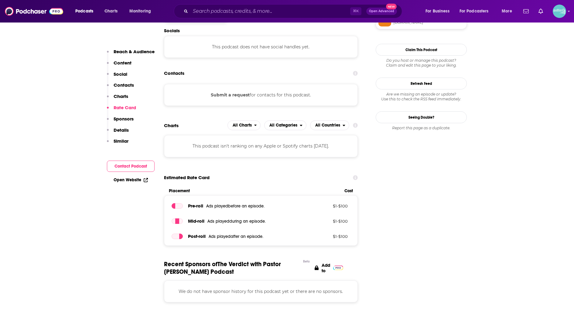
scroll to position [526, 0]
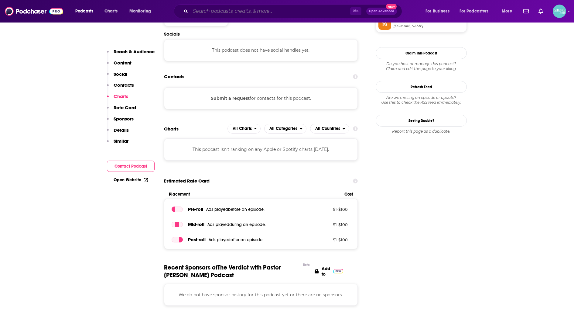
click at [299, 14] on input "Search podcasts, credits, & more..." at bounding box center [271, 11] width 160 height 10
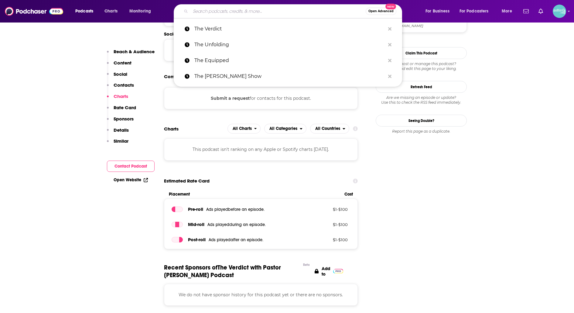
paste input "The Voice of the Martyrs"
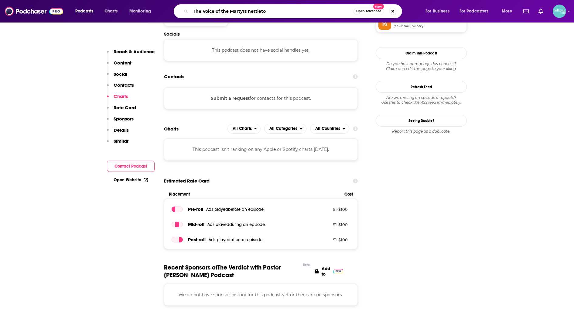
type input "The Voice of the Martyrs nettleton"
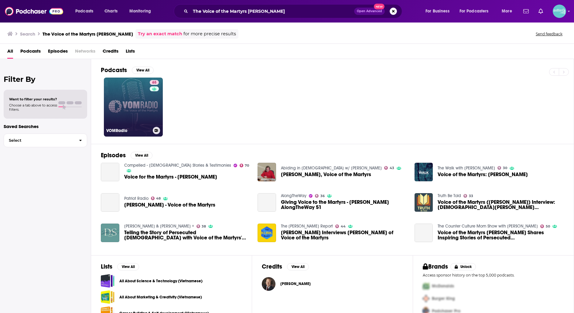
click at [141, 106] on link "65 VOMRadio" at bounding box center [133, 106] width 59 height 59
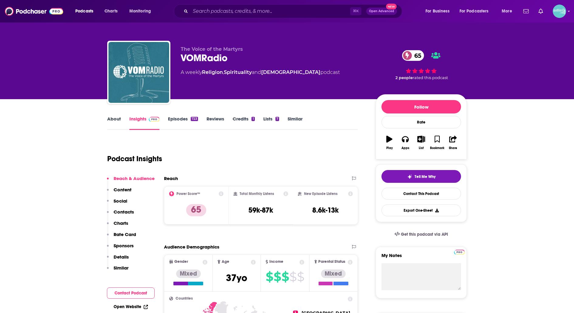
click at [118, 116] on link "About" at bounding box center [114, 123] width 14 height 14
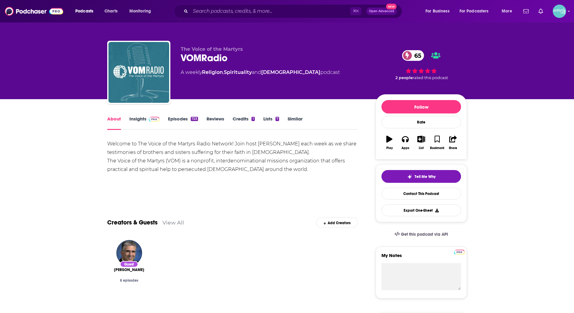
click at [143, 116] on link "Insights" at bounding box center [144, 123] width 30 height 14
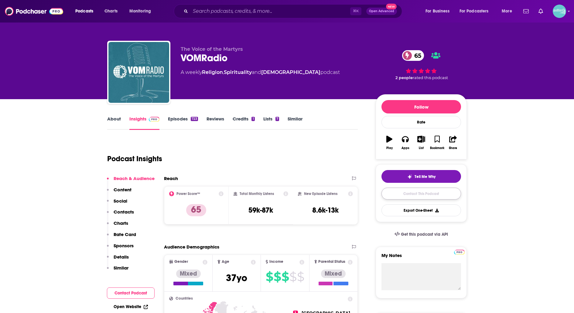
click at [394, 193] on link "Contact This Podcast" at bounding box center [422, 194] width 80 height 12
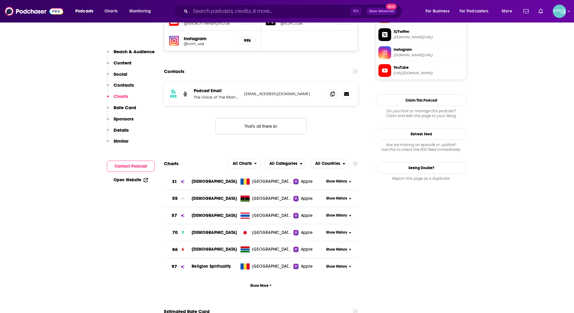
scroll to position [568, 0]
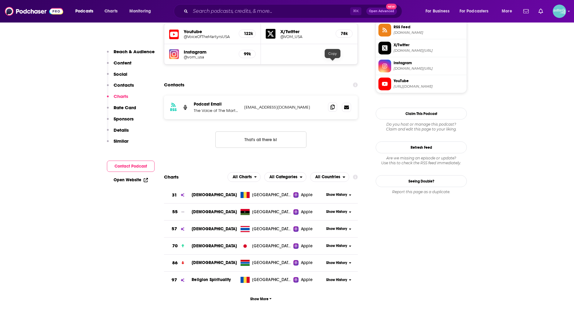
click at [333, 102] on span at bounding box center [332, 106] width 9 height 9
click at [132, 182] on link "Open Website" at bounding box center [131, 179] width 34 height 5
click at [316, 12] on input "Search podcasts, credits, & more..." at bounding box center [271, 11] width 160 height 10
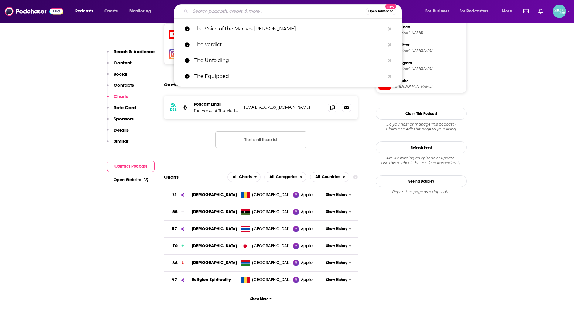
paste input "Time of Grace"
type input "Time of Grace"
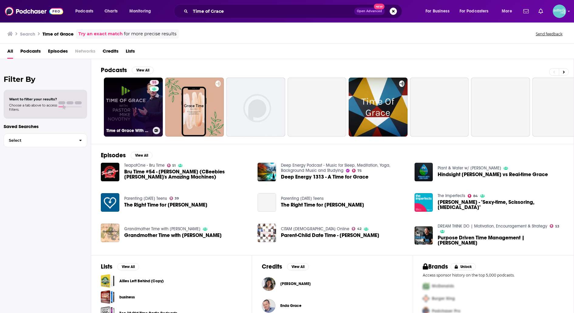
click at [133, 109] on link "55 Time of Grace With Pastor Mike Novotny" at bounding box center [133, 106] width 59 height 59
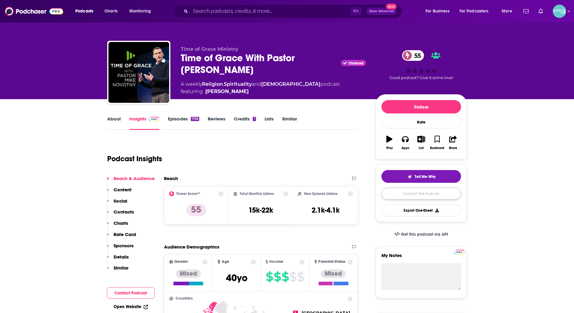
click at [387, 188] on link "Contact This Podcast" at bounding box center [422, 194] width 80 height 12
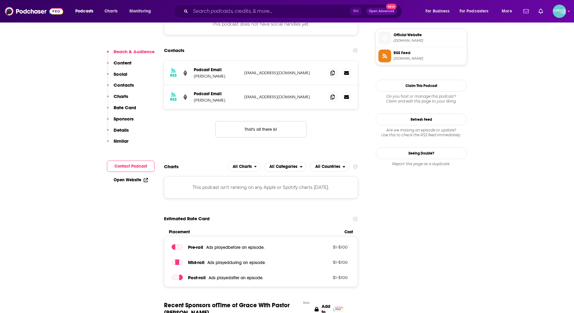
scroll to position [540, 0]
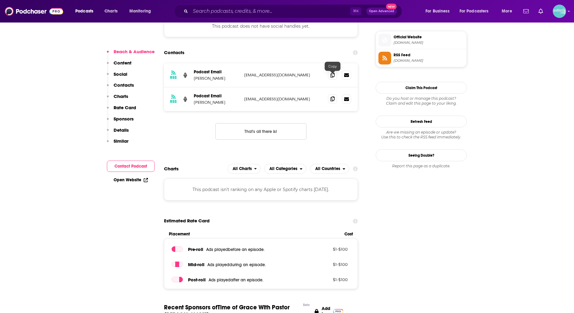
click at [332, 96] on icon at bounding box center [333, 98] width 4 height 5
drag, startPoint x: 301, startPoint y: 57, endPoint x: 244, endPoint y: 53, distance: 57.2
click at [244, 63] on div "RSS Podcast Email Bruce Becker togsocial@timeofgrace.org togsocial@timeofgrace.…" at bounding box center [261, 75] width 194 height 24
copy p "togsocial@timeofgrace.org"
click at [236, 9] on input "Search podcasts, credits, & more..." at bounding box center [271, 11] width 160 height 10
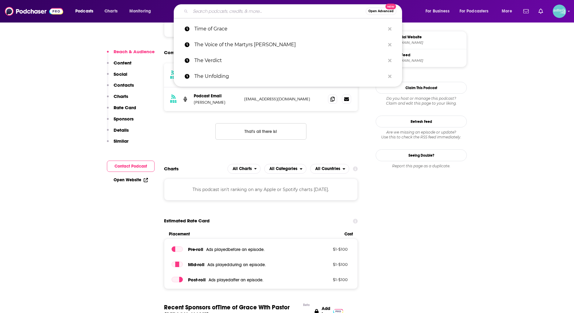
paste input "Stephen Davy"
type input "Stephen Davy"
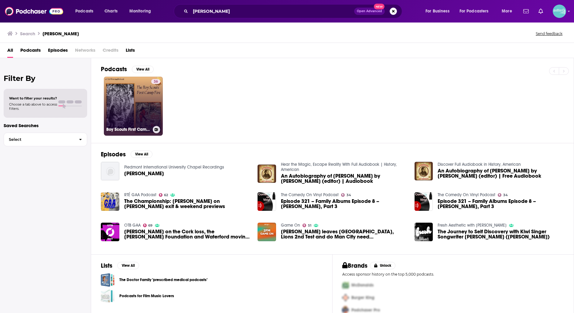
click at [121, 102] on link "36 Boy Scouts First Camp Fire, The by St. George Henry Rathborne (1854 - 1938)" at bounding box center [133, 106] width 59 height 59
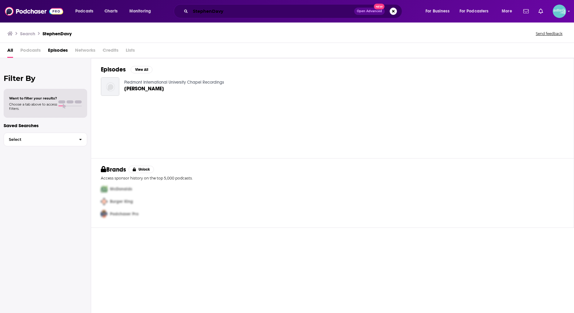
click at [284, 9] on input "StephenDavy" at bounding box center [273, 11] width 164 height 10
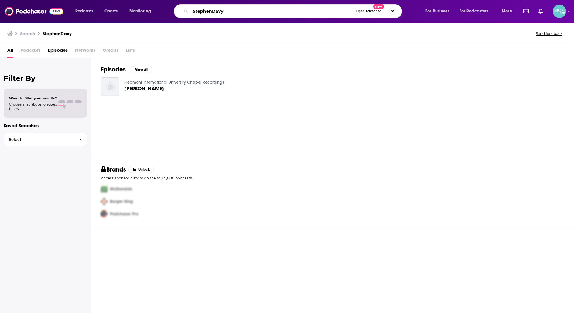
paste input "Wisdom for the Heart"
type input "Wisdom for the Heart"
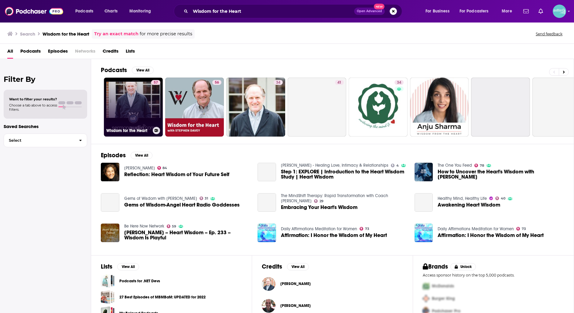
click at [137, 101] on link "57 Wisdom for the Heart" at bounding box center [133, 106] width 59 height 59
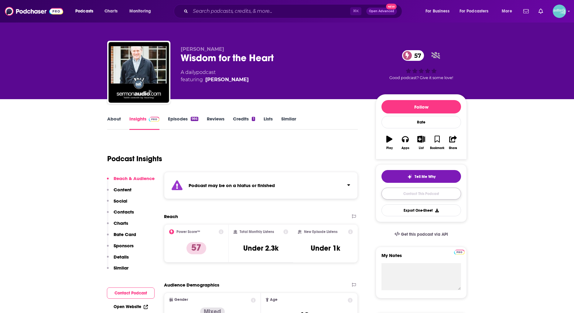
click at [395, 190] on link "Contact This Podcast" at bounding box center [422, 194] width 80 height 12
drag, startPoint x: 283, startPoint y: 56, endPoint x: 174, endPoint y: 58, distance: 108.5
click at [174, 58] on div "Stephen Davey Wisdom for the Heart 57 A daily podcast featuring Stephen Davey 5…" at bounding box center [287, 74] width 360 height 66
drag, startPoint x: 181, startPoint y: 48, endPoint x: 281, endPoint y: 69, distance: 101.9
click at [281, 68] on div "Stephen Davey Wisdom for the Heart 57 A daily podcast featuring Stephen Davey" at bounding box center [273, 70] width 185 height 49
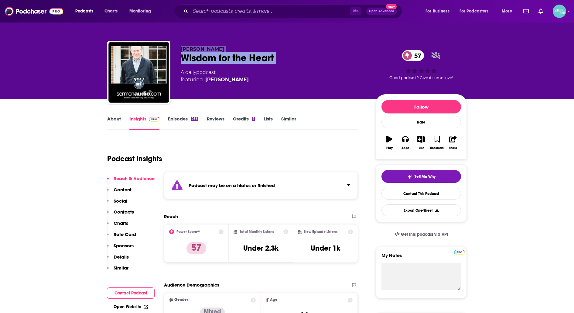
copy div "Stephen Davey Wisdom for the Heart 57"
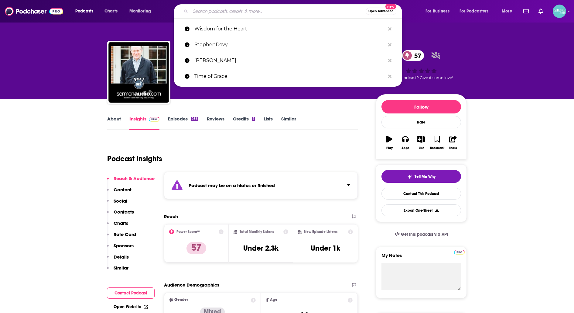
click at [300, 9] on input "Search podcasts, credits, & more..." at bounding box center [278, 11] width 175 height 10
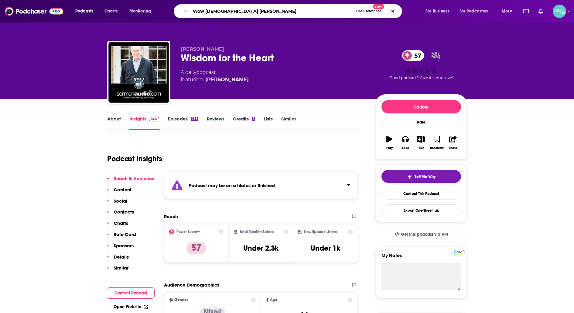
type input "Wow god stories"
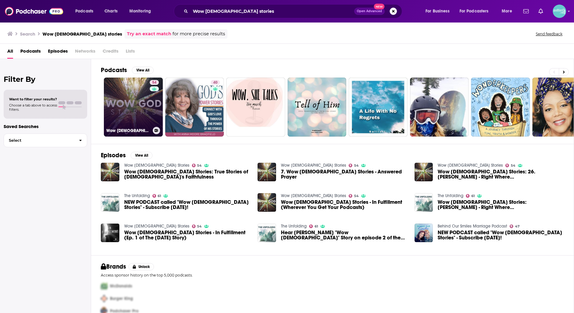
click at [135, 112] on link "54 Wow God Stories" at bounding box center [133, 106] width 59 height 59
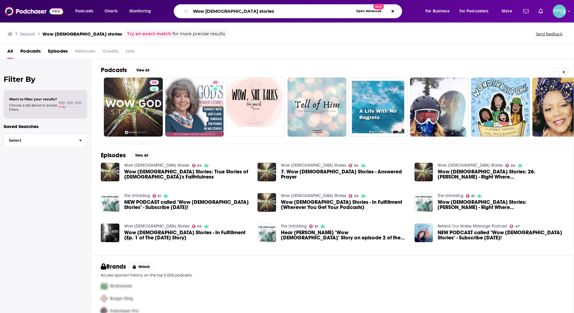
click at [279, 7] on input "Wow god stories" at bounding box center [272, 11] width 163 height 10
paste input "Lisa Williams Wow God S"
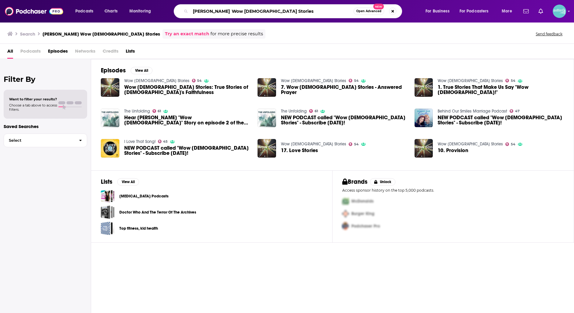
click at [232, 13] on input "Lisa Williams Wow God Stories" at bounding box center [272, 11] width 163 height 10
paste input "Jeff and Lee Morning Thing"
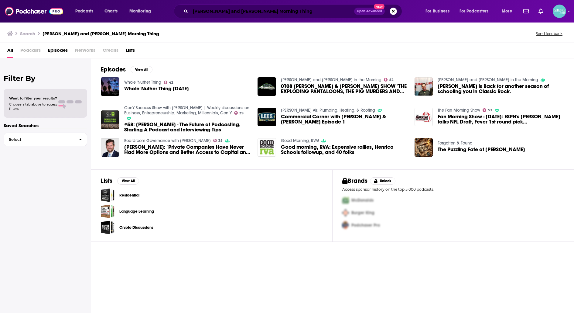
click at [260, 12] on input "Jeff and Lee Morning Thing" at bounding box center [273, 11] width 164 height 10
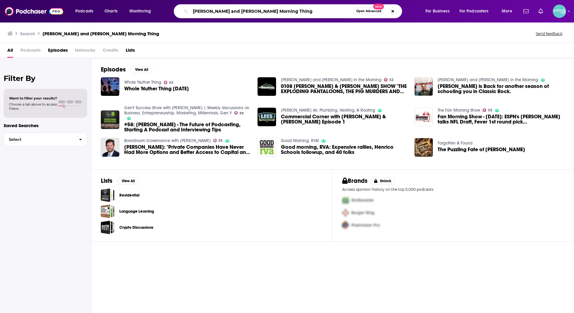
click at [260, 12] on input "Jeff and Lee Morning Thing" at bounding box center [272, 11] width 163 height 10
click at [243, 15] on input "Jeff and Lee Morning Thing" at bounding box center [272, 11] width 163 height 10
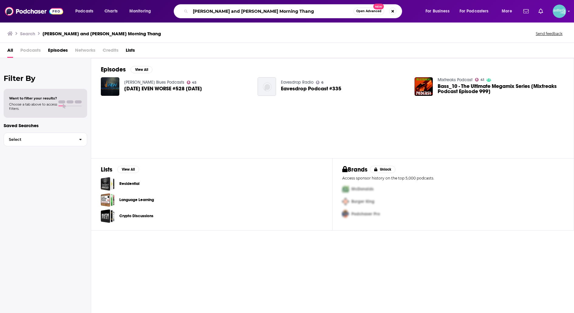
click at [284, 15] on input "Jeff and Lee Morning Thang" at bounding box center [272, 11] width 163 height 10
paste input "Issues in Education"
type input "Issues in Education"
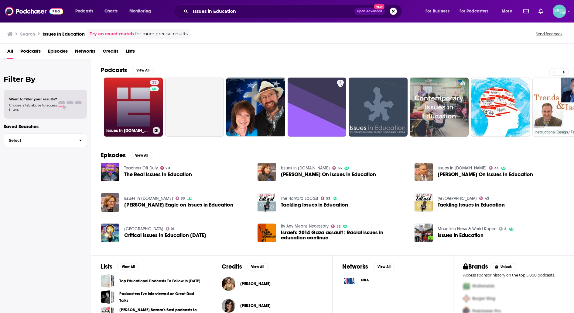
click at [139, 96] on link "33 Issues in Education.net" at bounding box center [133, 106] width 59 height 59
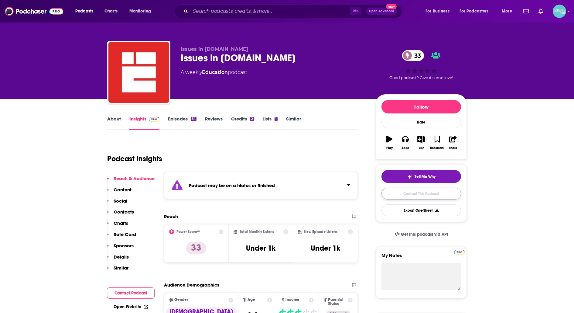
click at [386, 192] on link "Contact This Podcast" at bounding box center [422, 194] width 80 height 12
click at [119, 122] on link "About" at bounding box center [114, 123] width 14 height 14
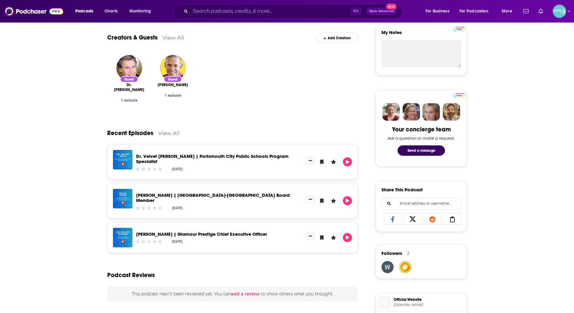
scroll to position [223, 0]
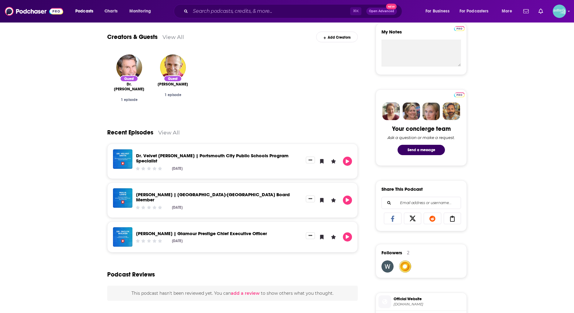
click at [222, 156] on link "Dr. Velvet Smith | Portsmouth City Public Schools Program Specialist" at bounding box center [212, 158] width 153 height 11
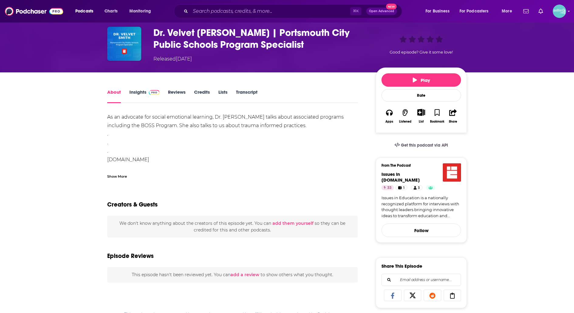
scroll to position [26, 0]
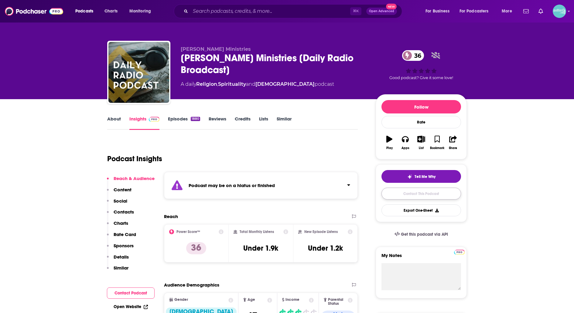
click at [406, 196] on link "Contact This Podcast" at bounding box center [422, 194] width 80 height 12
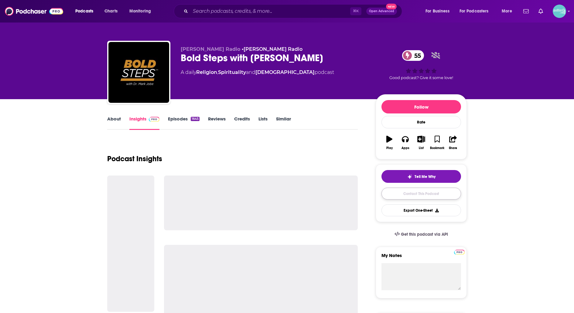
click at [398, 193] on link "Contact This Podcast" at bounding box center [422, 194] width 80 height 12
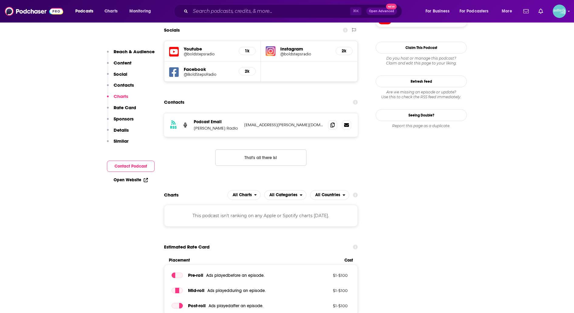
scroll to position [529, 0]
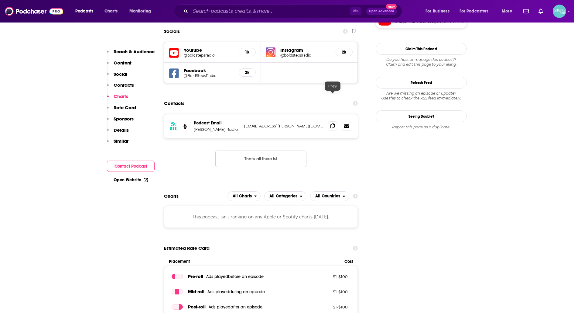
click at [332, 123] on icon at bounding box center [333, 125] width 4 height 5
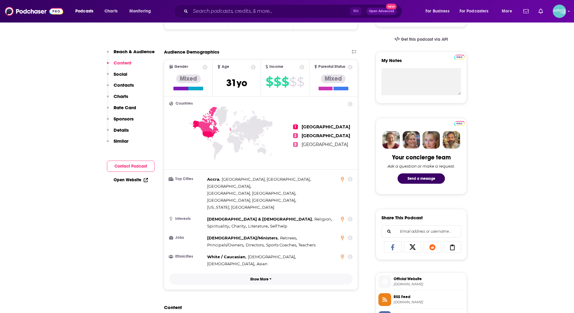
scroll to position [0, 0]
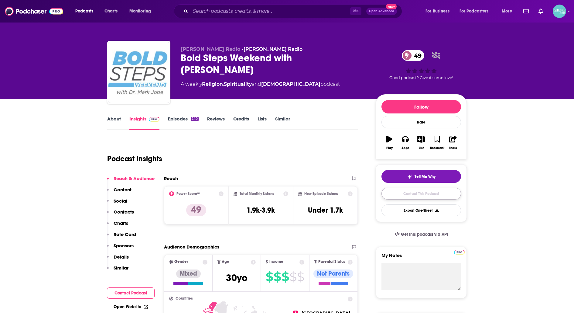
click at [391, 192] on link "Contact This Podcast" at bounding box center [422, 194] width 80 height 12
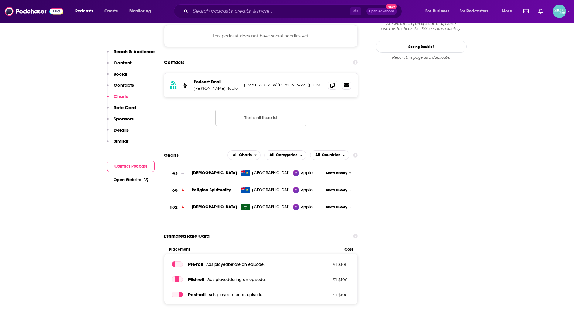
scroll to position [544, 0]
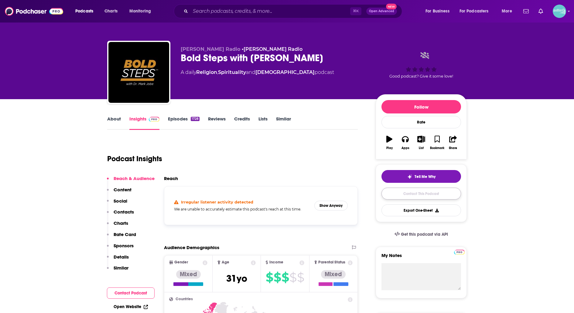
click at [409, 191] on link "Contact This Podcast" at bounding box center [422, 194] width 80 height 12
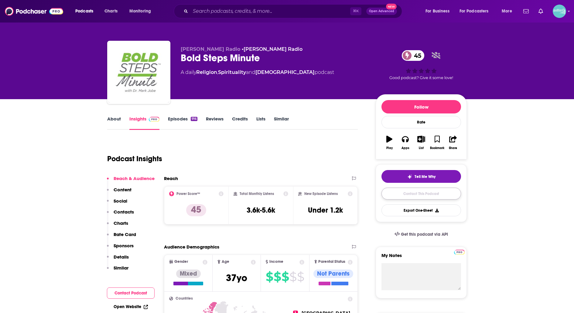
click at [425, 193] on link "Contact This Podcast" at bounding box center [422, 194] width 80 height 12
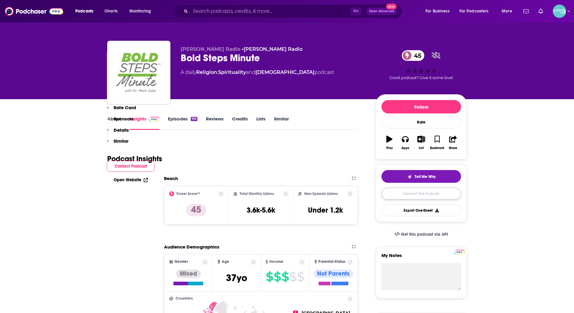
scroll to position [611, 0]
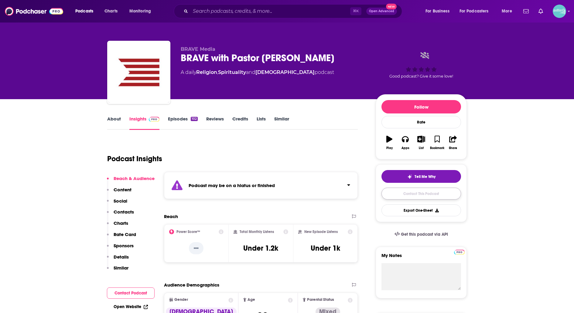
click at [411, 195] on link "Contact This Podcast" at bounding box center [422, 194] width 80 height 12
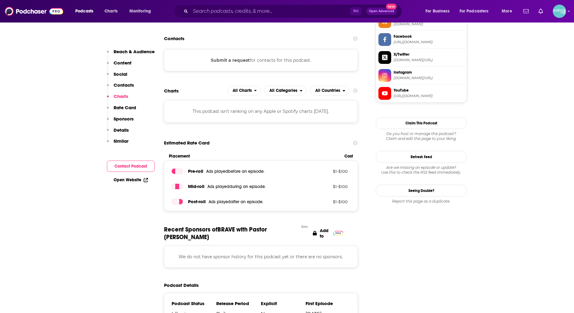
scroll to position [525, 0]
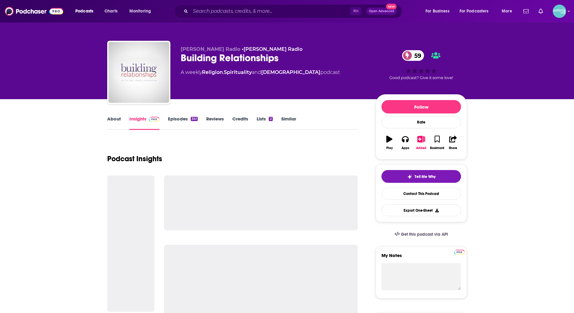
click at [382, 194] on div "Tell Me Why Contact This Podcast Export One-Sheet" at bounding box center [422, 193] width 80 height 46
click at [390, 195] on link "Contact This Podcast" at bounding box center [422, 194] width 80 height 12
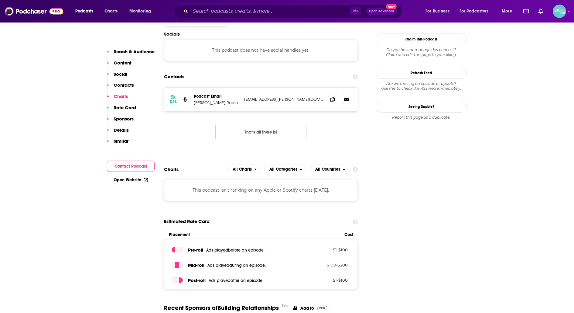
scroll to position [529, 0]
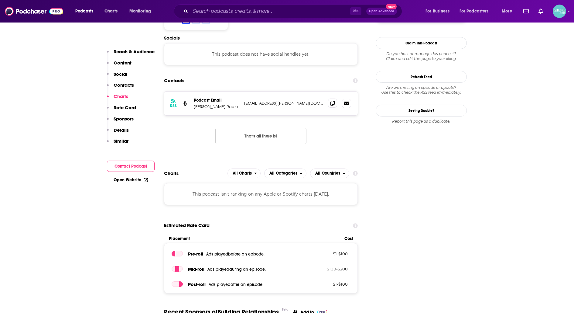
click at [332, 98] on span at bounding box center [332, 102] width 9 height 9
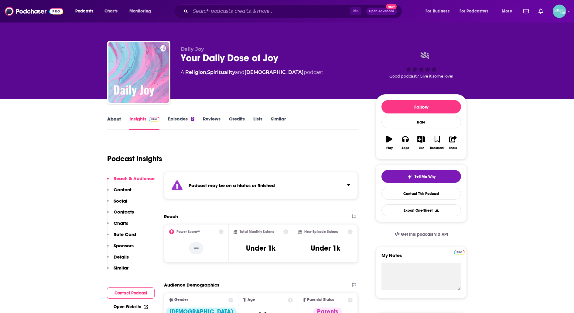
click at [126, 126] on div "About" at bounding box center [118, 123] width 22 height 14
click at [115, 117] on link "About" at bounding box center [114, 123] width 14 height 14
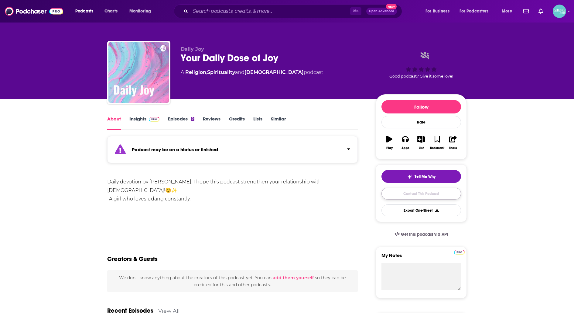
click at [401, 195] on link "Contact This Podcast" at bounding box center [422, 194] width 80 height 12
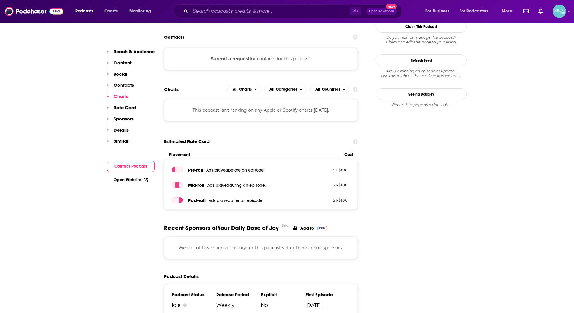
scroll to position [496, 0]
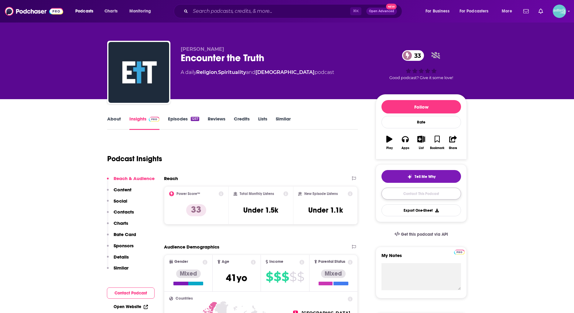
click at [387, 192] on link "Contact This Podcast" at bounding box center [422, 194] width 80 height 12
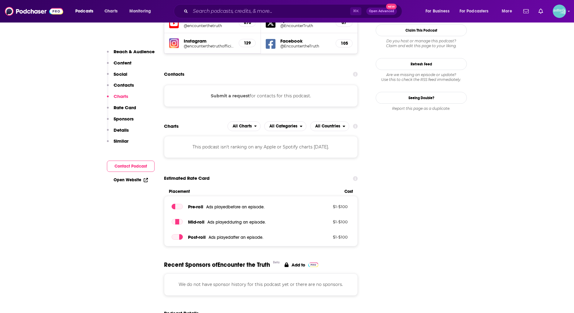
scroll to position [561, 0]
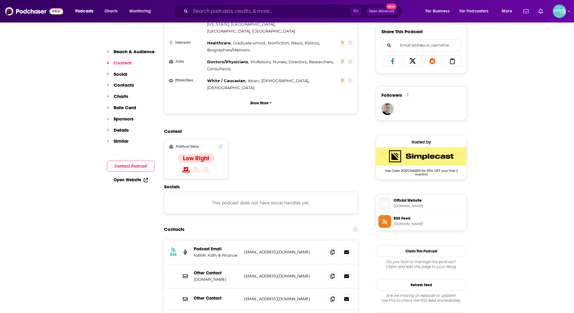
scroll to position [384, 0]
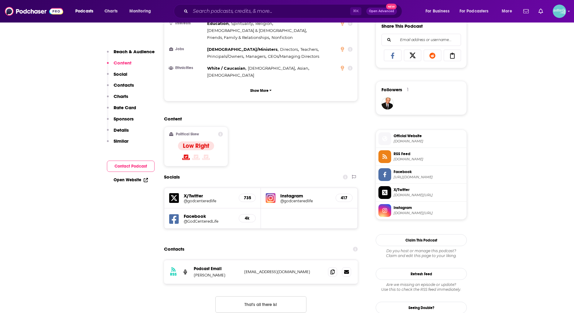
scroll to position [390, 0]
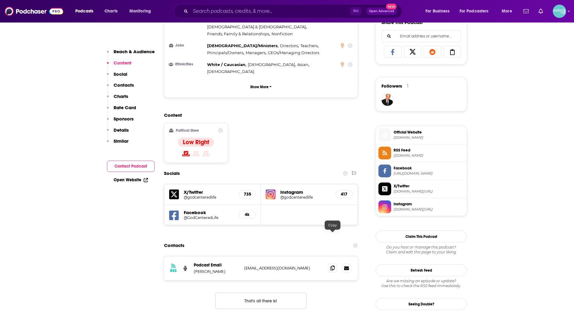
click at [330, 263] on span at bounding box center [332, 267] width 9 height 9
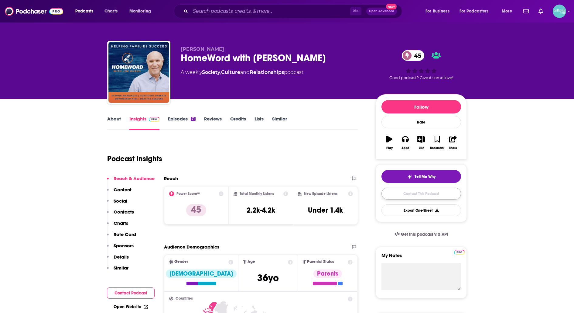
click at [406, 193] on link "Contact This Podcast" at bounding box center [422, 194] width 80 height 12
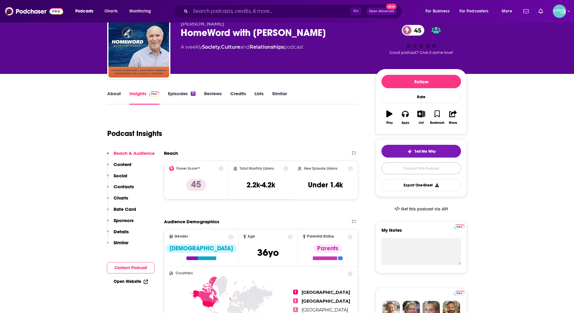
scroll to position [27, 0]
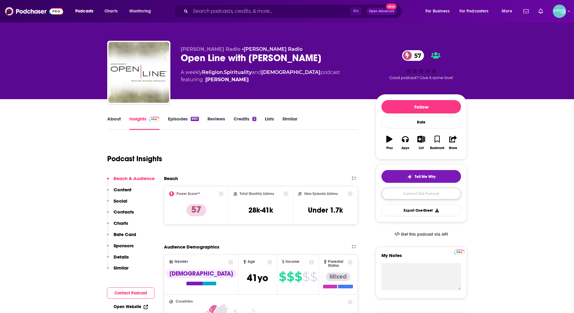
click at [397, 193] on link "Contact This Podcast" at bounding box center [422, 194] width 80 height 12
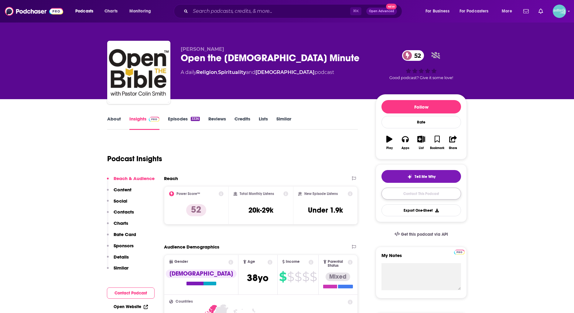
click at [390, 194] on link "Contact This Podcast" at bounding box center [422, 194] width 80 height 12
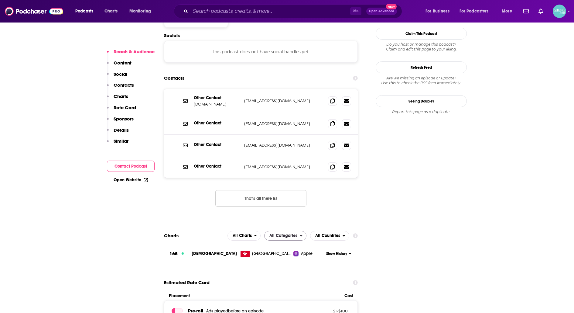
scroll to position [537, 0]
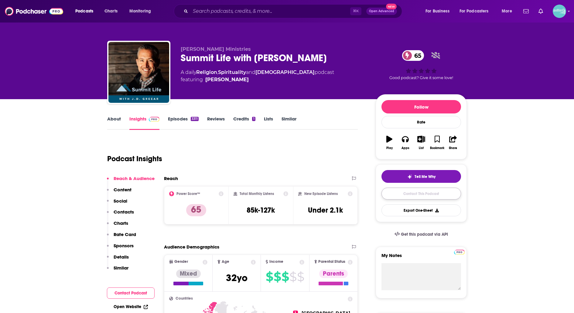
click at [396, 193] on link "Contact This Podcast" at bounding box center [422, 194] width 80 height 12
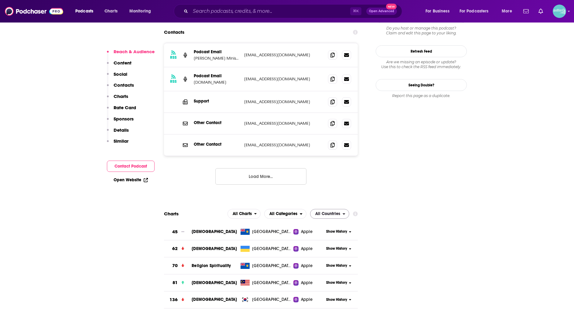
scroll to position [574, 0]
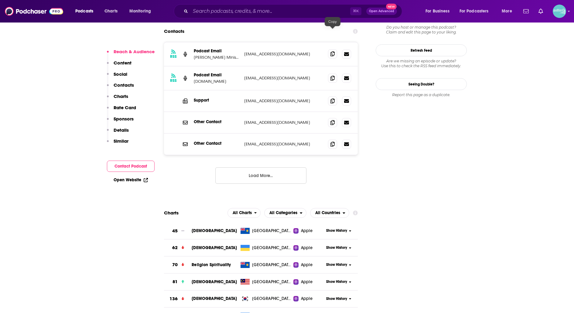
click at [333, 49] on span at bounding box center [332, 53] width 9 height 9
click at [330, 118] on span at bounding box center [332, 122] width 9 height 9
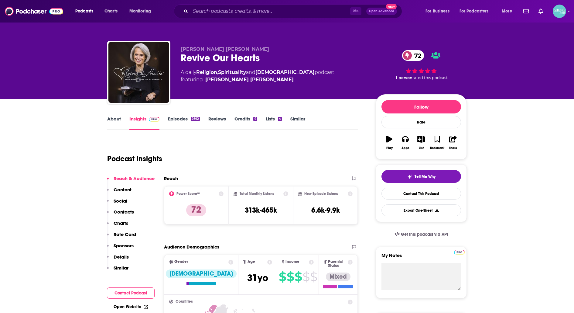
scroll to position [8, 0]
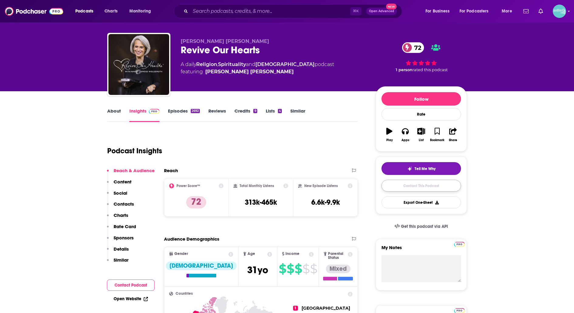
click at [412, 185] on link "Contact This Podcast" at bounding box center [422, 186] width 80 height 12
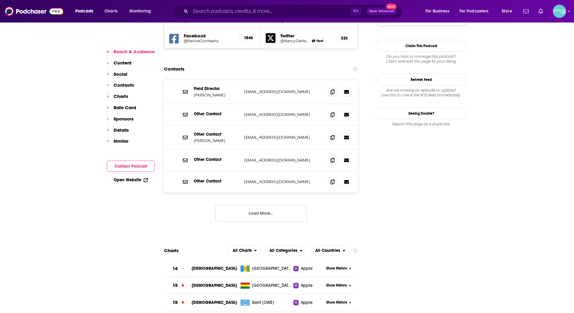
scroll to position [568, 0]
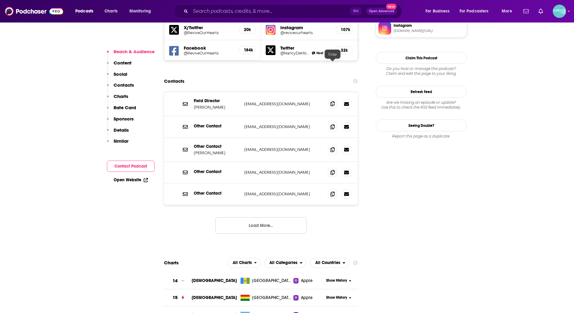
click at [334, 101] on icon at bounding box center [333, 103] width 4 height 5
drag, startPoint x: 226, startPoint y: 66, endPoint x: 192, endPoint y: 57, distance: 35.0
click at [192, 92] on div "Field Director Angela Temples atemples@reviveourhearts.com atemples@reviveourhe…" at bounding box center [261, 104] width 194 height 24
copy div "Field Director Angela Temples"
drag, startPoint x: 309, startPoint y: 111, endPoint x: 243, endPoint y: 112, distance: 66.3
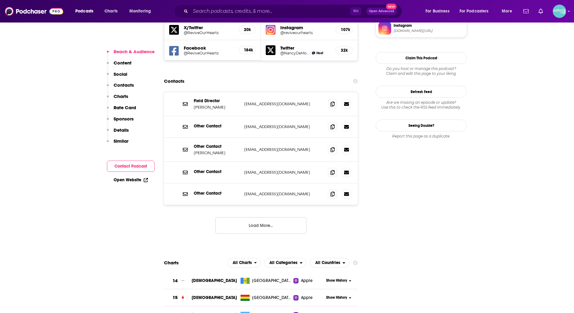
click at [243, 138] on div "Other Contact Mindy Sherwood msherwood@reviveourhearts.com msherwood@reviveourh…" at bounding box center [261, 150] width 194 height 24
copy p "msherwood@reviveourhearts.com"
drag, startPoint x: 227, startPoint y: 113, endPoint x: 191, endPoint y: 113, distance: 35.9
click at [191, 138] on div "Other Contact Mindy Sherwood msherwood@reviveourhearts.com msherwood@reviveourh…" at bounding box center [261, 150] width 194 height 24
copy div "Other Contact Mindy Sherwood"
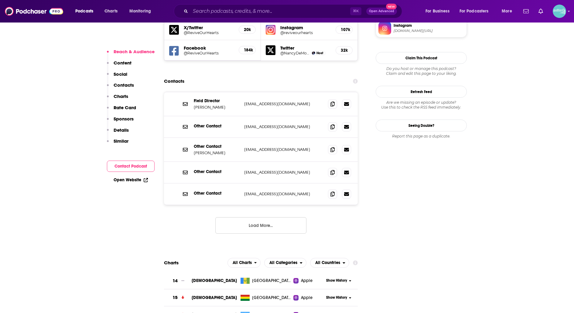
click at [226, 138] on div "Other Contact Mindy Sherwood msherwood@reviveourhearts.com msherwood@reviveourh…" at bounding box center [261, 150] width 194 height 24
drag, startPoint x: 227, startPoint y: 114, endPoint x: 193, endPoint y: 114, distance: 33.4
click at [193, 138] on div "Other Contact Mindy Sherwood msherwood@reviveourhearts.com msherwood@reviveourh…" at bounding box center [261, 150] width 194 height 24
copy p "Mindy Sherwood"
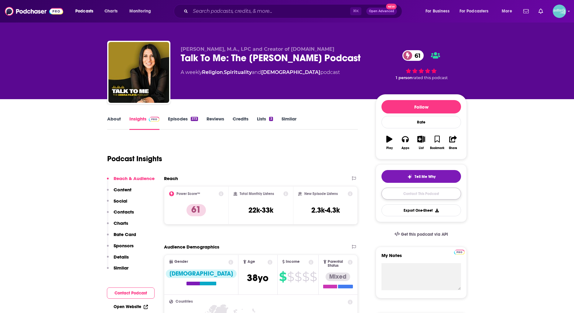
click at [399, 195] on link "Contact This Podcast" at bounding box center [422, 194] width 80 height 12
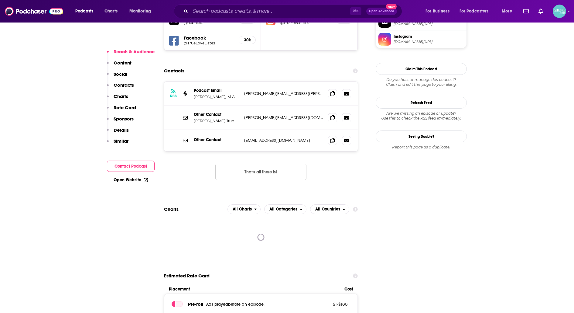
scroll to position [553, 0]
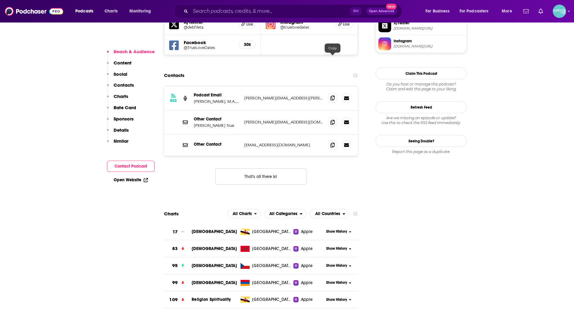
click at [331, 95] on icon at bounding box center [333, 97] width 4 height 5
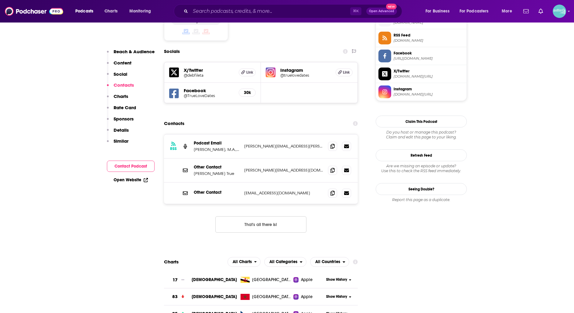
scroll to position [513, 0]
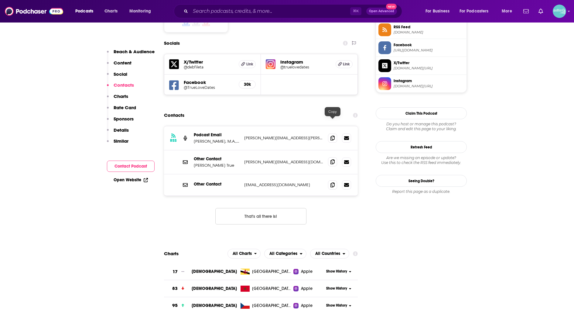
click at [330, 157] on span at bounding box center [332, 161] width 9 height 9
click at [308, 12] on input "Search podcasts, credits, & more..." at bounding box center [271, 11] width 160 height 10
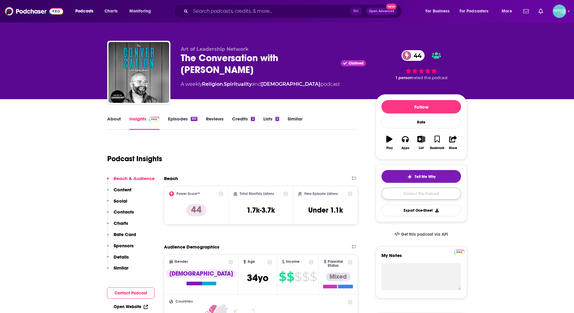
click at [412, 193] on link "Contact This Podcast" at bounding box center [422, 194] width 80 height 12
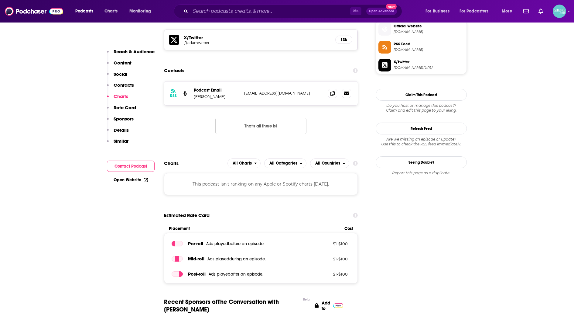
scroll to position [539, 0]
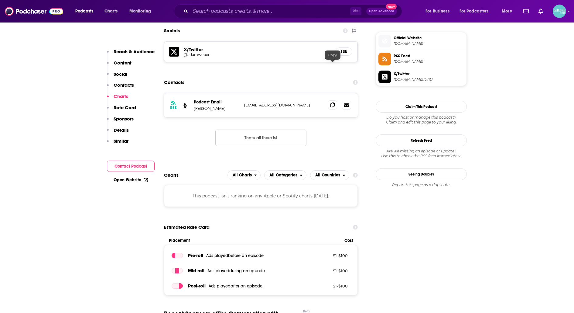
click at [335, 100] on span at bounding box center [332, 104] width 9 height 9
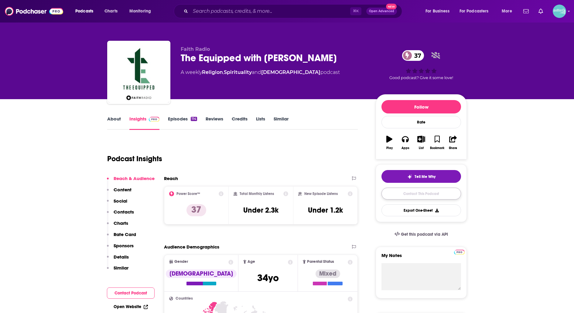
click at [438, 189] on link "Contact This Podcast" at bounding box center [422, 194] width 80 height 12
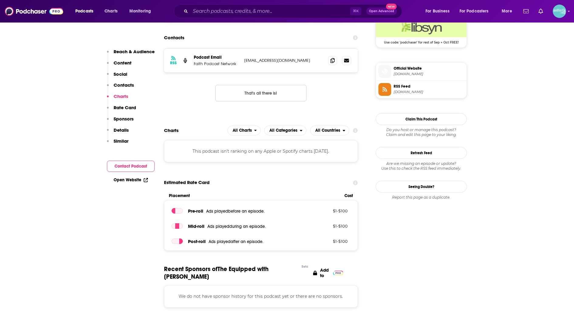
scroll to position [459, 0]
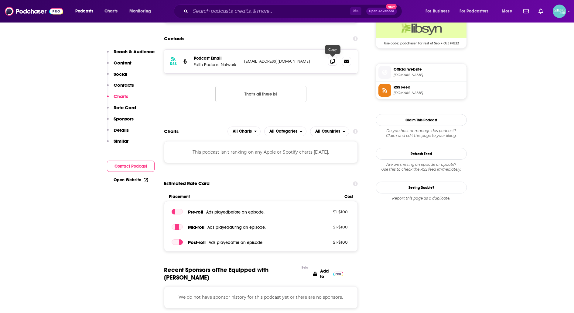
click at [333, 59] on icon at bounding box center [333, 61] width 4 height 5
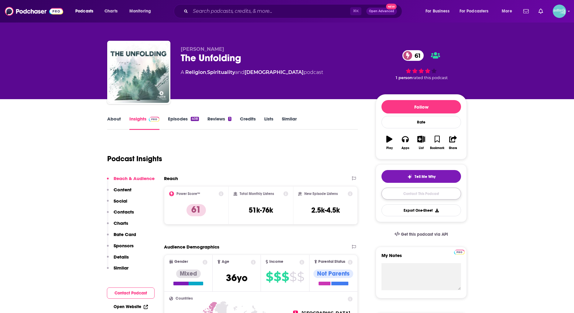
click at [391, 193] on link "Contact This Podcast" at bounding box center [422, 194] width 80 height 12
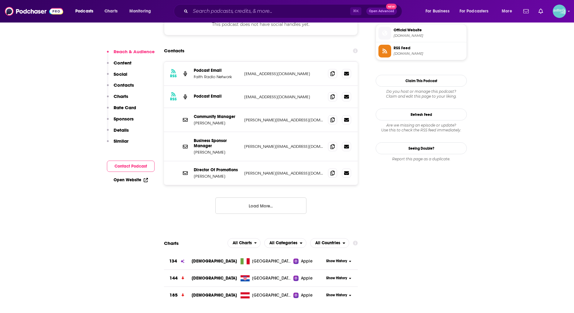
scroll to position [545, 0]
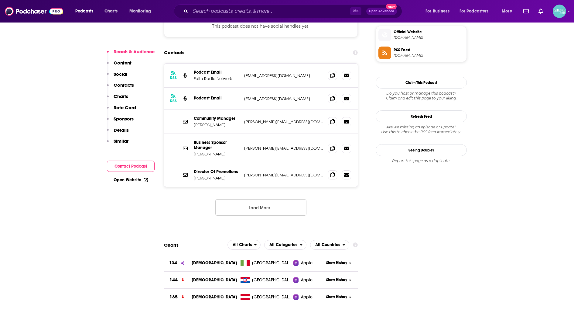
click at [277, 199] on button "Load More..." at bounding box center [260, 207] width 91 height 16
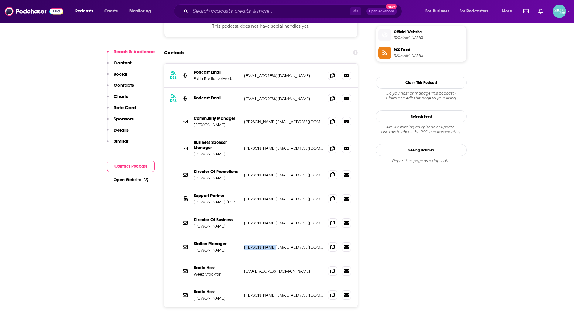
drag, startPoint x: 276, startPoint y: 216, endPoint x: 244, endPoint y: 214, distance: 31.9
click at [244, 235] on div "Station Manager Jeff Scott jeff@wbgl.org jeff@wbgl.org" at bounding box center [261, 247] width 194 height 24
copy p "jeff@wbgl.org"
drag, startPoint x: 213, startPoint y: 218, endPoint x: 193, endPoint y: 212, distance: 21.1
click at [193, 235] on div "Station Manager Jeff Scott jeff@wbgl.org jeff@wbgl.org" at bounding box center [261, 247] width 194 height 24
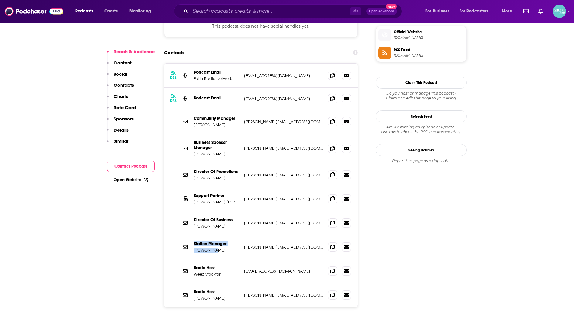
copy div "Station Manager Jeff Scott"
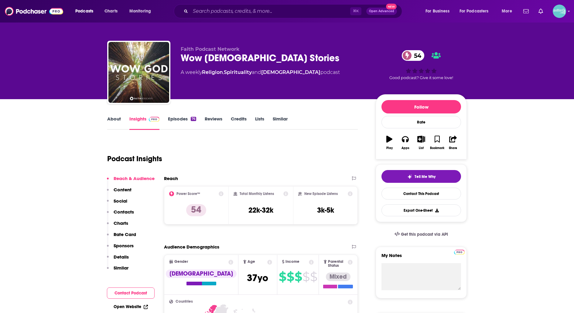
click at [108, 121] on link "About" at bounding box center [114, 123] width 14 height 14
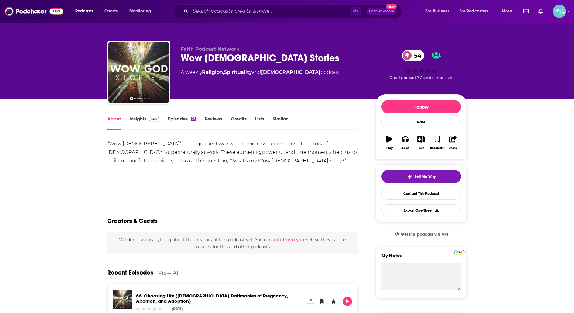
click at [143, 119] on link "Insights" at bounding box center [144, 123] width 30 height 14
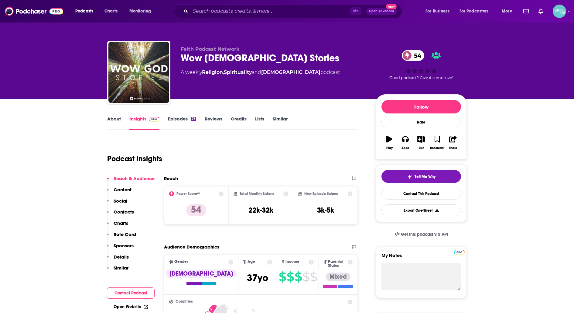
click at [179, 122] on link "Episodes 76" at bounding box center [182, 123] width 28 height 14
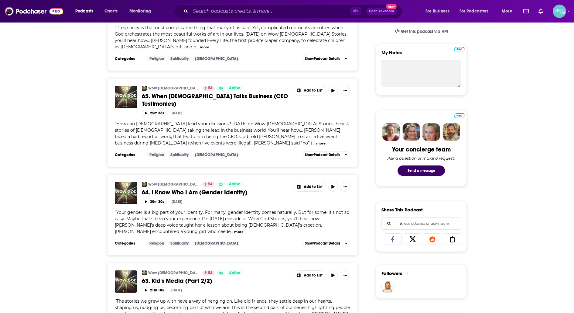
scroll to position [204, 0]
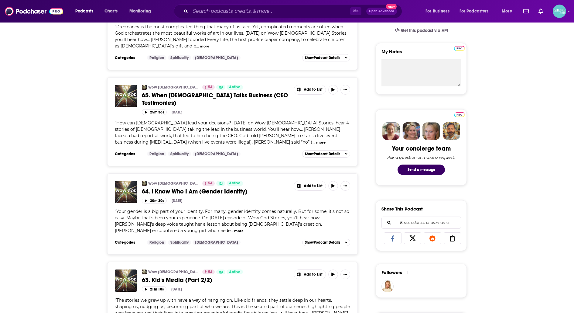
click at [244, 228] on button "more" at bounding box center [238, 230] width 9 height 5
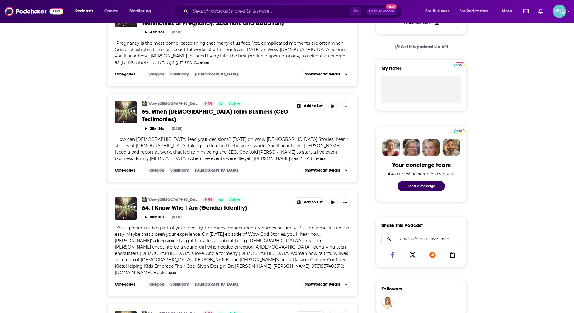
scroll to position [0, 0]
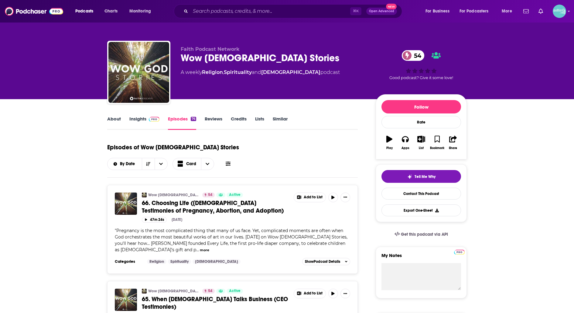
click at [115, 120] on link "About" at bounding box center [114, 123] width 14 height 14
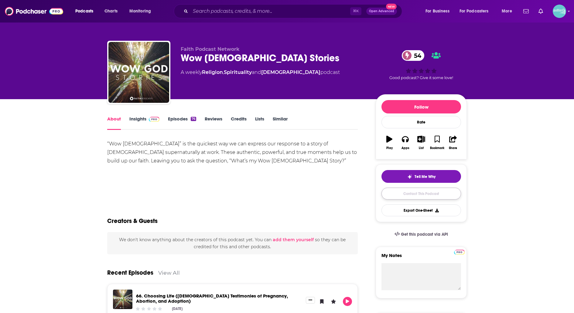
click at [383, 196] on link "Contact This Podcast" at bounding box center [422, 194] width 80 height 12
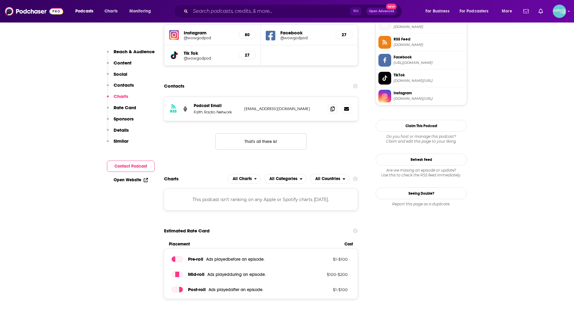
scroll to position [553, 0]
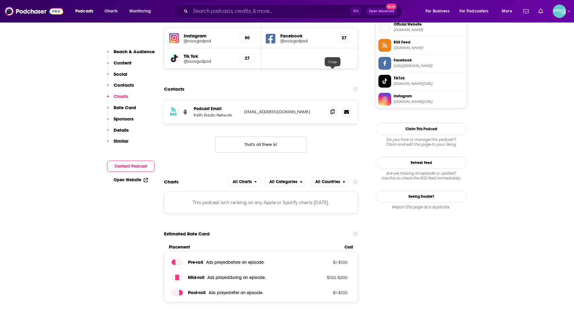
click at [333, 109] on icon at bounding box center [333, 111] width 4 height 5
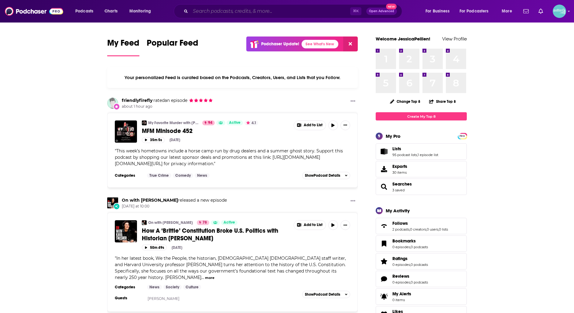
click at [284, 10] on input "Search podcasts, credits, & more..." at bounding box center [271, 11] width 160 height 10
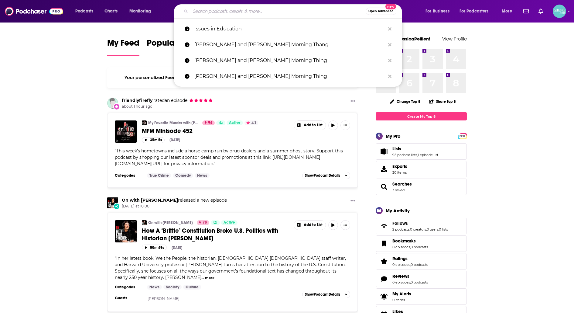
paste input "Bob and Jeri Boyd"
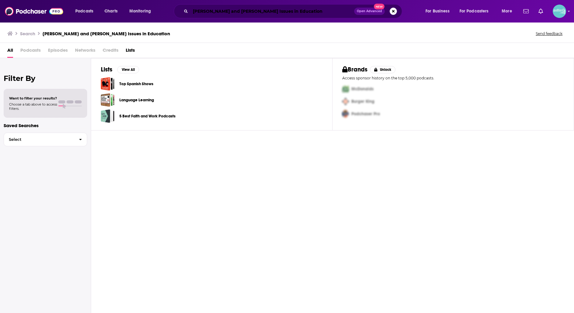
click at [242, 12] on input "Bob and Jeri Boyd Issues in Education" at bounding box center [273, 11] width 164 height 10
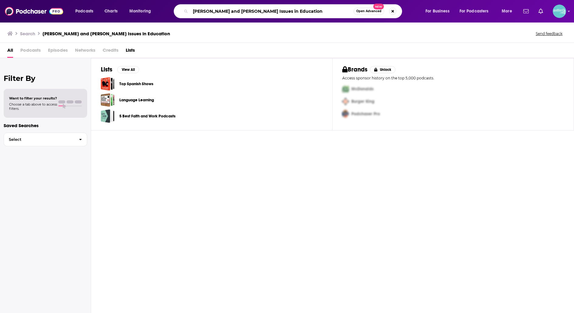
paste input "Living Life with Laure"
type input "Living Life with Lauren"
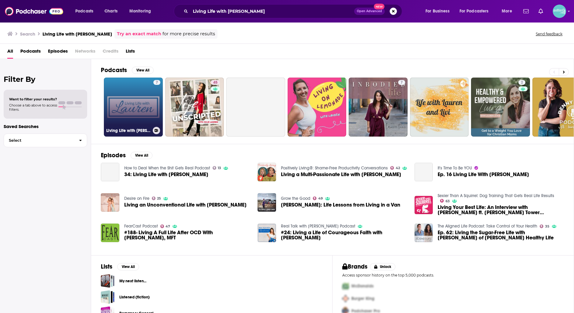
click at [140, 112] on link "7 Living Life with Lauren" at bounding box center [133, 106] width 59 height 59
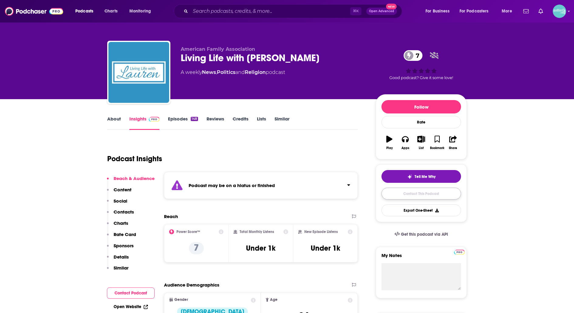
click at [396, 189] on link "Contact This Podcast" at bounding box center [422, 194] width 80 height 12
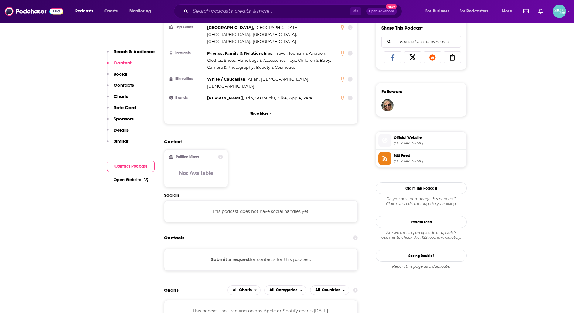
scroll to position [358, 0]
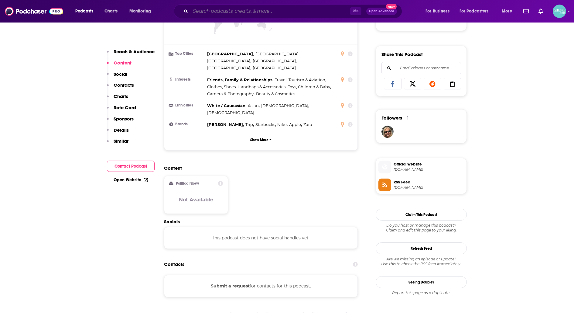
click at [221, 7] on input "Search podcasts, credits, & more..." at bounding box center [271, 11] width 160 height 10
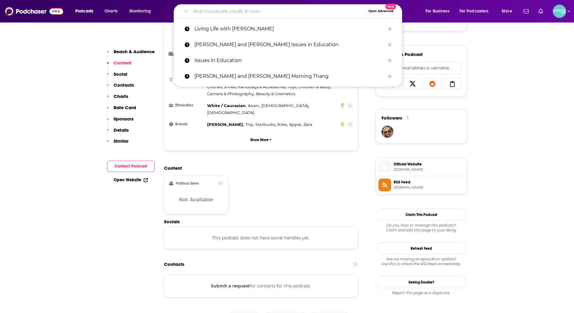
paste input "David Wollen"
type input "David Wollen"
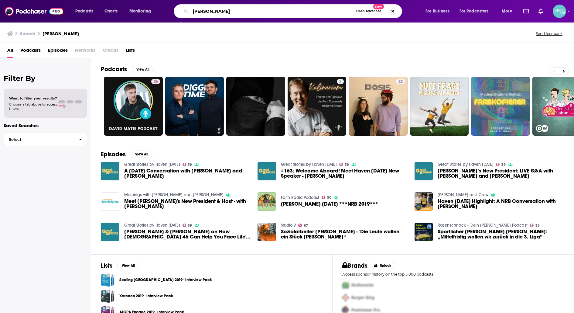
click at [213, 11] on input "David Wollen" at bounding box center [272, 11] width 163 height 10
paste input "Haven Today"
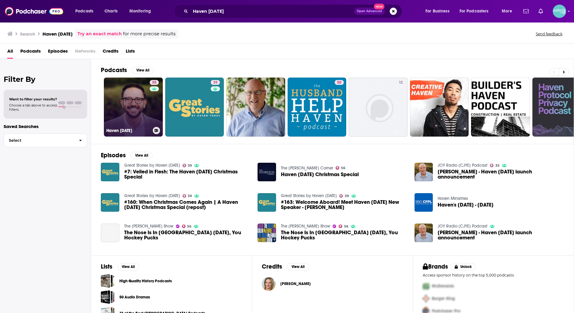
click at [146, 107] on link "55 Haven Today" at bounding box center [133, 106] width 59 height 59
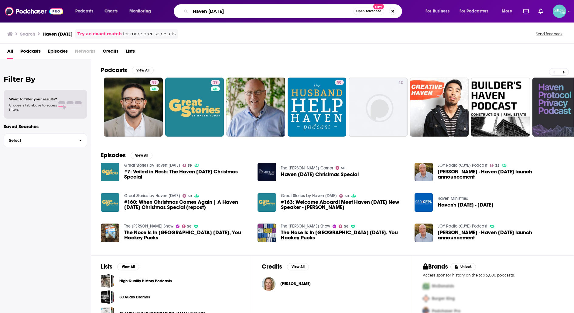
click at [202, 15] on input "Haven Today" at bounding box center [272, 11] width 163 height 10
paste input "Brad Mattes"
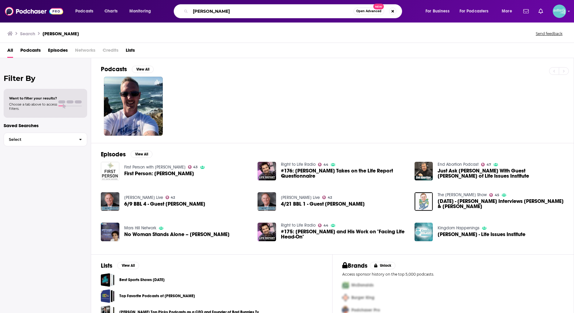
click at [232, 12] on input "Brad Mattes" at bounding box center [272, 11] width 163 height 10
paste input "Life Issues Radio"
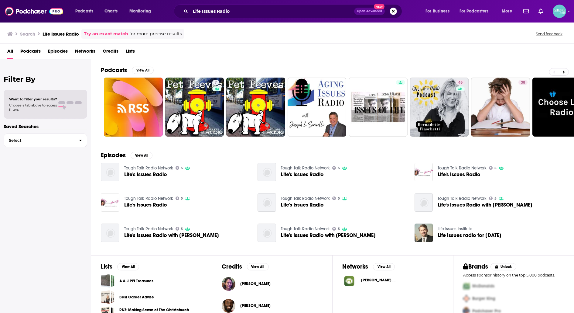
click at [207, 16] on div "Life Issues Radio Open Advanced New" at bounding box center [288, 11] width 229 height 14
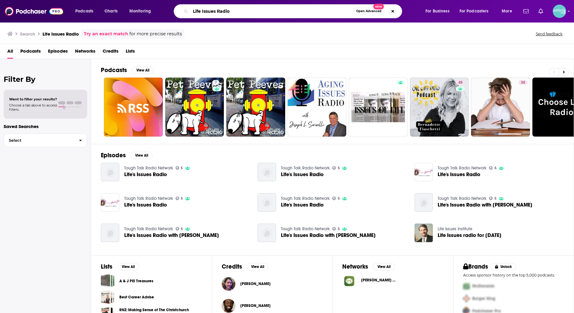
click at [222, 10] on input "Life Issues Radio" at bounding box center [272, 11] width 163 height 10
paste input "So What?"
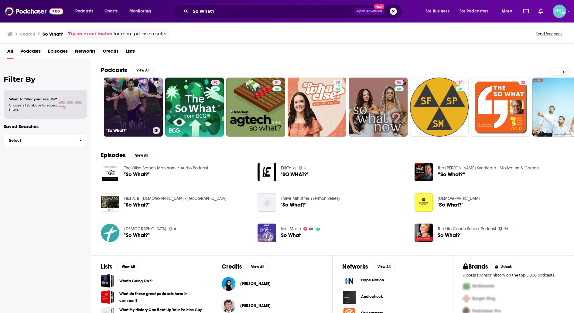
click at [147, 102] on link ""So What?"" at bounding box center [133, 106] width 59 height 59
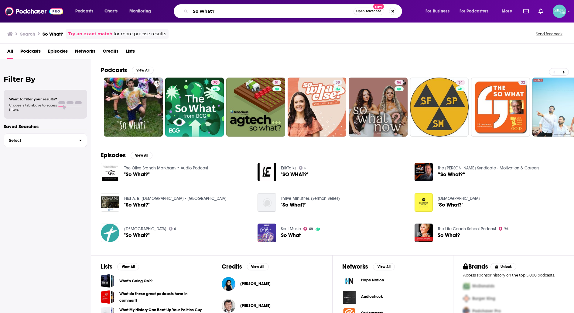
click at [246, 11] on input "So What?" at bounding box center [272, 11] width 163 height 10
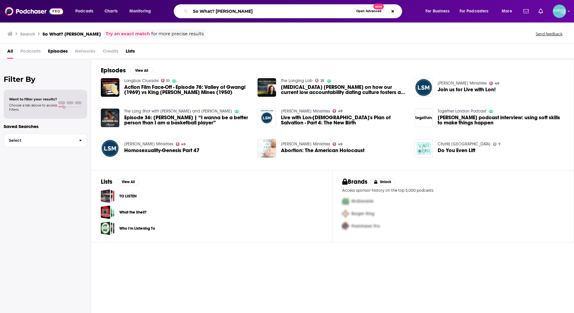
click at [208, 13] on input "So What? [PERSON_NAME]" at bounding box center [272, 11] width 163 height 10
paste input "The LAnd and the Book"
paste input "Mornings with [PERSON_NAME] and [PERSON_NAME] (Faith 93.7)"
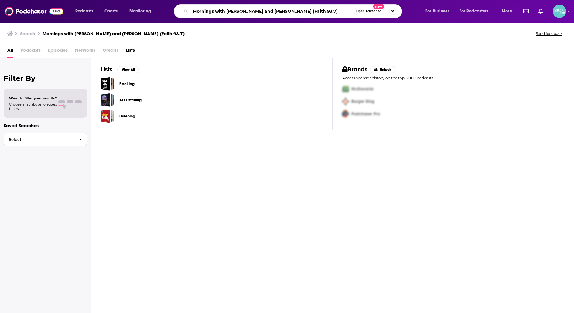
drag, startPoint x: 340, startPoint y: 10, endPoint x: 269, endPoint y: 9, distance: 71.1
click at [269, 9] on input "Mornings with [PERSON_NAME] and [PERSON_NAME] (Faith 93.7)" at bounding box center [272, 11] width 163 height 10
type input "Mornings with [PERSON_NAME] and [PERSON_NAME]"
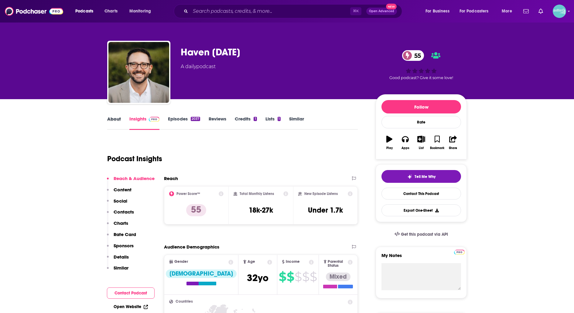
click at [125, 123] on div "About" at bounding box center [118, 123] width 22 height 14
click at [120, 120] on link "About" at bounding box center [114, 123] width 14 height 14
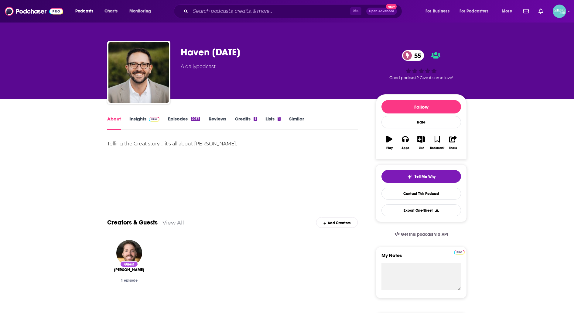
click at [135, 121] on link "Insights" at bounding box center [144, 123] width 30 height 14
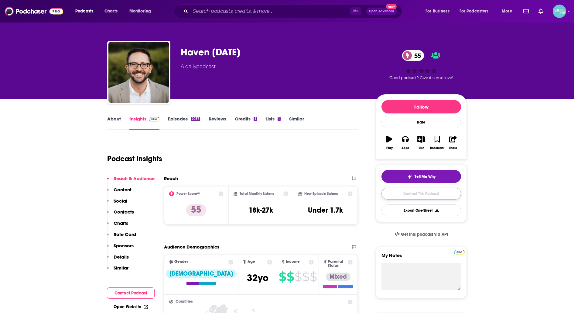
click at [391, 198] on link "Contact This Podcast" at bounding box center [422, 194] width 80 height 12
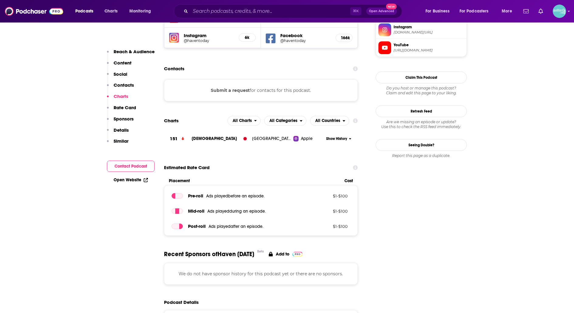
scroll to position [565, 0]
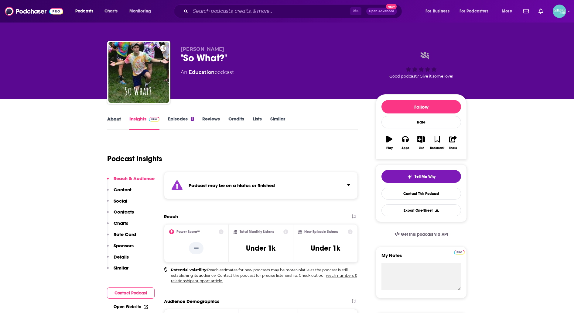
click at [121, 117] on div "About" at bounding box center [118, 123] width 22 height 14
click at [122, 121] on div "About" at bounding box center [118, 123] width 22 height 14
click at [112, 120] on link "About" at bounding box center [114, 123] width 14 height 14
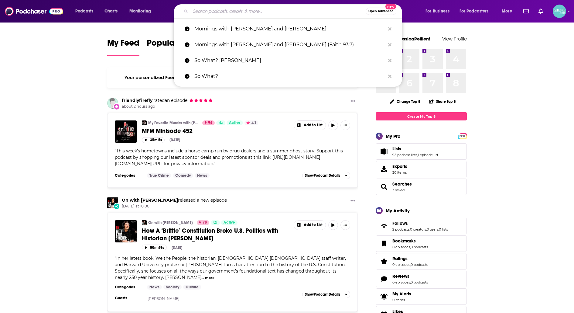
click at [290, 12] on input "Search podcasts, credits, & more..." at bounding box center [278, 11] width 175 height 10
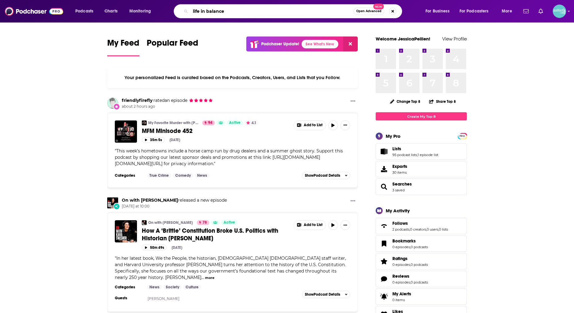
type input "life in balance"
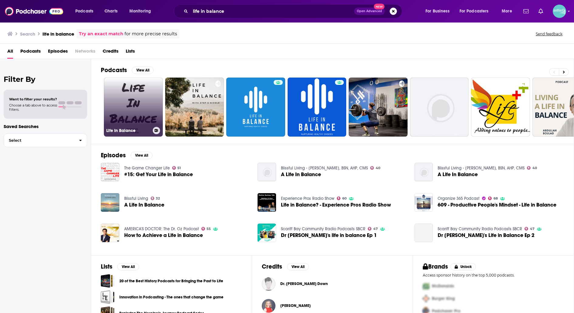
click at [116, 113] on link "Life In Balance" at bounding box center [133, 106] width 59 height 59
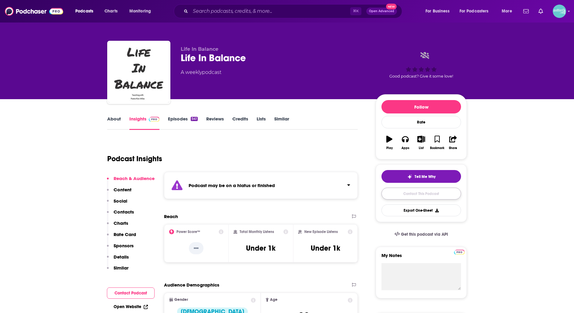
click at [396, 194] on link "Contact This Podcast" at bounding box center [422, 194] width 80 height 12
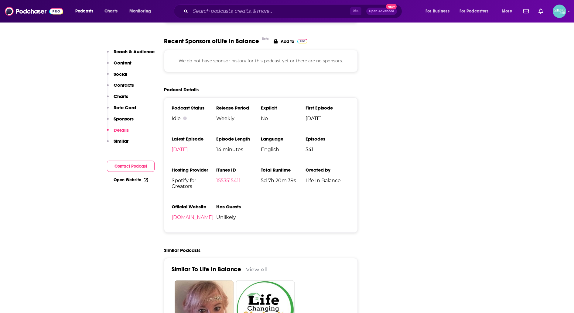
scroll to position [580, 0]
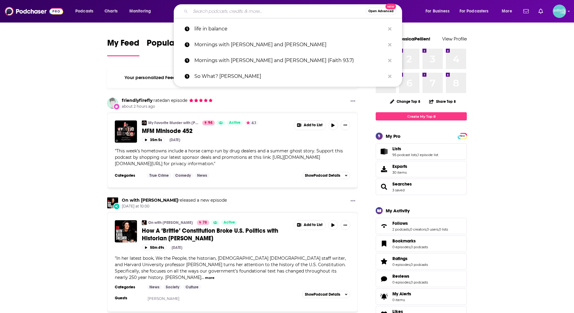
click at [240, 9] on input "Search podcasts, credits, & more..." at bounding box center [278, 11] width 175 height 10
paste input "Afternoons with Tric"
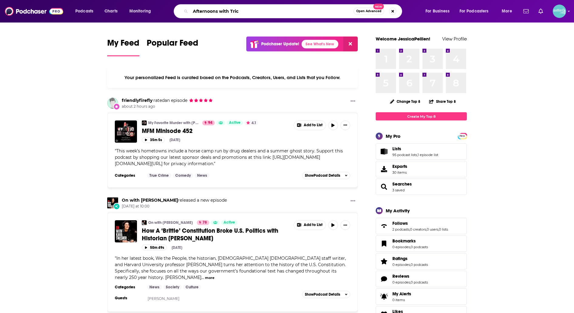
type input "Afternoons with Tric"
